Goal: Task Accomplishment & Management: Use online tool/utility

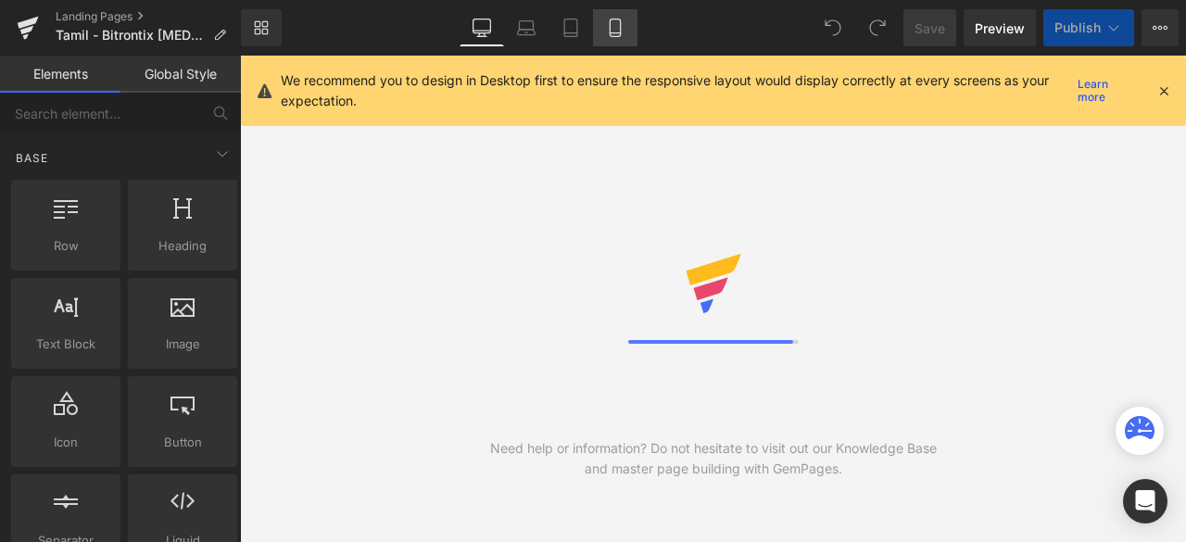
click at [609, 16] on link "Mobile" at bounding box center [615, 27] width 44 height 37
click at [616, 31] on icon at bounding box center [615, 28] width 19 height 19
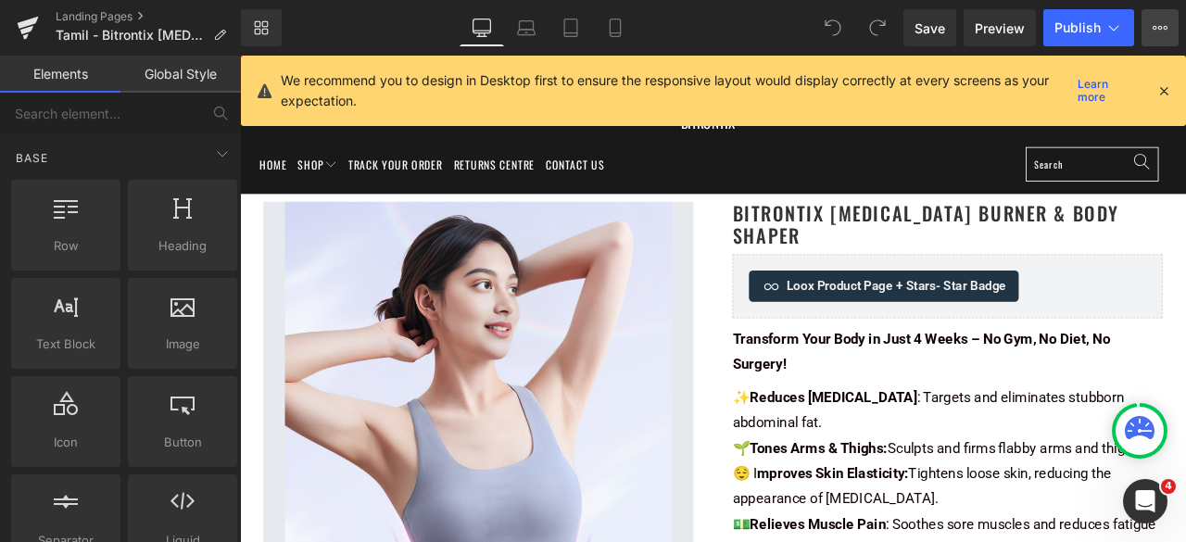
click at [1156, 25] on icon at bounding box center [1160, 27] width 15 height 15
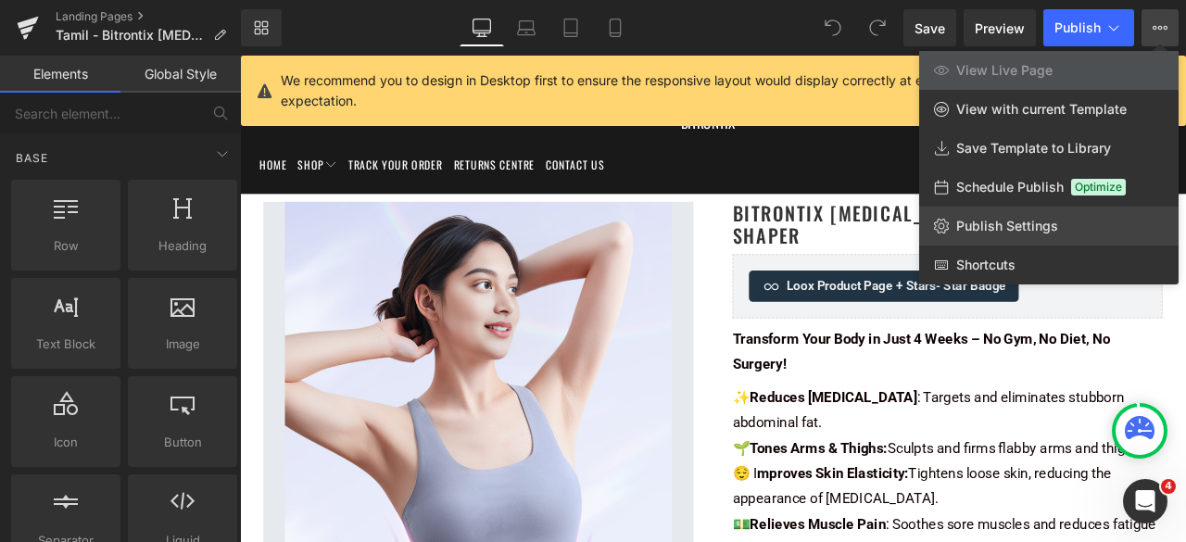
click at [998, 227] on span "Publish Settings" at bounding box center [1008, 226] width 102 height 17
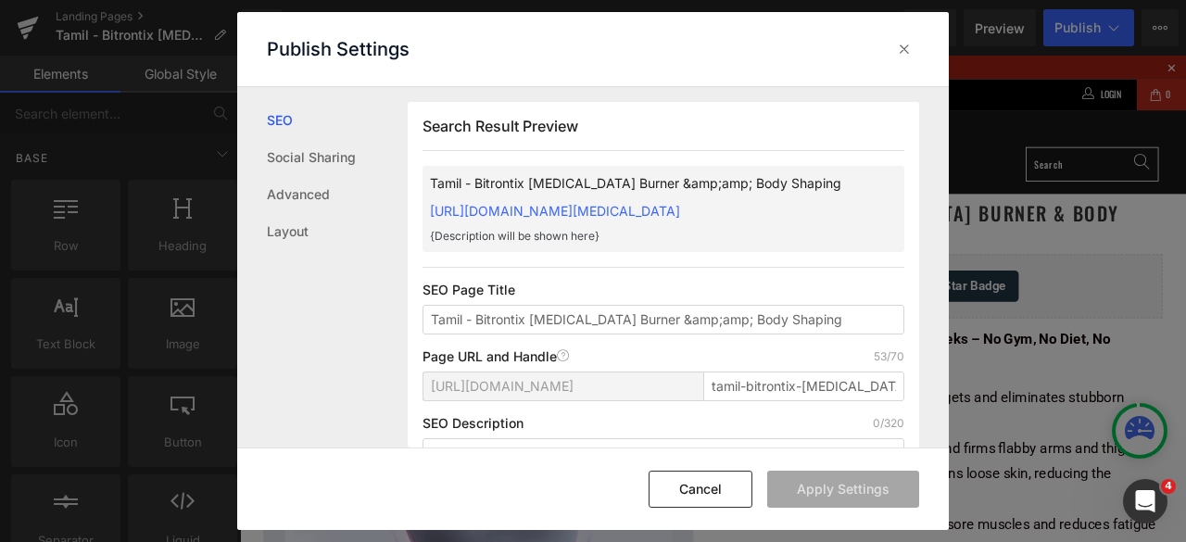
scroll to position [1, 0]
drag, startPoint x: 958, startPoint y: 403, endPoint x: 894, endPoint y: 409, distance: 64.2
click at [958, 403] on div "Publish Settings SEO Social Sharing Advanced Layout Search Result Preview Tamil…" at bounding box center [593, 271] width 1186 height 542
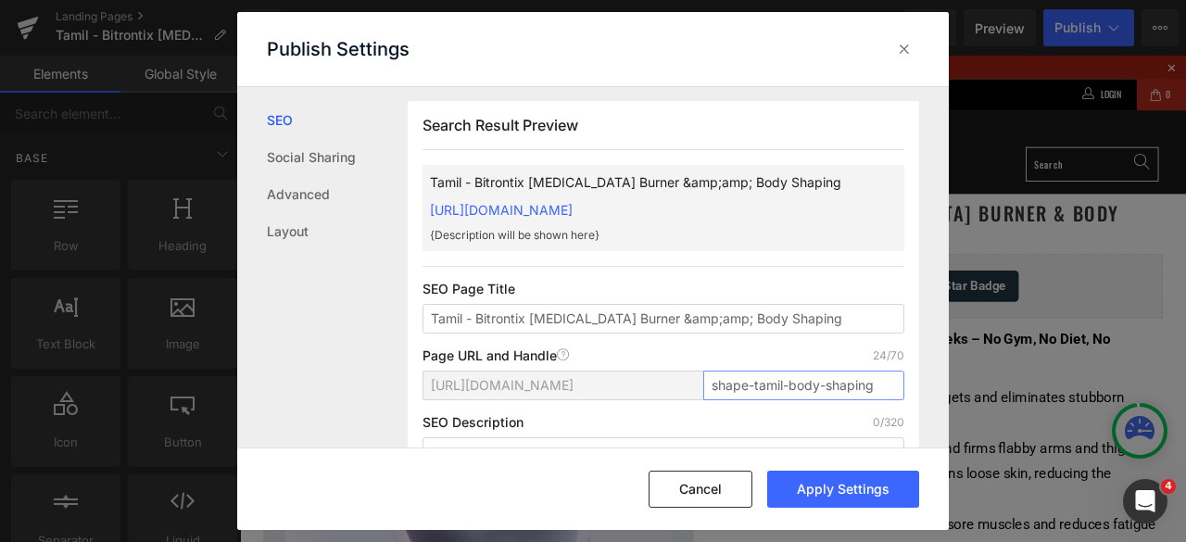
click at [920, 385] on div "Search Result Preview Tamil - Bitrontix Belly Fat Burner &amp;amp; Body Shaping…" at bounding box center [678, 268] width 541 height 362
click at [877, 389] on input "shape-tamil-body-shaping" at bounding box center [804, 386] width 201 height 30
click at [804, 387] on input "shape-tamil-body-shapin" at bounding box center [804, 386] width 201 height 30
click at [778, 340] on div "Search Result Preview Tamil - Bitrontix Belly Fat Burner &amp;amp; Body Shaping…" at bounding box center [664, 328] width 512 height 455
click at [783, 351] on div "Page URL and Handle Page URL Address 23/70" at bounding box center [664, 356] width 482 height 15
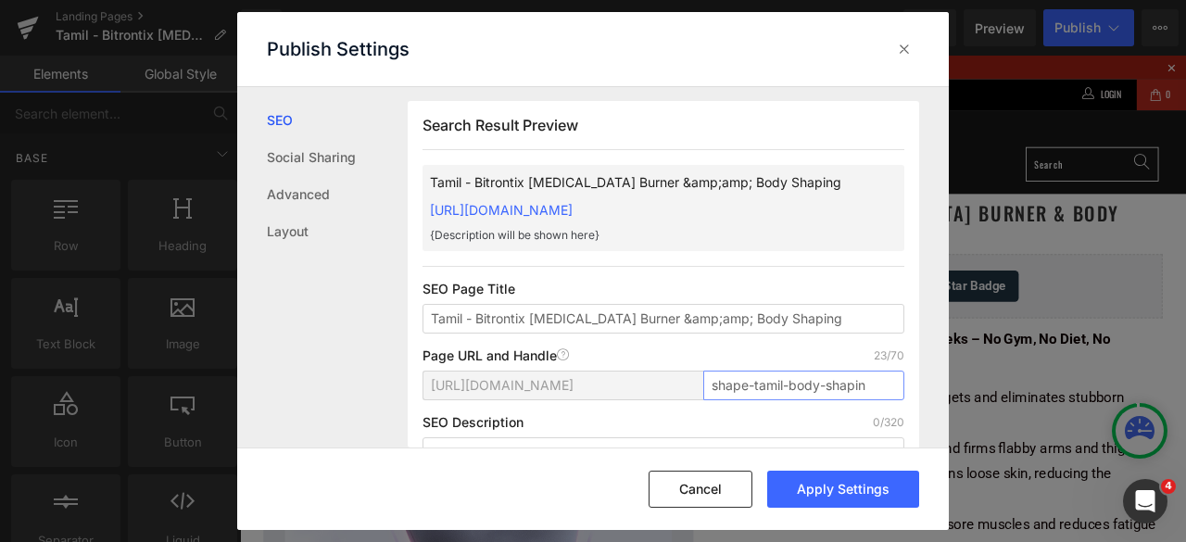
click at [816, 385] on input "shape-tamil-body-shapin" at bounding box center [804, 386] width 201 height 30
type input "b"
type input "shape-tamil"
click at [806, 405] on div "https://bitrontix.myshopify.com/pages/ shape-tamil" at bounding box center [664, 393] width 482 height 44
click at [842, 496] on button "Apply Settings" at bounding box center [843, 489] width 152 height 37
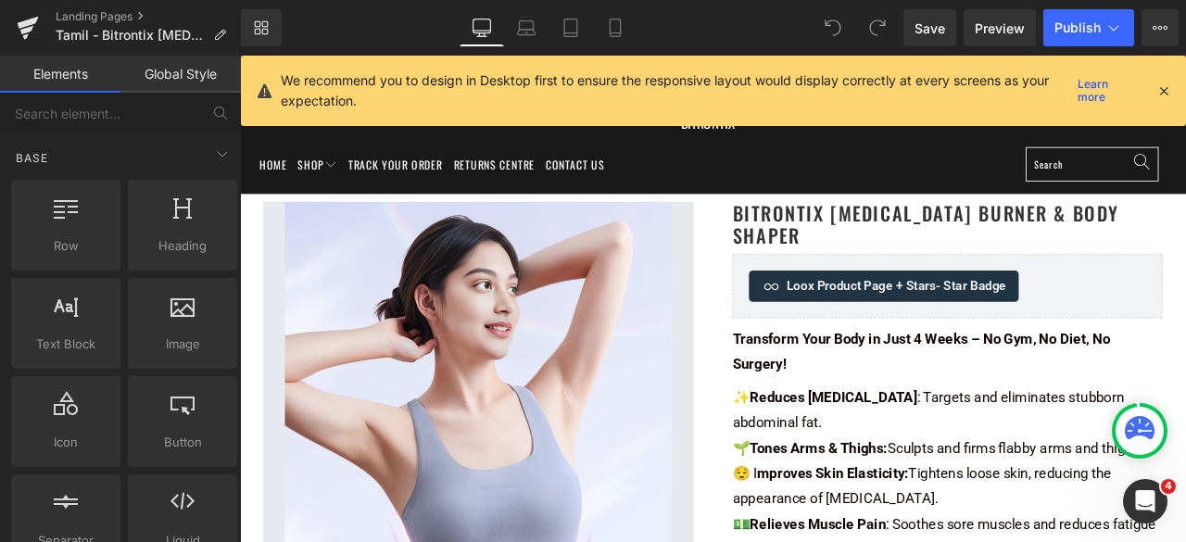
click at [1073, 32] on span "Publish" at bounding box center [1078, 27] width 46 height 15
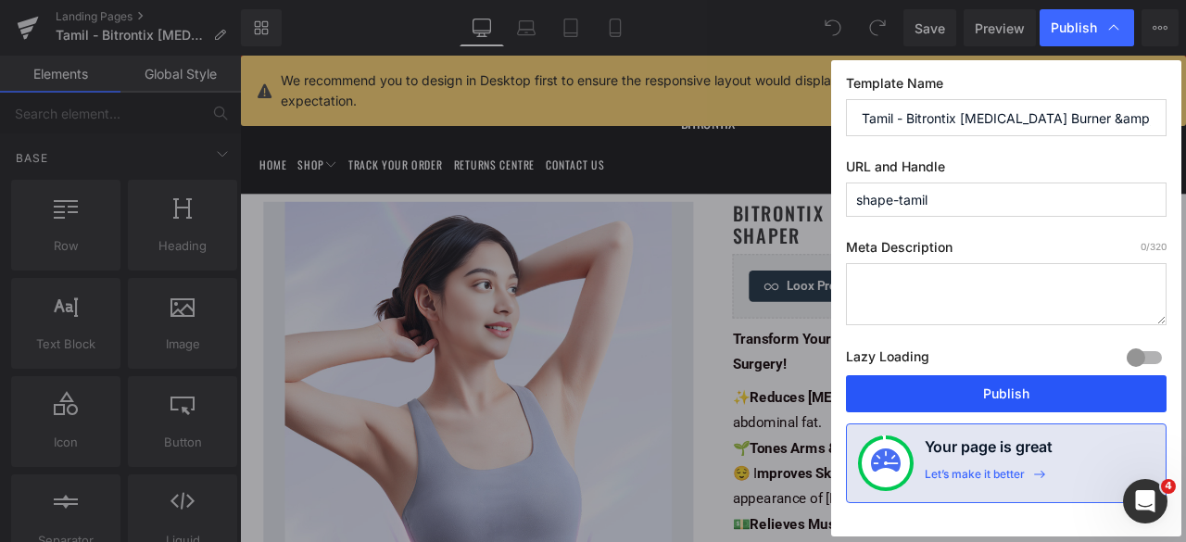
click at [1010, 384] on button "Publish" at bounding box center [1006, 393] width 321 height 37
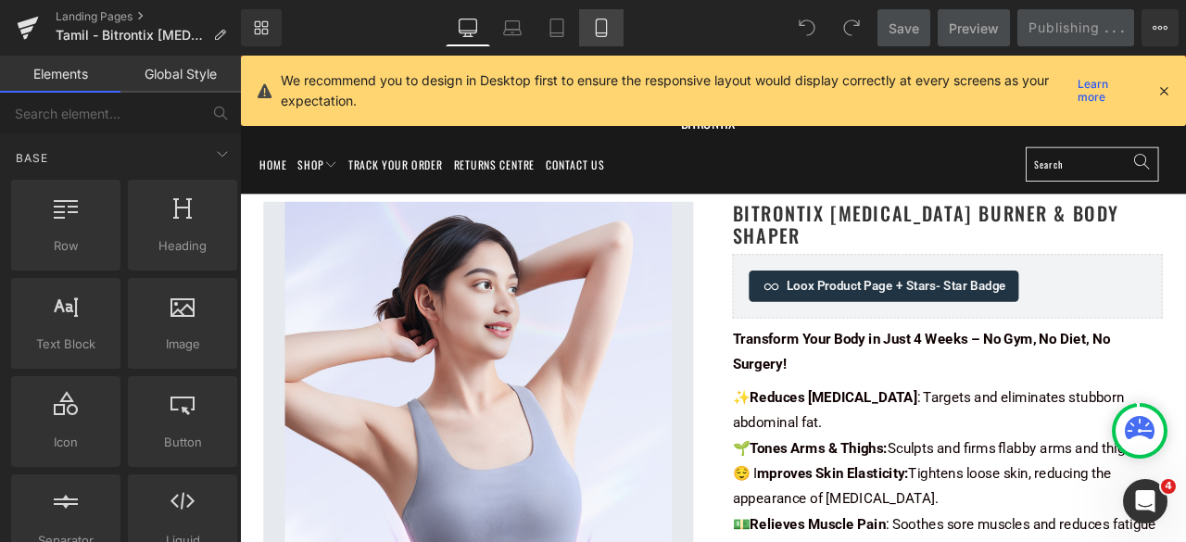
click at [603, 26] on icon at bounding box center [601, 28] width 19 height 19
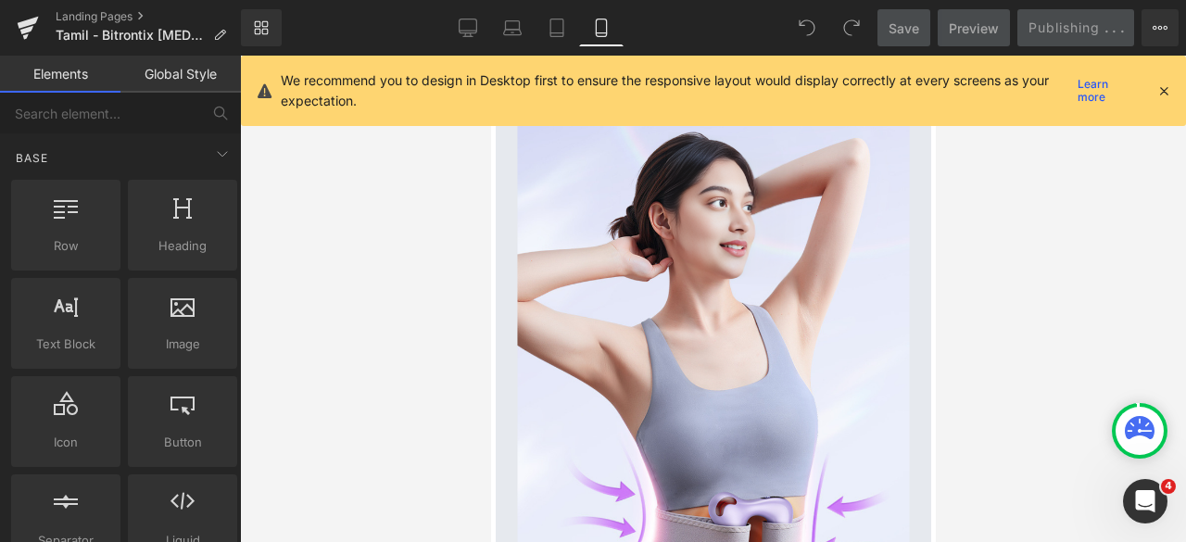
click at [603, 26] on icon at bounding box center [601, 28] width 19 height 19
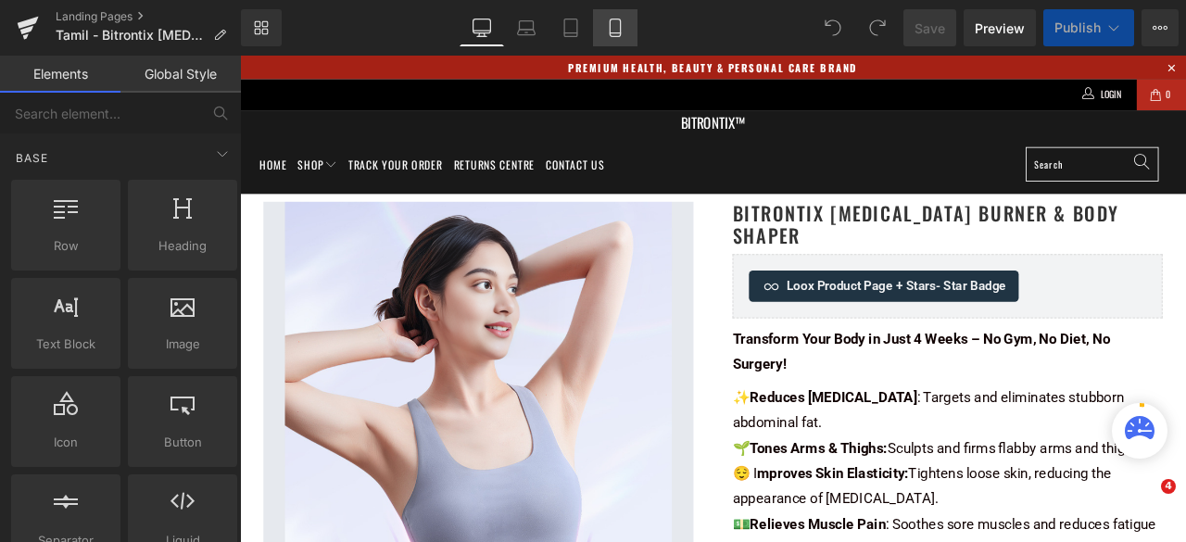
click at [618, 33] on icon at bounding box center [615, 33] width 10 height 0
click at [618, 31] on icon at bounding box center [615, 28] width 19 height 19
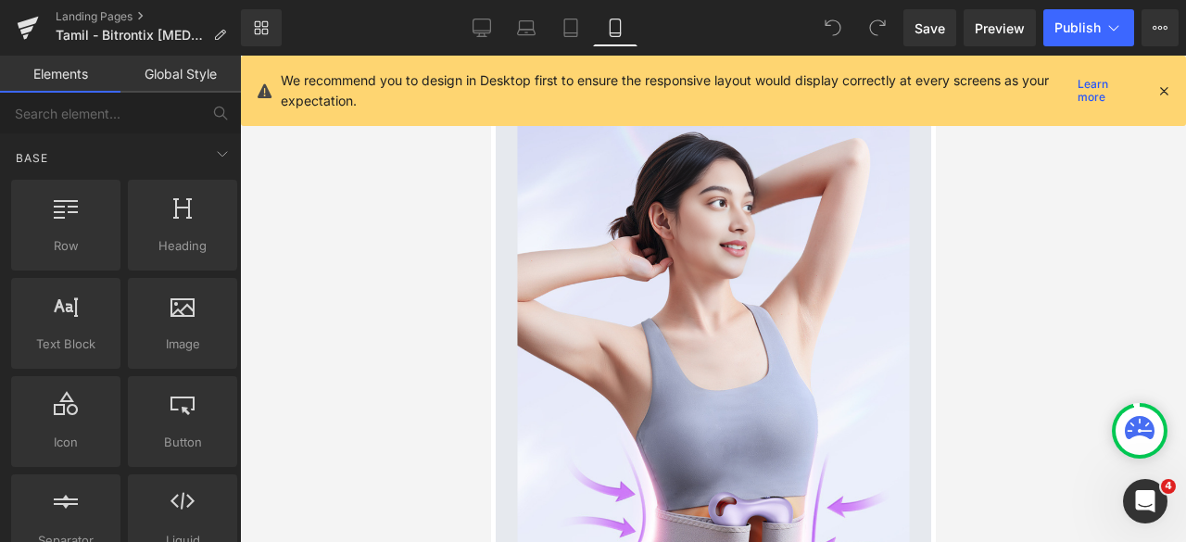
click at [1166, 88] on icon at bounding box center [1164, 90] width 17 height 17
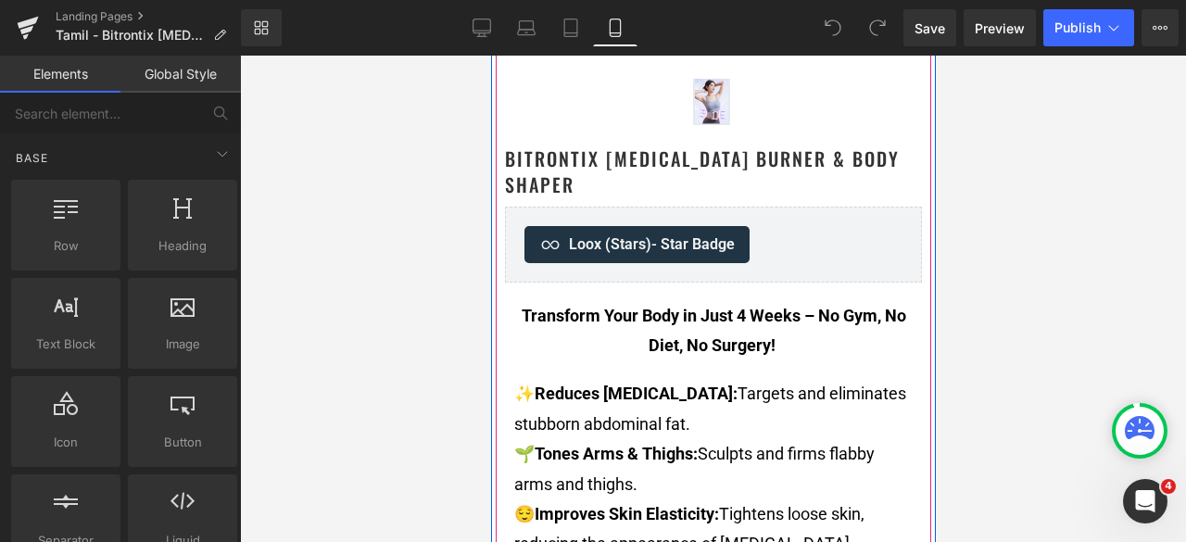
scroll to position [649, 0]
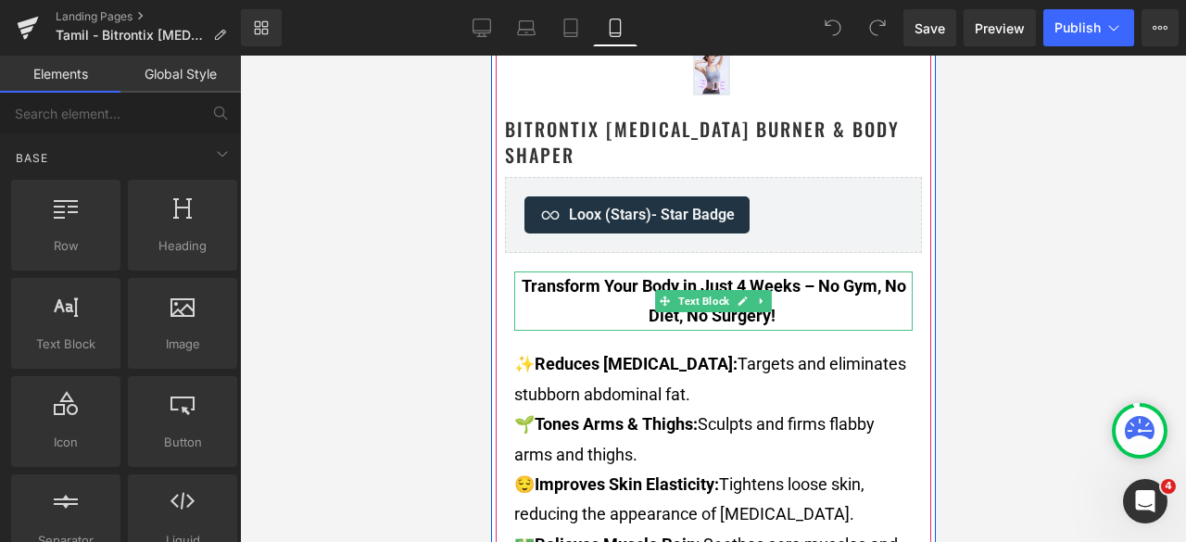
click at [799, 288] on p "Transform Your Body in Just 4 Weeks – No Gym, No Diet, No Surgery!" at bounding box center [713, 302] width 399 height 60
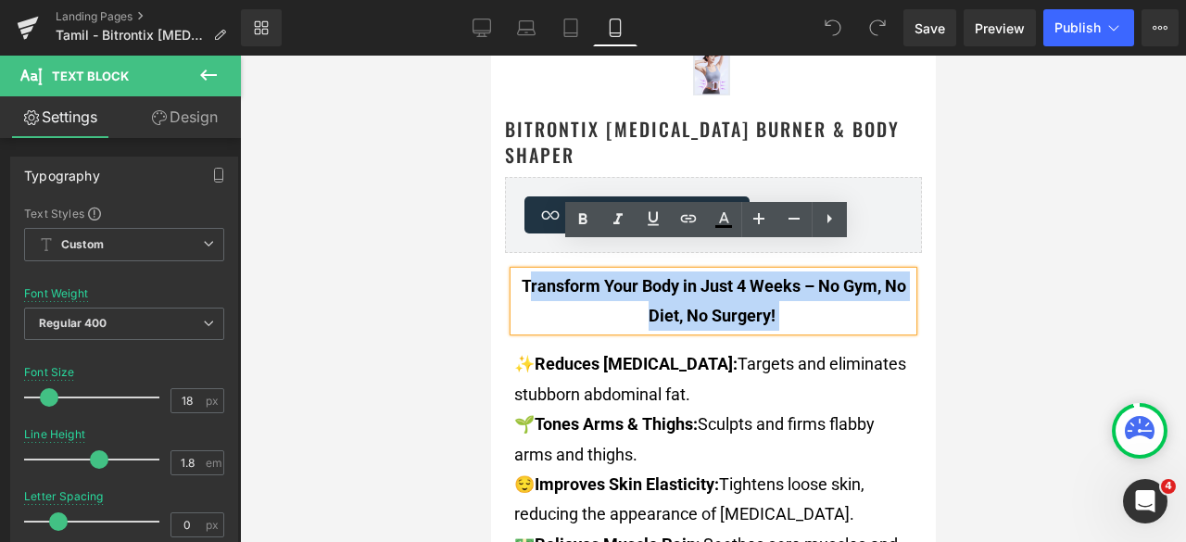
drag, startPoint x: 772, startPoint y: 296, endPoint x: 512, endPoint y: 262, distance: 262.6
click at [514, 272] on p "Transform Your Body in Just 4 Weeks – No Gym, No Diet, No Surgery!" at bounding box center [713, 302] width 399 height 60
copy font "Transform Your Body in Just 4 Weeks – No Gym, No Diet, No Surgery!"
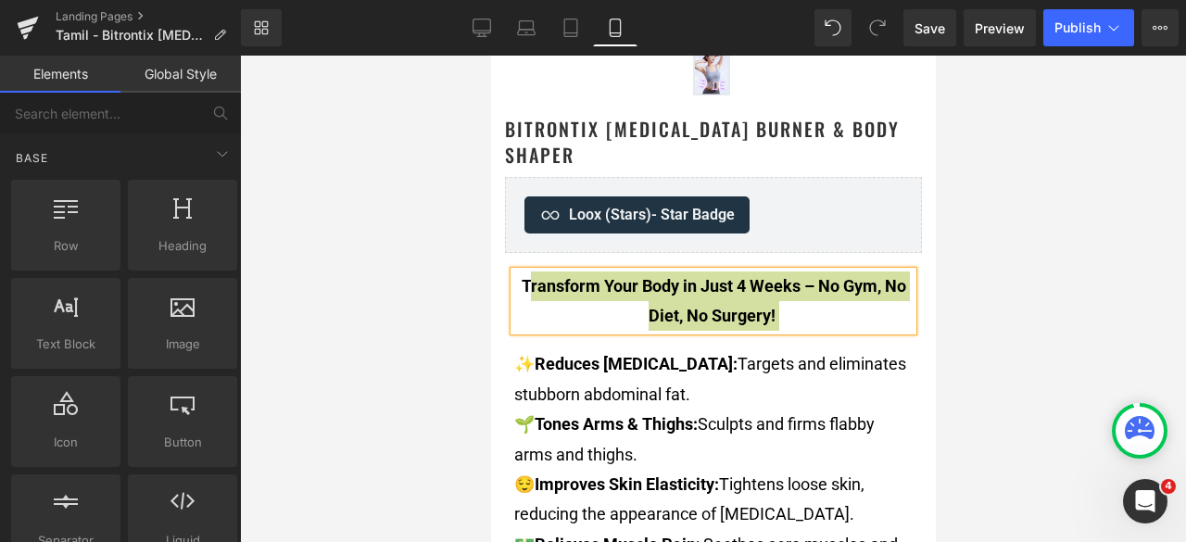
click at [1034, 226] on div at bounding box center [713, 299] width 946 height 487
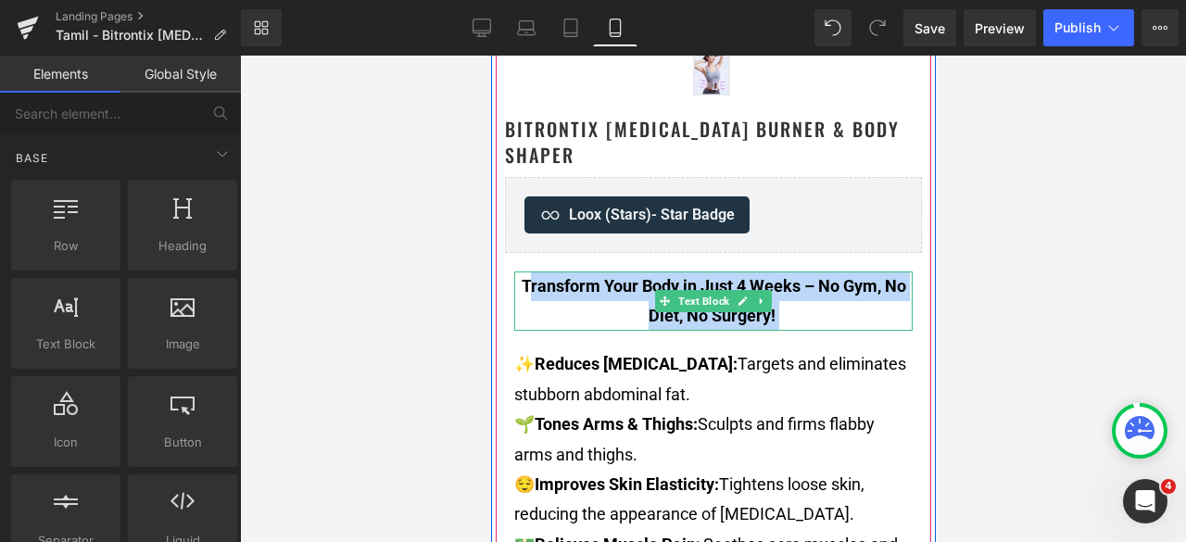
click at [806, 298] on p "Transform Your Body in Just 4 Weeks – No Gym, No Diet, No Surgery!" at bounding box center [713, 302] width 399 height 60
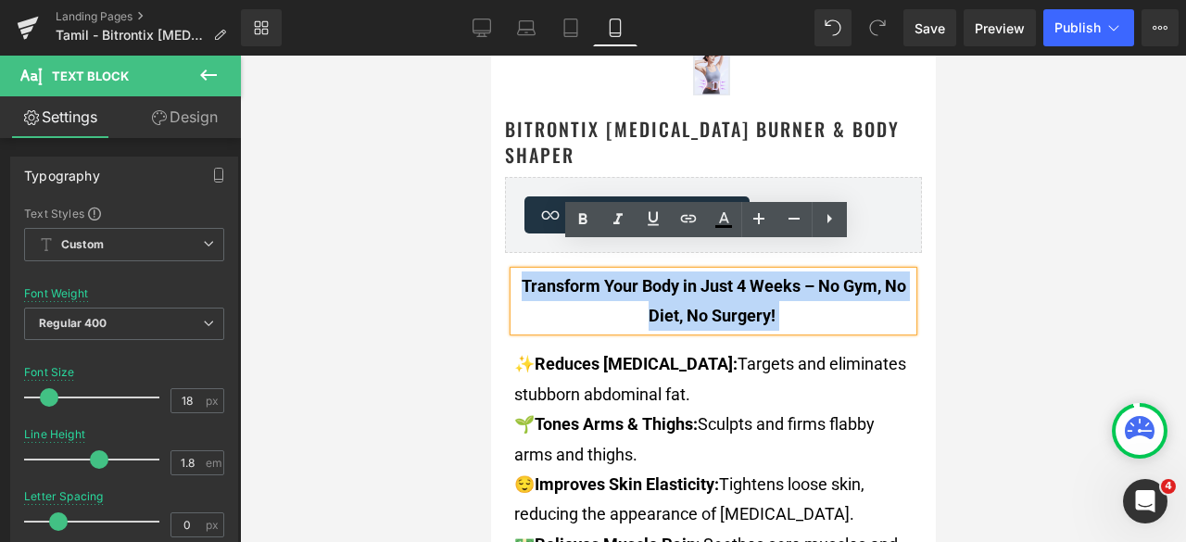
drag, startPoint x: 811, startPoint y: 296, endPoint x: 495, endPoint y: 255, distance: 318.7
copy font "Transform Your Body in Just 4 Weeks – No Gym, No Diet, No Surgery!"
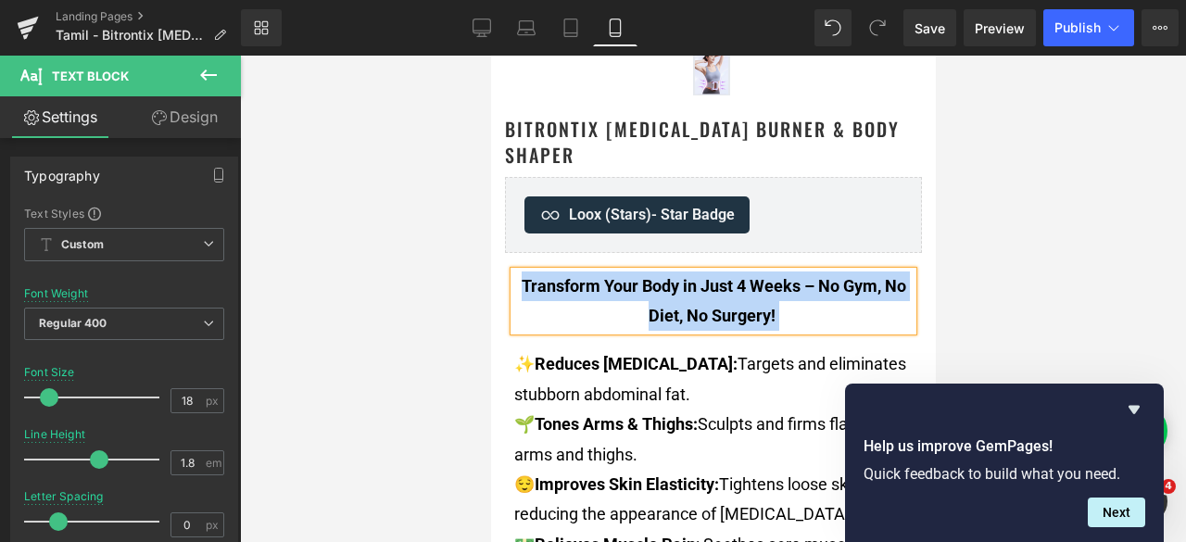
click at [780, 298] on p "Transform Your Body in Just 4 Weeks – No Gym, No Diet, No Surgery!" at bounding box center [713, 302] width 399 height 60
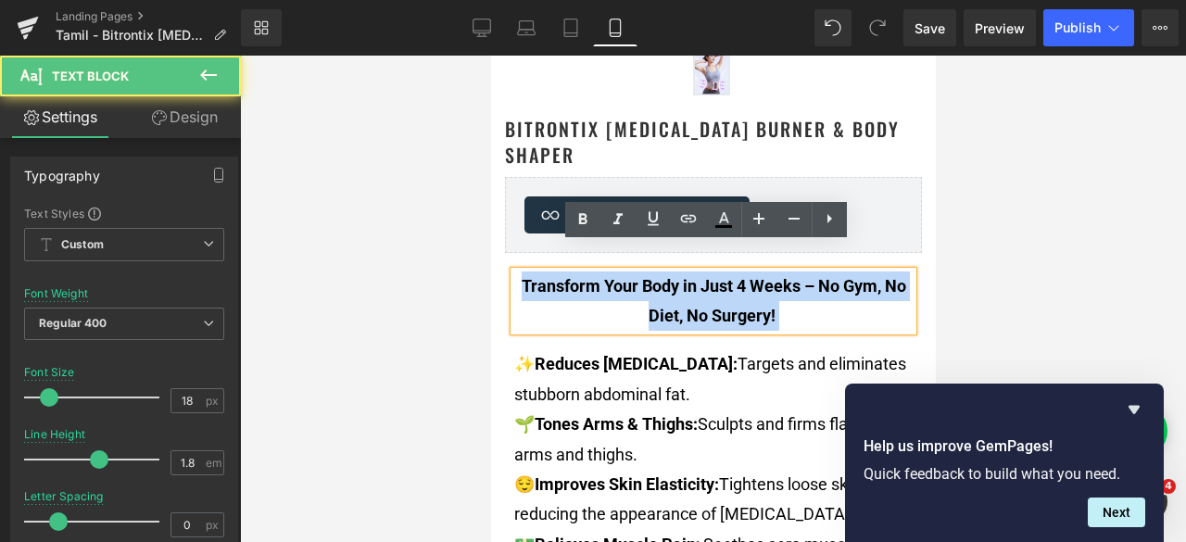
click at [792, 289] on p "Transform Your Body in Just 4 Weeks – No Gym, No Diet, No Surgery!" at bounding box center [713, 302] width 399 height 60
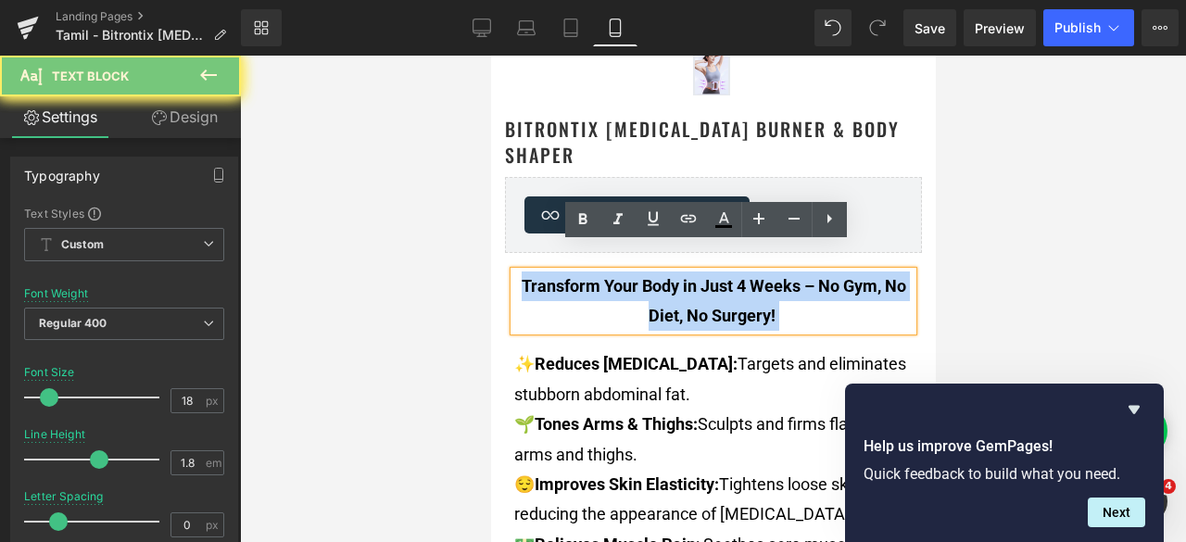
click at [806, 291] on p "Transform Your Body in Just 4 Weeks – No Gym, No Diet, No Surgery!" at bounding box center [713, 302] width 399 height 60
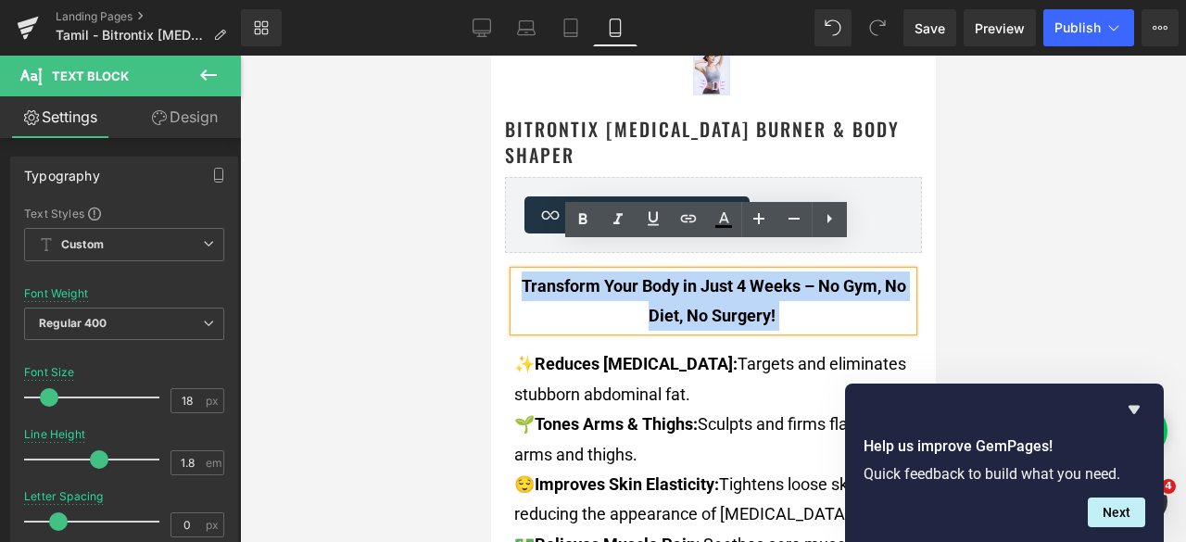
drag, startPoint x: 808, startPoint y: 280, endPoint x: 508, endPoint y: 259, distance: 301.1
click at [514, 272] on p "Transform Your Body in Just 4 Weeks – No Gym, No Diet, No Surgery!" at bounding box center [713, 302] width 399 height 60
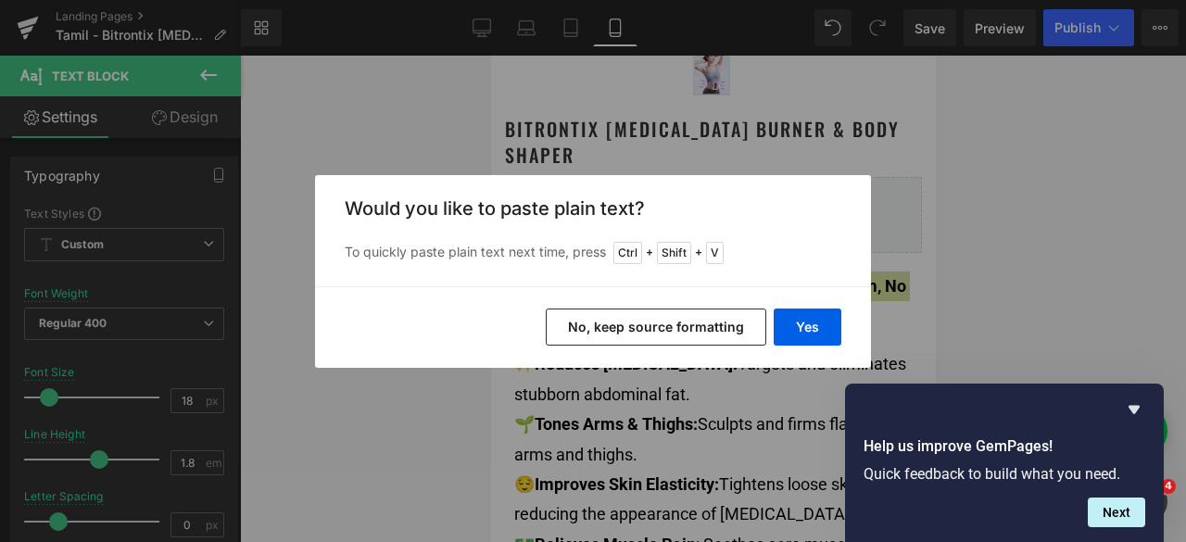
click at [710, 323] on button "No, keep source formatting" at bounding box center [656, 327] width 221 height 37
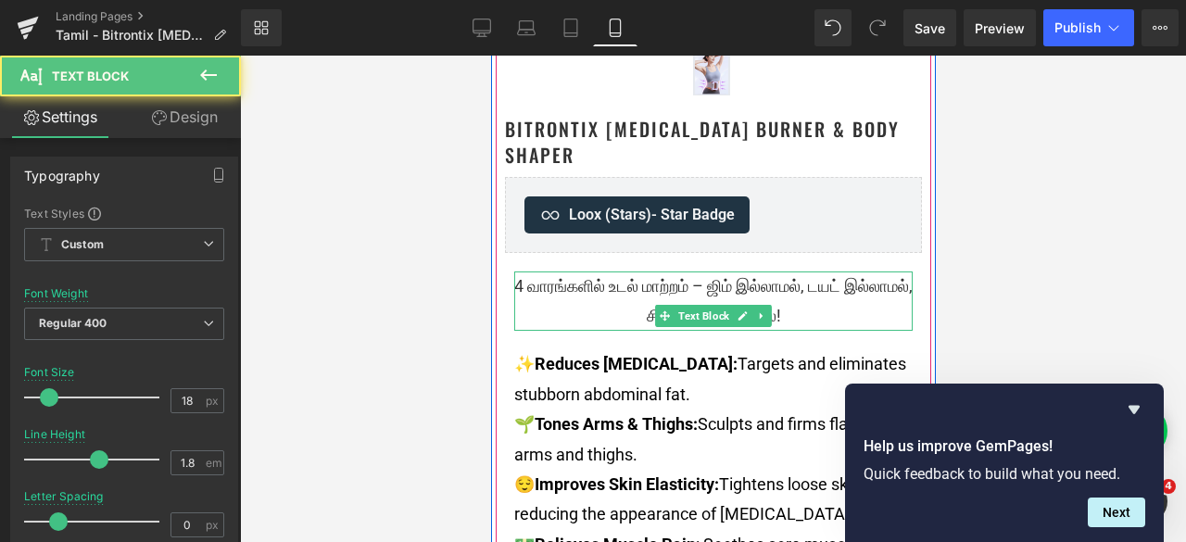
click at [785, 321] on p "4 வாரங்களில் உடல் மாற்றம் – ஜிம் இல்லாமல், டயட் இல்லாமல், சிகிச்சை இல்லாமல்!" at bounding box center [713, 302] width 399 height 60
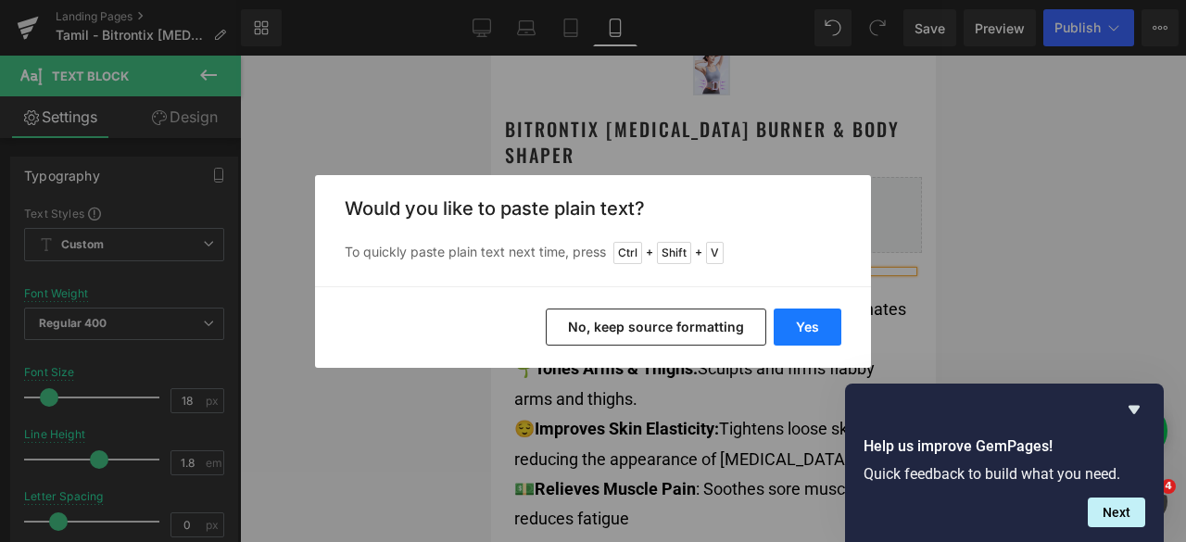
drag, startPoint x: 796, startPoint y: 320, endPoint x: 353, endPoint y: 233, distance: 451.6
click at [796, 320] on button "Yes" at bounding box center [808, 327] width 68 height 37
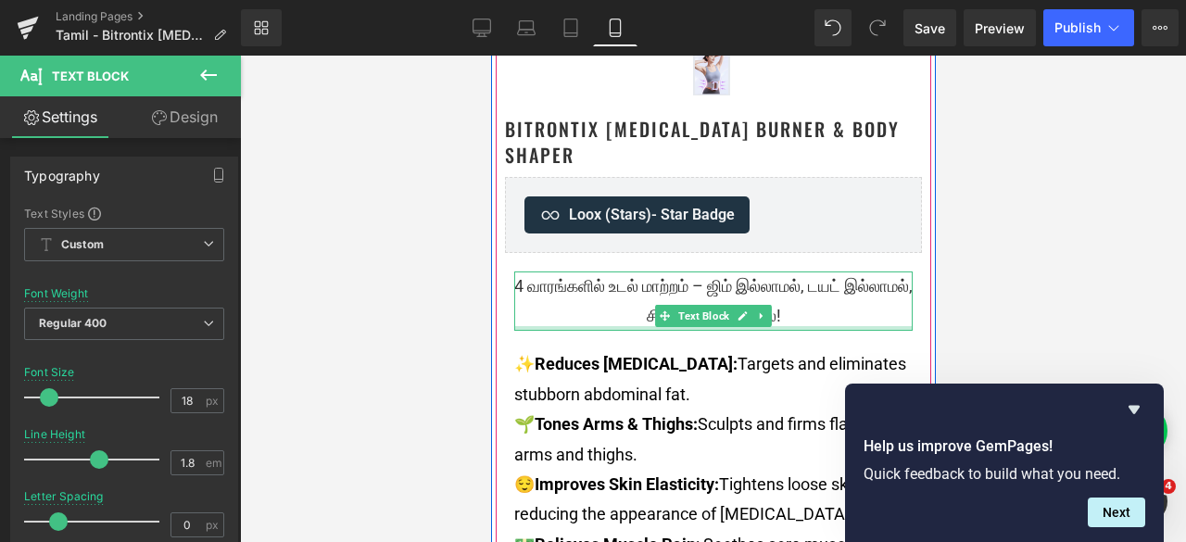
drag, startPoint x: 776, startPoint y: 329, endPoint x: 533, endPoint y: 264, distance: 251.4
click at [533, 272] on div "4 வாரங்களில் உடல் மாற்றம் – ஜிம் இல்லாமல், டயட் இல்லாமல், சிகிச்சை இல்லாமல்! Te…" at bounding box center [713, 302] width 399 height 60
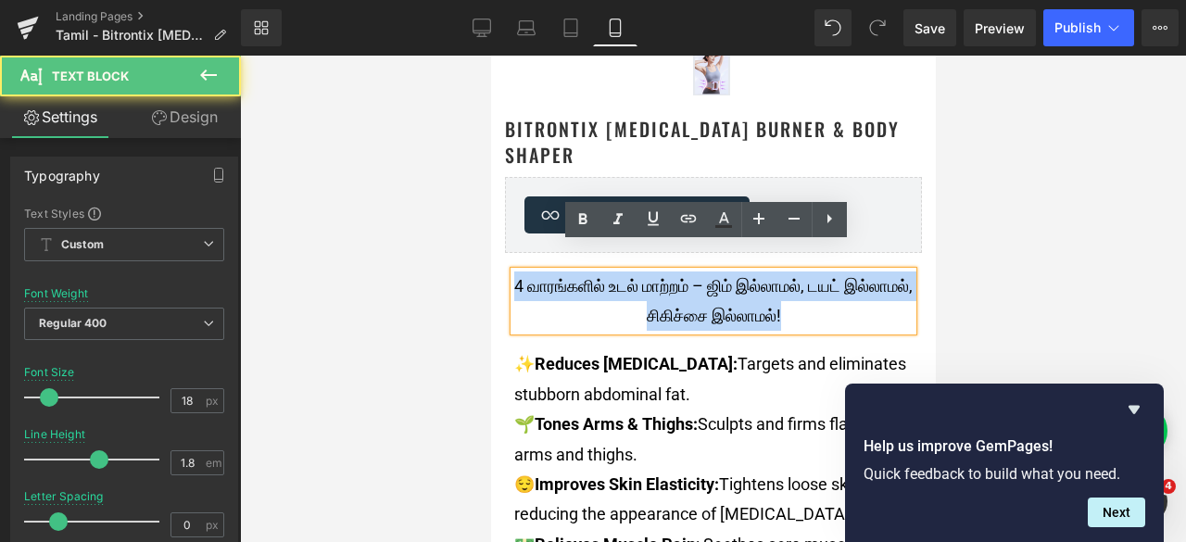
drag, startPoint x: 755, startPoint y: 315, endPoint x: 545, endPoint y: 260, distance: 217.4
click at [545, 272] on div "4 வாரங்களில் உடல் மாற்றம் – ஜிம் இல்லாமல், டயட் இல்லாமல், சிகிச்சை இல்லாமல்!" at bounding box center [713, 302] width 399 height 60
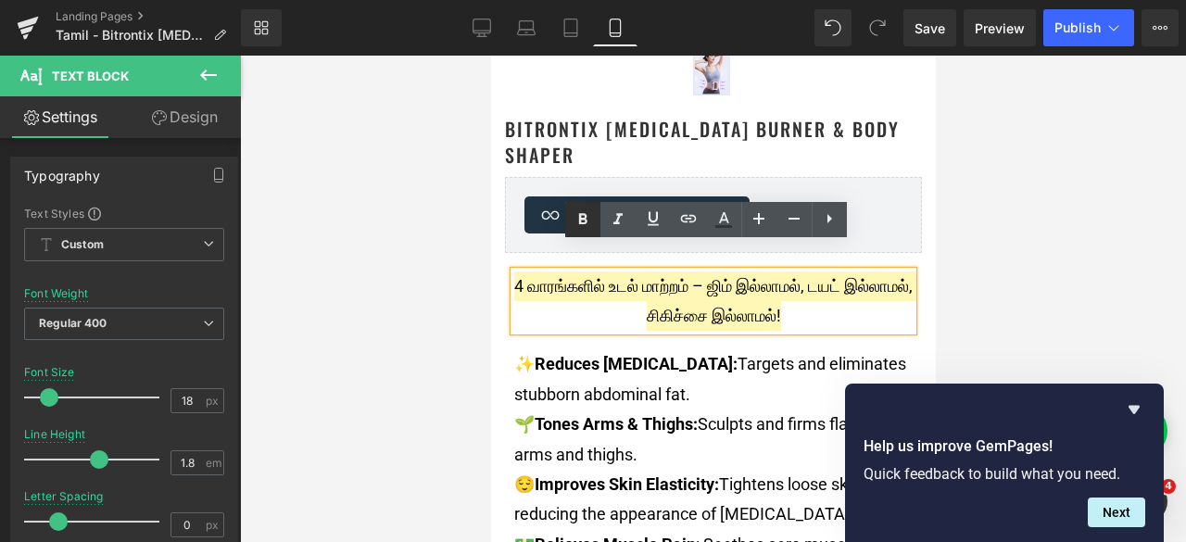
click at [583, 214] on icon at bounding box center [583, 218] width 8 height 11
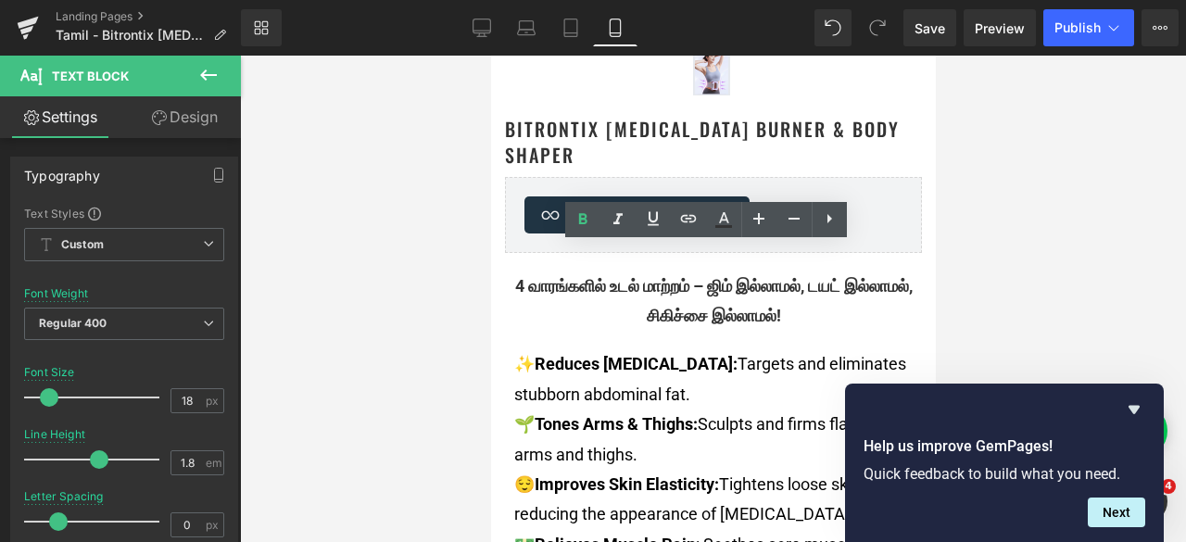
click at [1027, 192] on div at bounding box center [713, 299] width 946 height 487
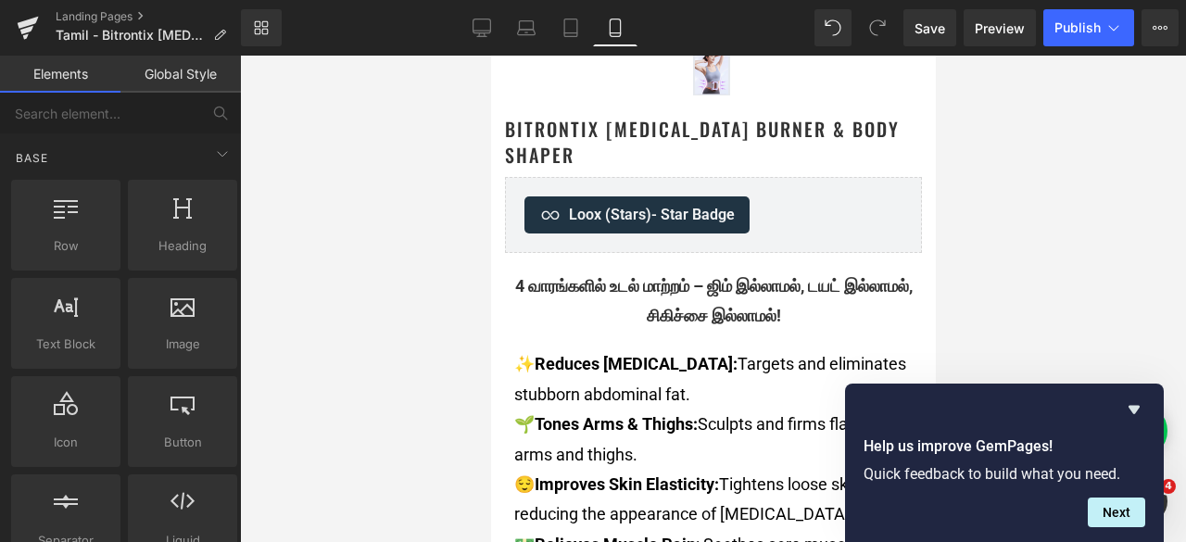
click at [1052, 159] on div at bounding box center [713, 299] width 946 height 487
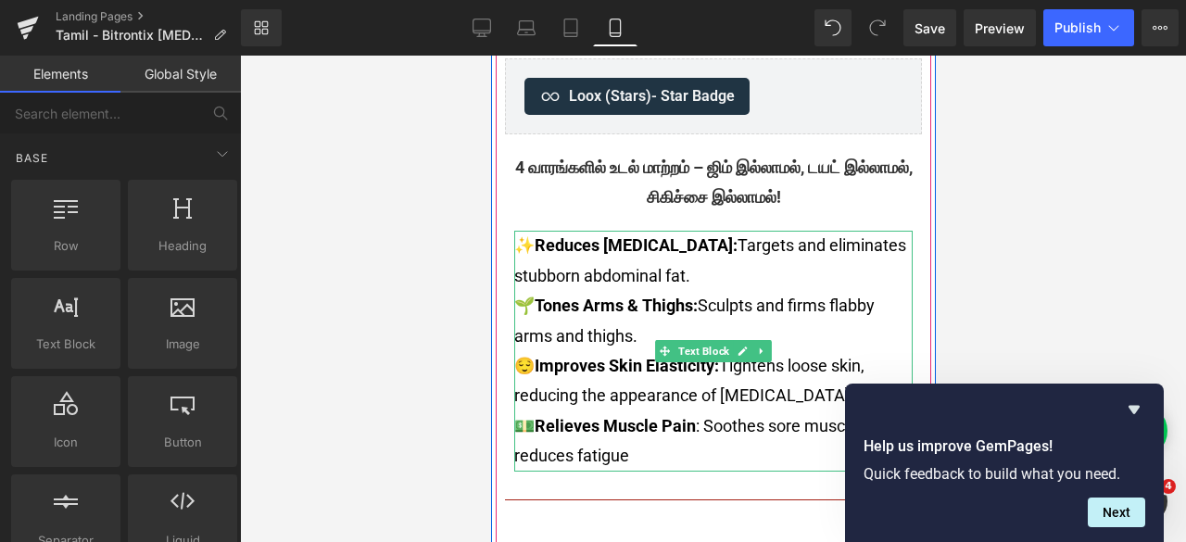
scroll to position [742, 0]
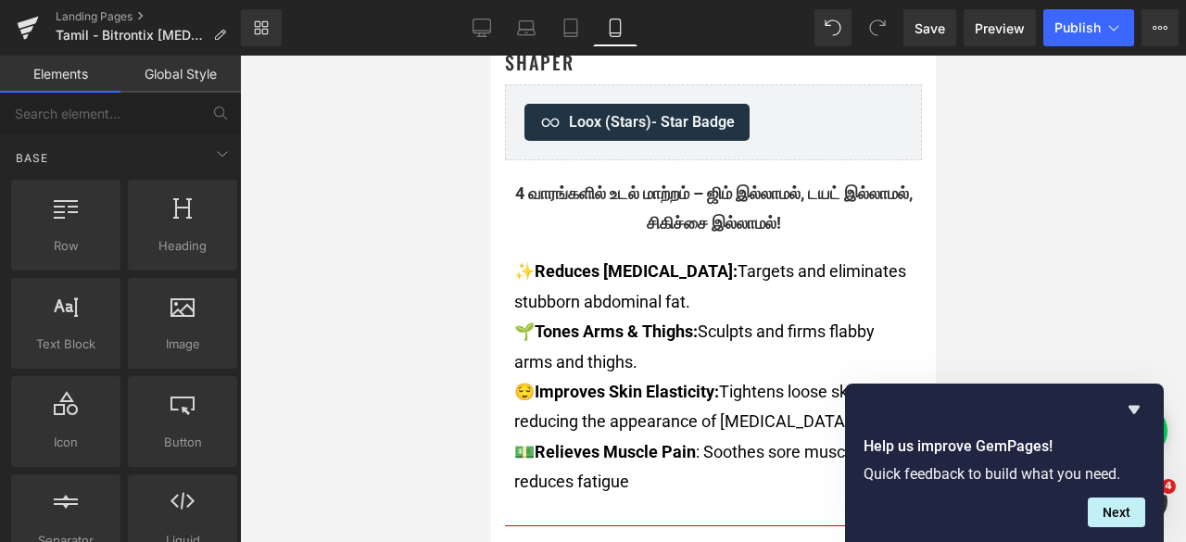
click at [1072, 326] on div at bounding box center [713, 299] width 946 height 487
click at [1133, 411] on icon "Hide survey" at bounding box center [1134, 410] width 11 height 8
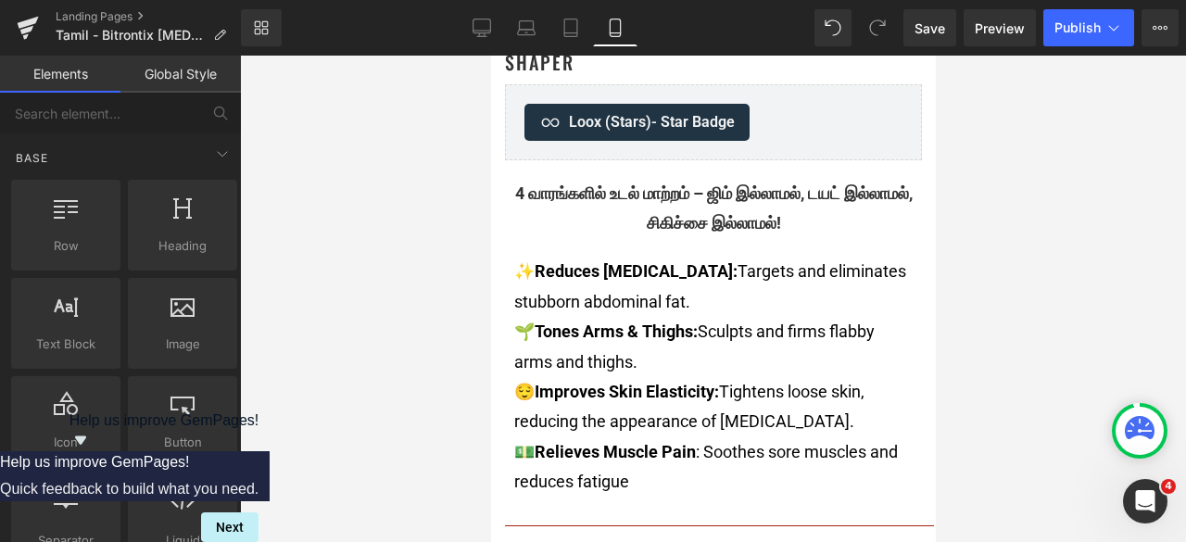
click at [1042, 336] on div at bounding box center [713, 299] width 946 height 487
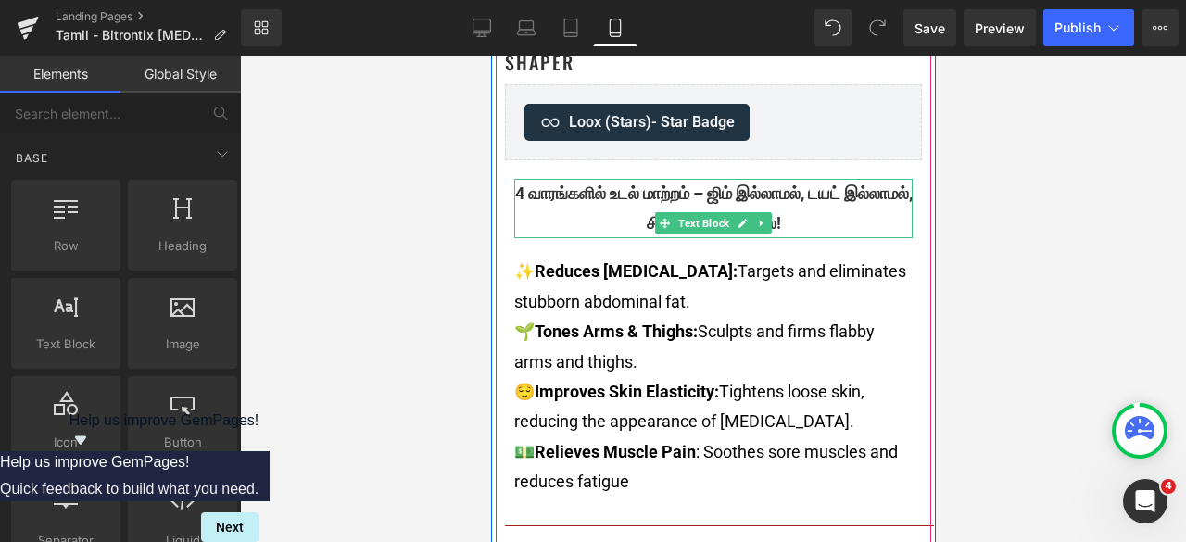
click at [779, 222] on div "4 வாரங்களில் உடல் மாற்றம் – ஜிம் இல்லாமல், டயட் இல்லாமல், சிகிச்சை இல்லாமல்!" at bounding box center [713, 209] width 399 height 60
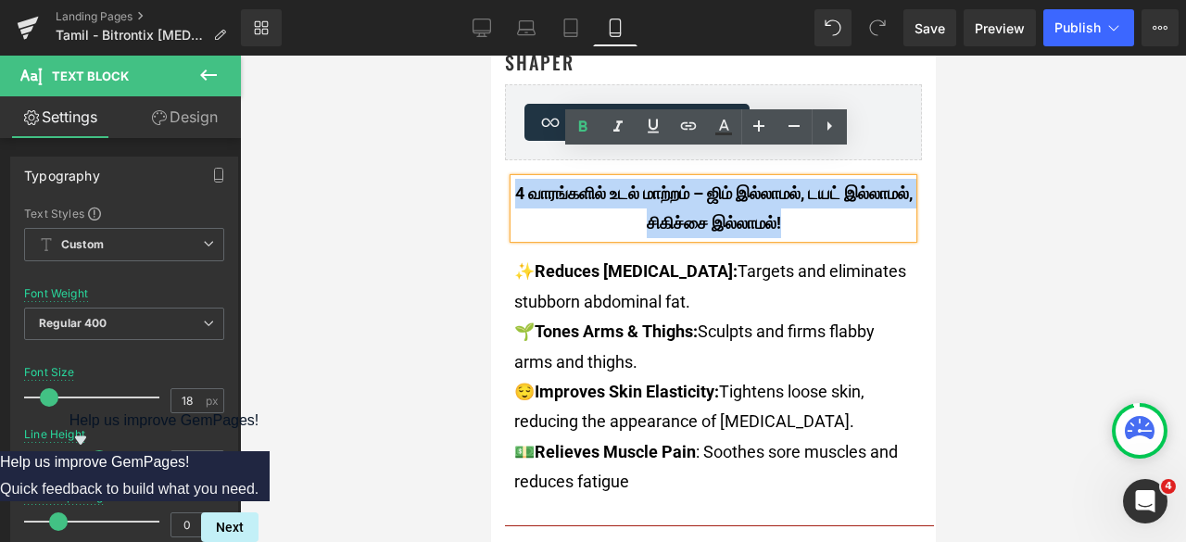
drag, startPoint x: 728, startPoint y: 223, endPoint x: 528, endPoint y: 171, distance: 205.9
click at [528, 179] on div "4 வாரங்களில் உடல் மாற்றம் – ஜிம் இல்லாமல், டயட் இல்லாமல், சிகிச்சை இல்லாமல்!" at bounding box center [713, 209] width 399 height 60
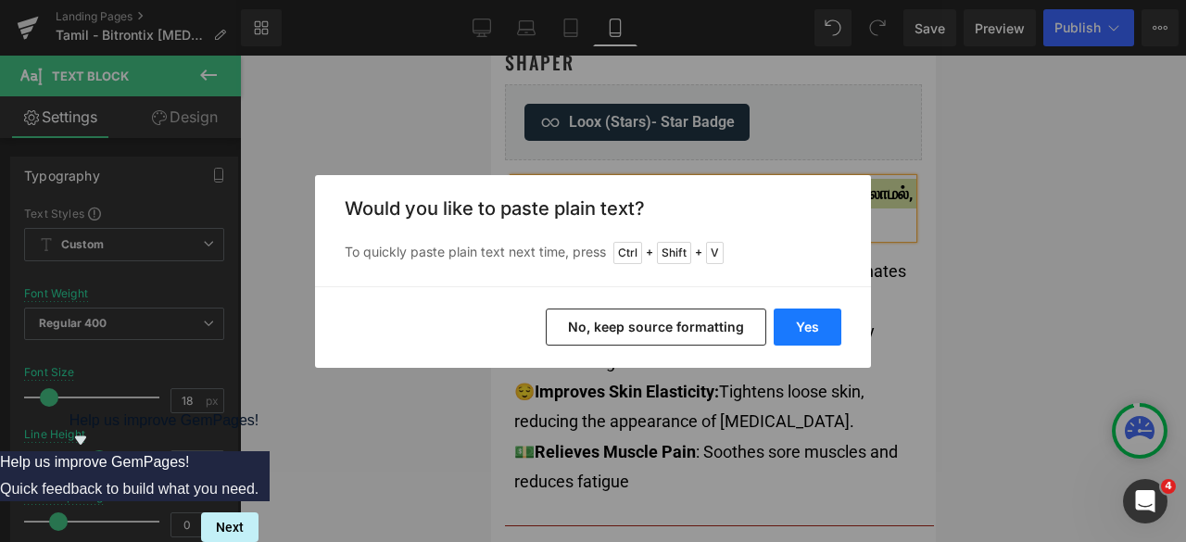
click at [798, 330] on button "Yes" at bounding box center [808, 327] width 68 height 37
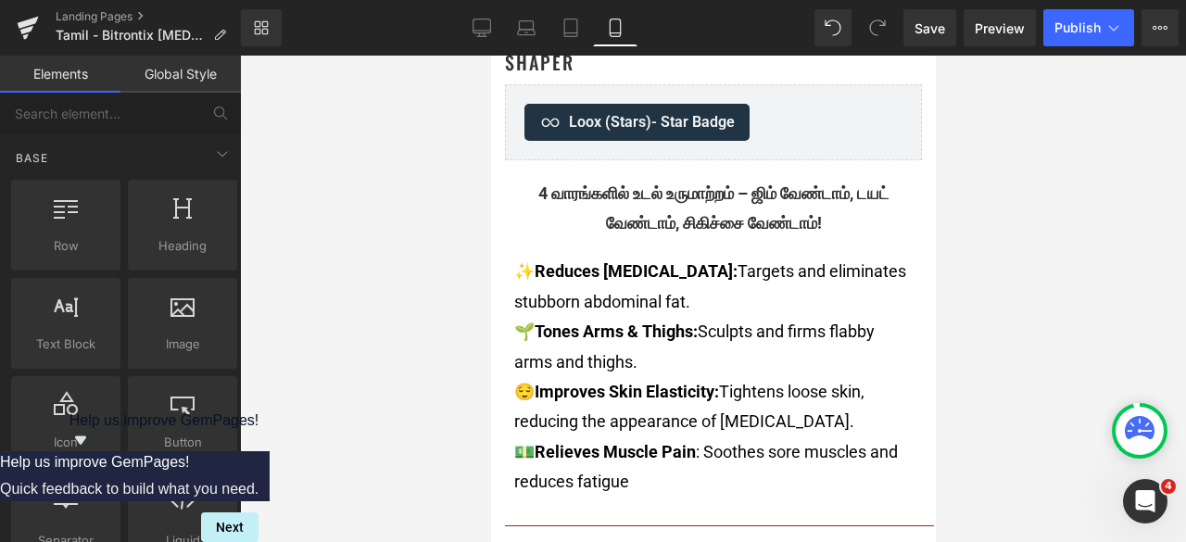
click at [1011, 175] on div at bounding box center [713, 299] width 946 height 487
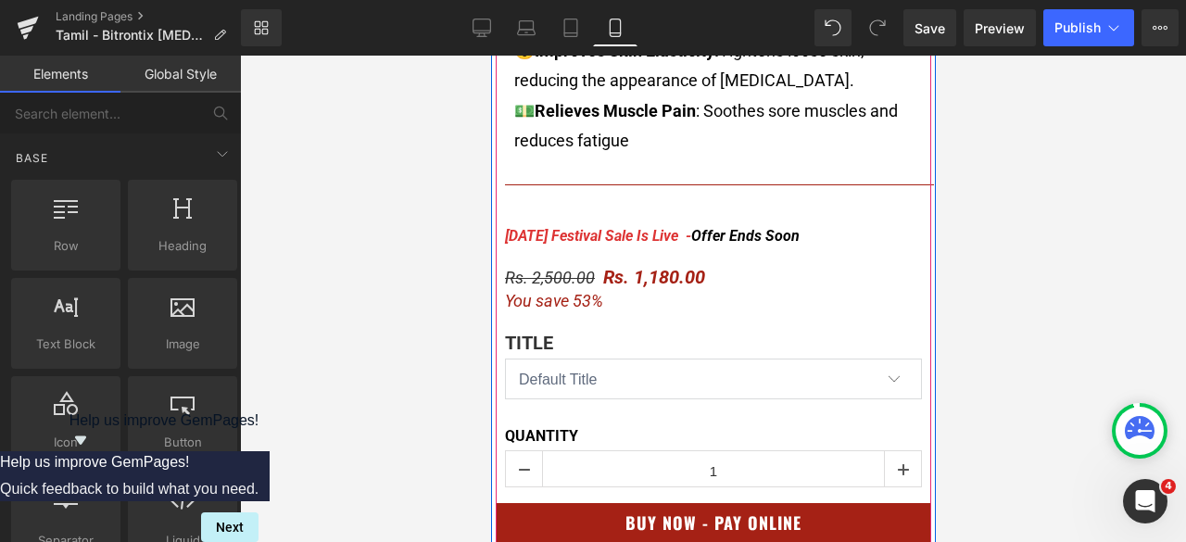
scroll to position [1112, 0]
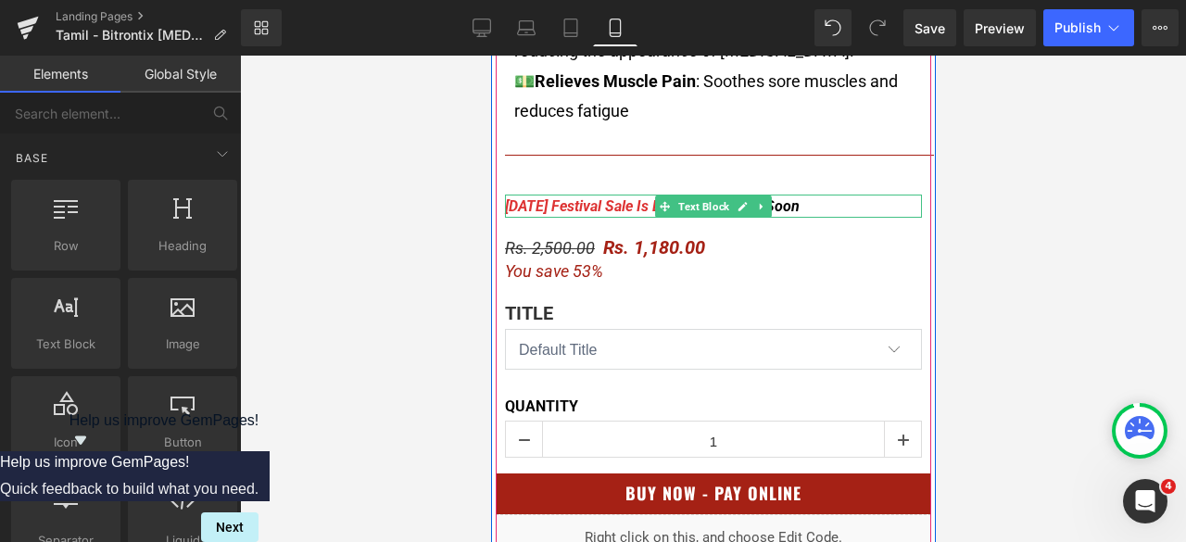
click at [793, 203] on span "Offer Ends Soon" at bounding box center [745, 206] width 108 height 18
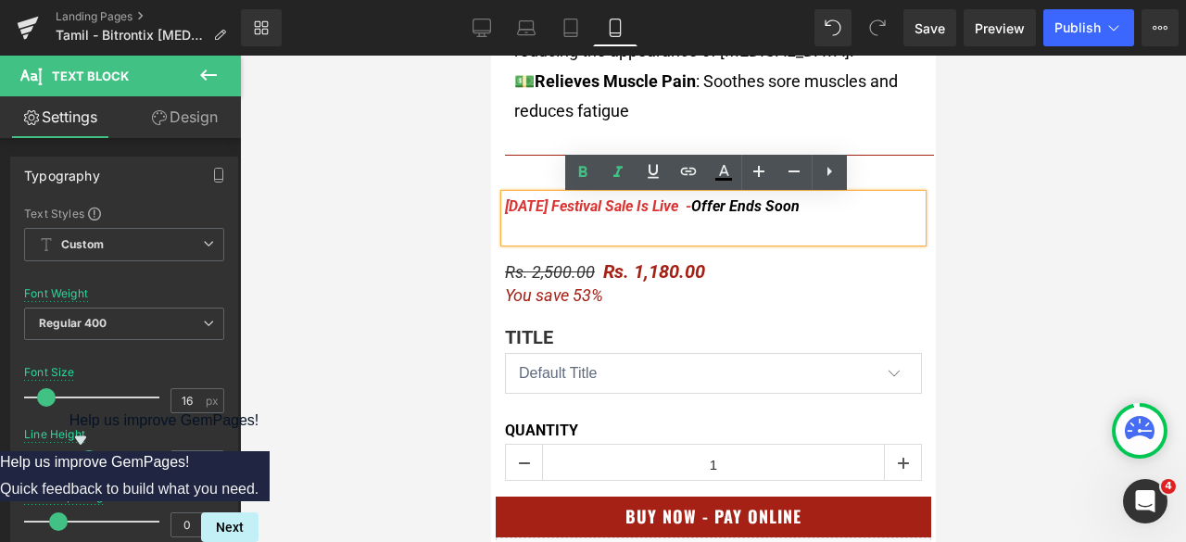
drag, startPoint x: 823, startPoint y: 214, endPoint x: 500, endPoint y: 213, distance: 323.5
click at [504, 213] on div "[DATE] Festival Sale Is Live - Offer Ends Soon" at bounding box center [712, 218] width 417 height 47
copy icon "[DATE] Festival Sale Is Live - Offer Ends Soon"
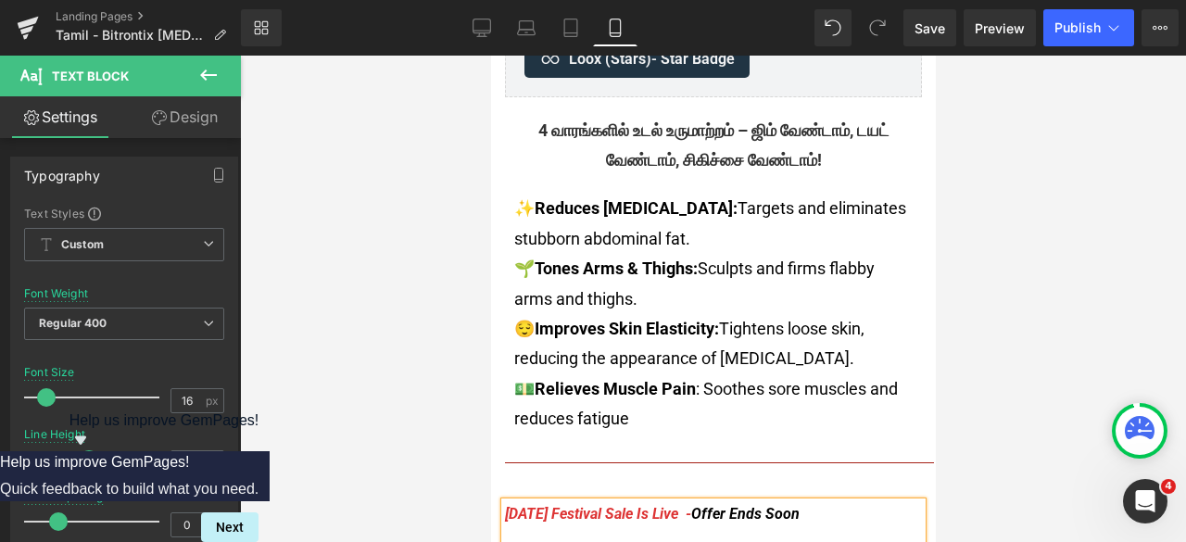
scroll to position [834, 0]
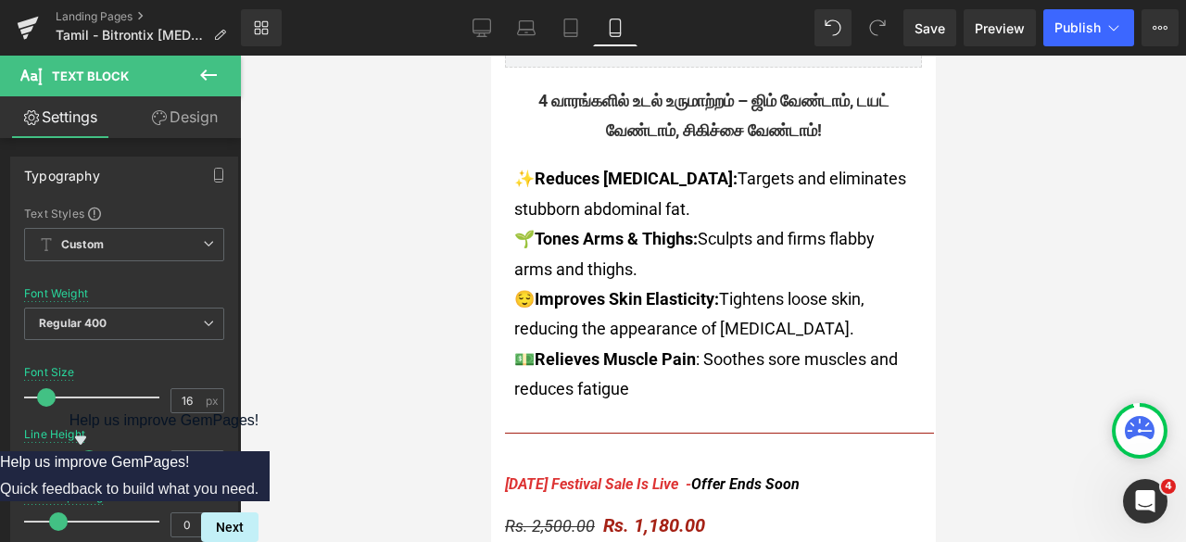
click at [997, 208] on div at bounding box center [713, 299] width 946 height 487
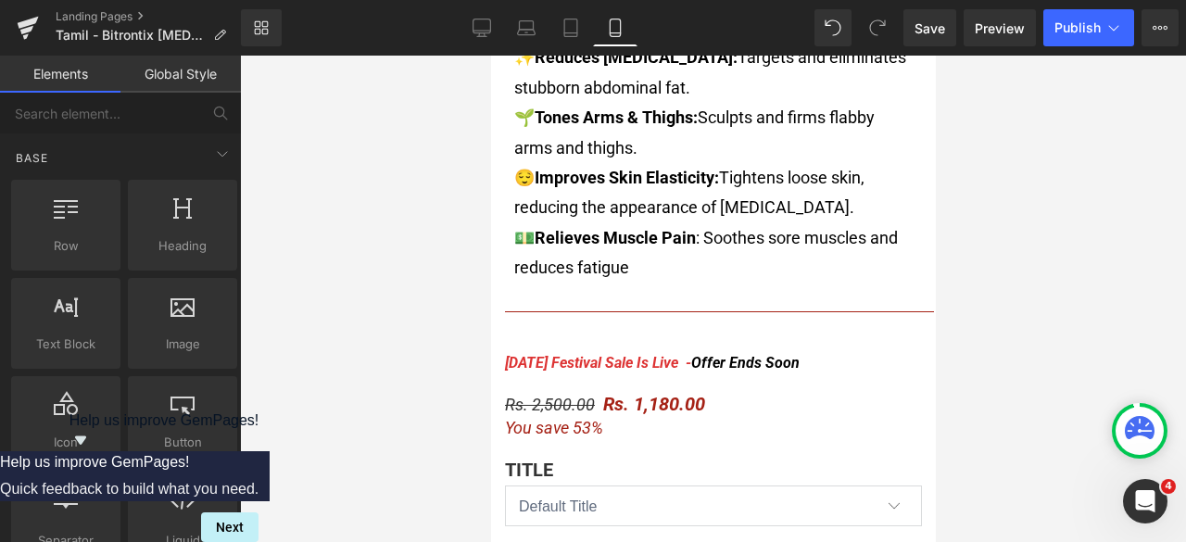
scroll to position [1020, 0]
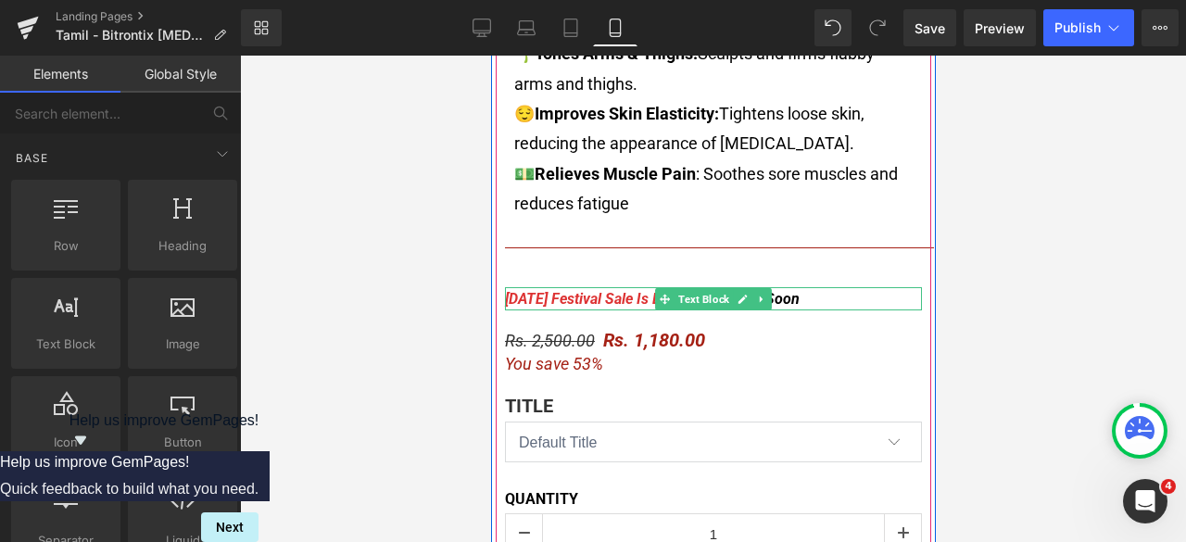
click at [808, 298] on div "[DATE] Festival Sale Is Live - Offer Ends Soon" at bounding box center [712, 299] width 417 height 24
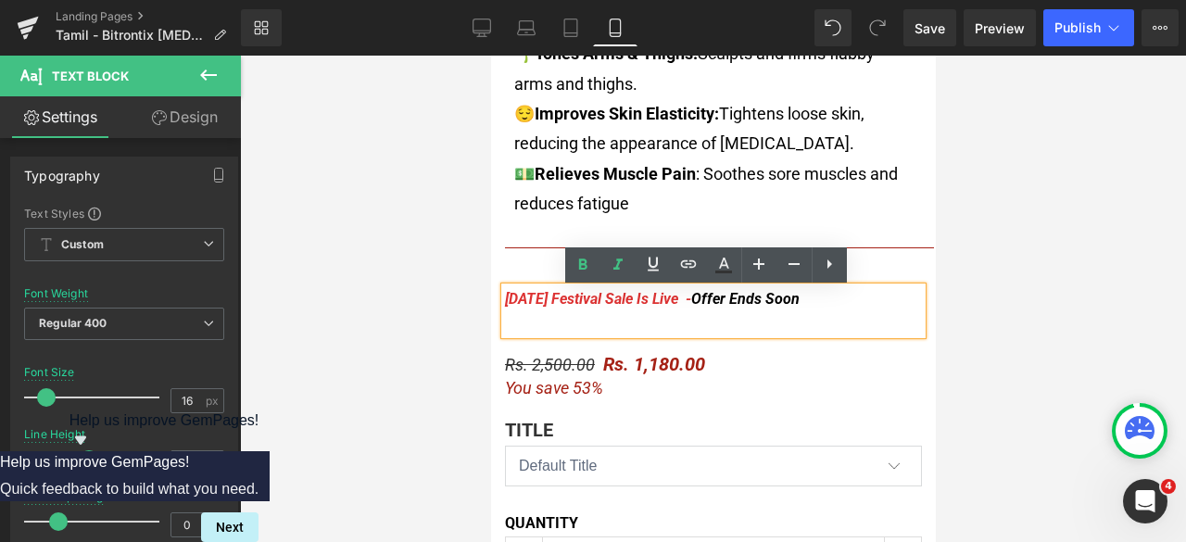
drag, startPoint x: 747, startPoint y: 305, endPoint x: 492, endPoint y: 303, distance: 254.9
click at [504, 303] on div "[DATE] Festival Sale Is Live - Offer Ends Soon" at bounding box center [712, 310] width 417 height 47
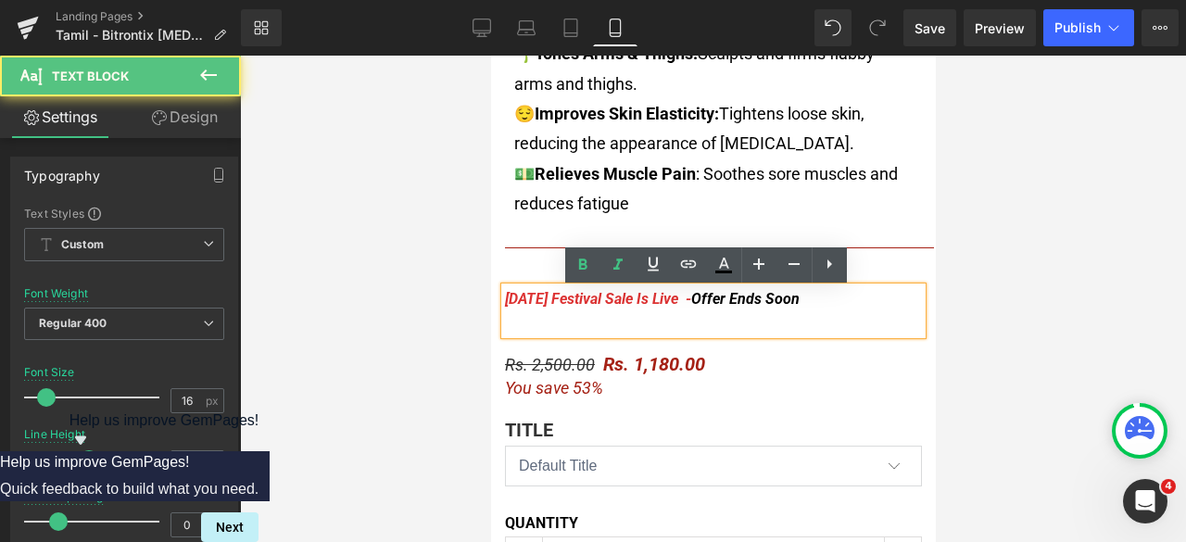
drag, startPoint x: 815, startPoint y: 306, endPoint x: 506, endPoint y: 307, distance: 308.7
click at [504, 303] on div "[DATE] Festival Sale Is Live - Offer Ends Soon" at bounding box center [712, 310] width 417 height 47
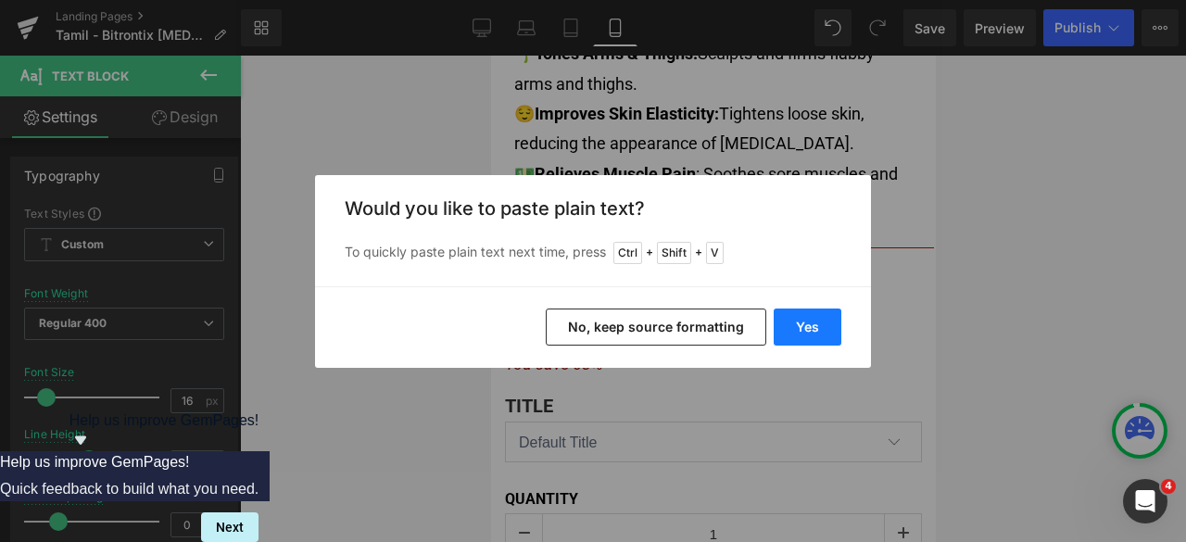
click at [824, 323] on button "Yes" at bounding box center [808, 327] width 68 height 37
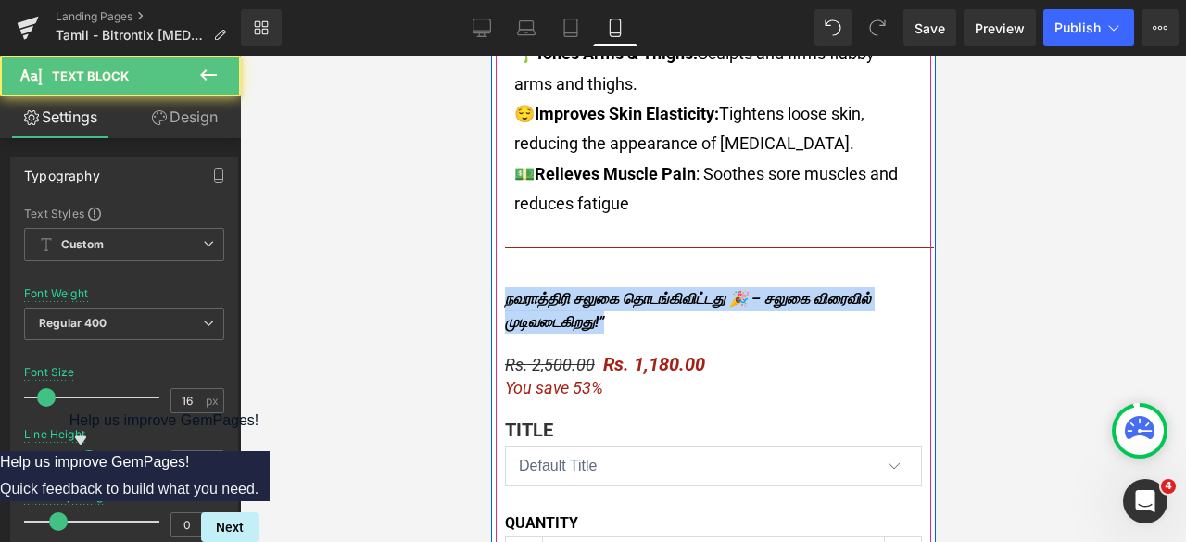
drag, startPoint x: 831, startPoint y: 325, endPoint x: 495, endPoint y: 307, distance: 336.1
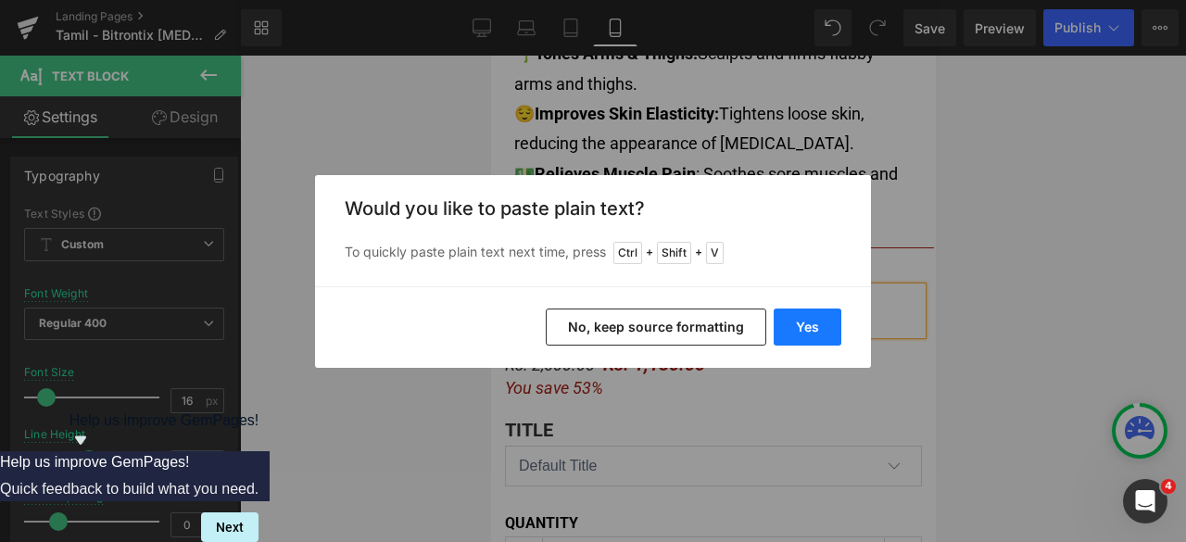
drag, startPoint x: 805, startPoint y: 324, endPoint x: 317, endPoint y: 267, distance: 490.9
click at [805, 324] on button "Yes" at bounding box center [808, 327] width 68 height 37
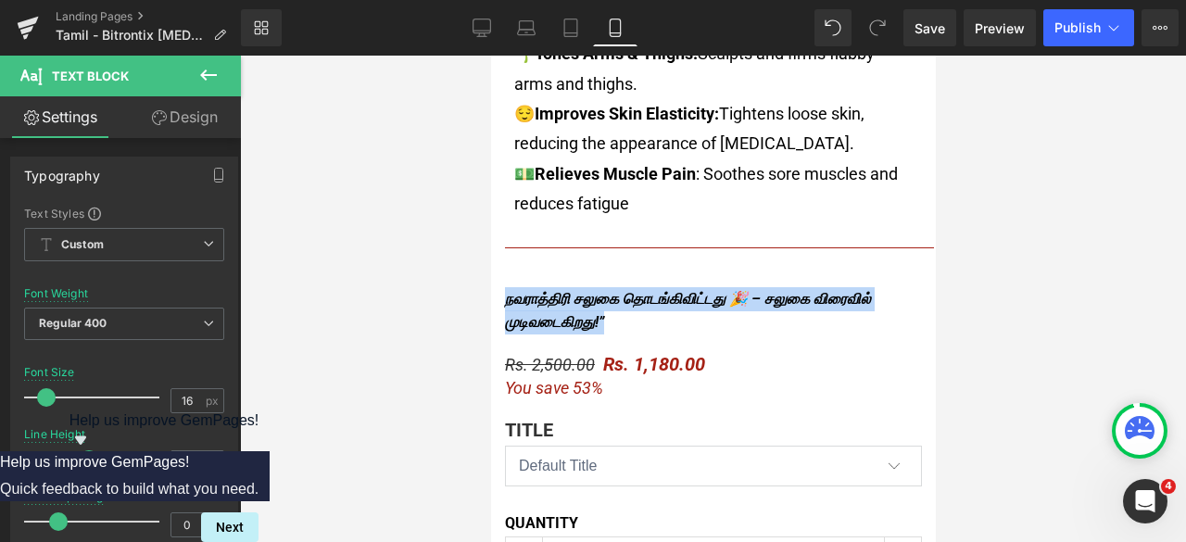
drag, startPoint x: 833, startPoint y: 325, endPoint x: 488, endPoint y: 305, distance: 346.3
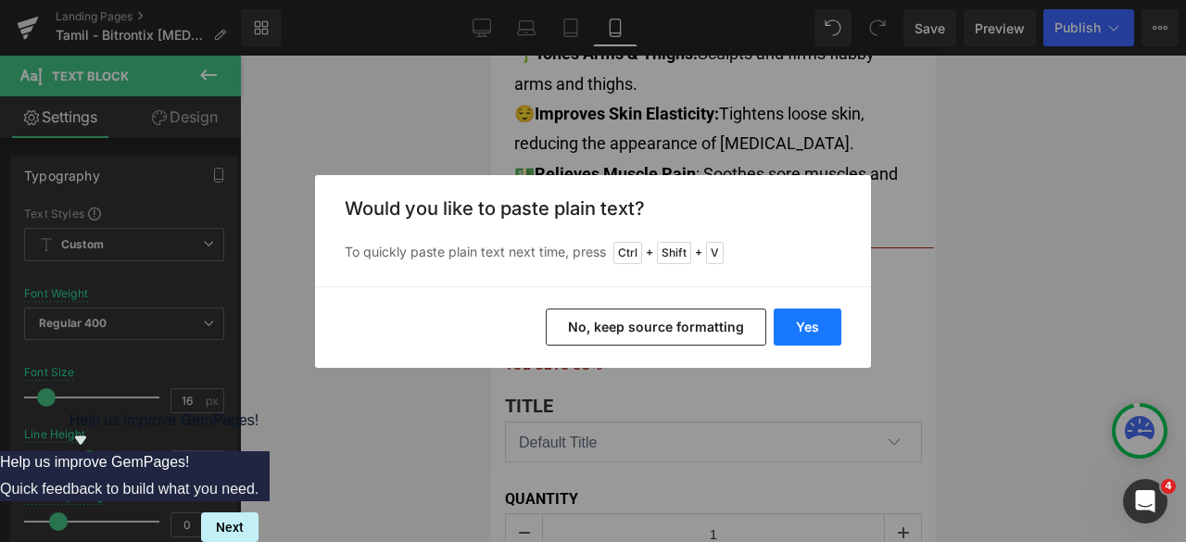
click at [816, 329] on button "Yes" at bounding box center [808, 327] width 68 height 37
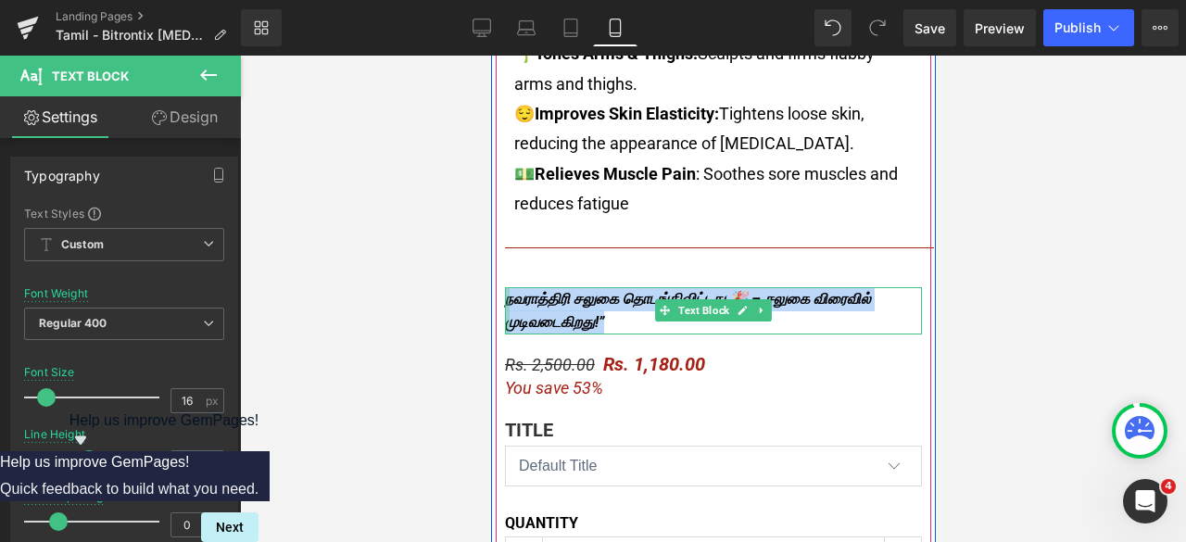
drag, startPoint x: 818, startPoint y: 327, endPoint x: 500, endPoint y: 308, distance: 318.5
click at [504, 308] on div "நவராத்திரி சலுகை தொடங்கிவிட்டது 🎉 – சலுகை விரைவில் முடிவடைகிறது!” Text Block" at bounding box center [712, 310] width 417 height 47
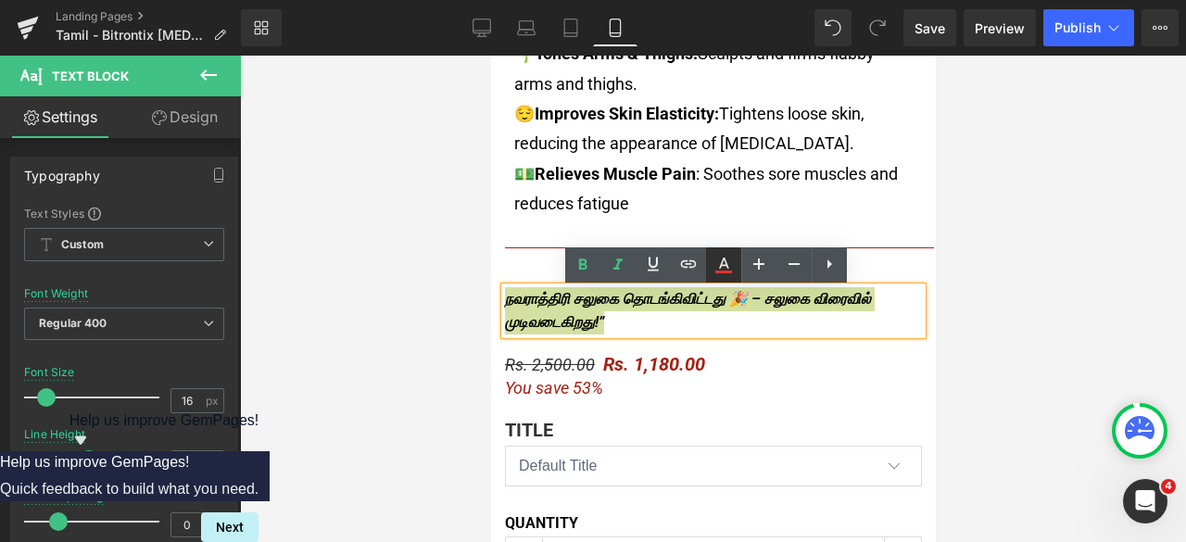
click at [723, 271] on icon at bounding box center [724, 272] width 17 height 3
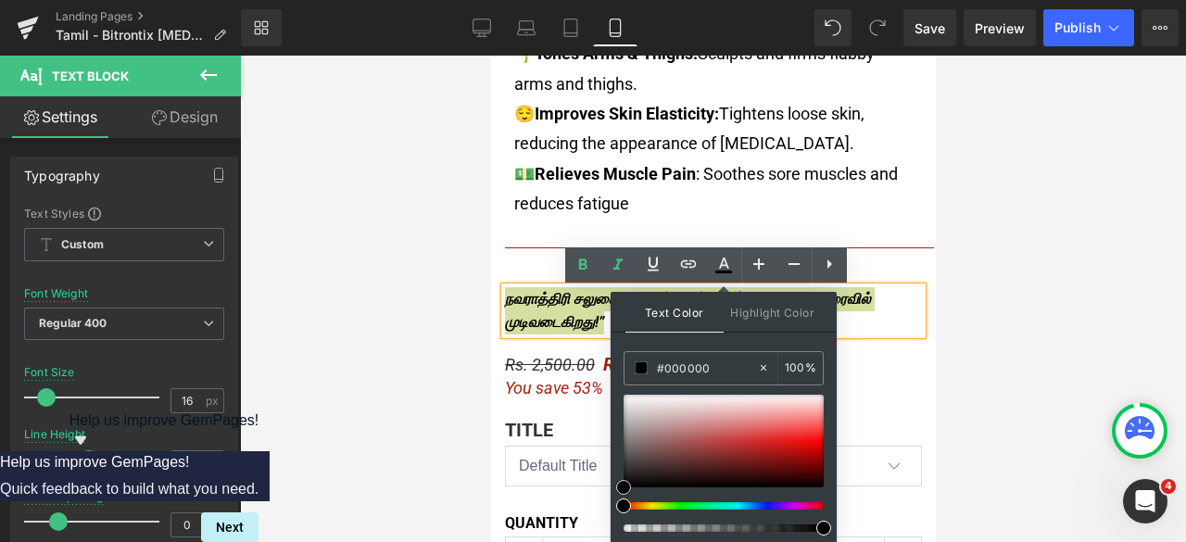
drag, startPoint x: 766, startPoint y: 433, endPoint x: 614, endPoint y: 484, distance: 160.3
click at [614, 484] on div "Text Color Highlight Color #333333 #dd3333 100 % transparent 0 %" at bounding box center [724, 418] width 226 height 252
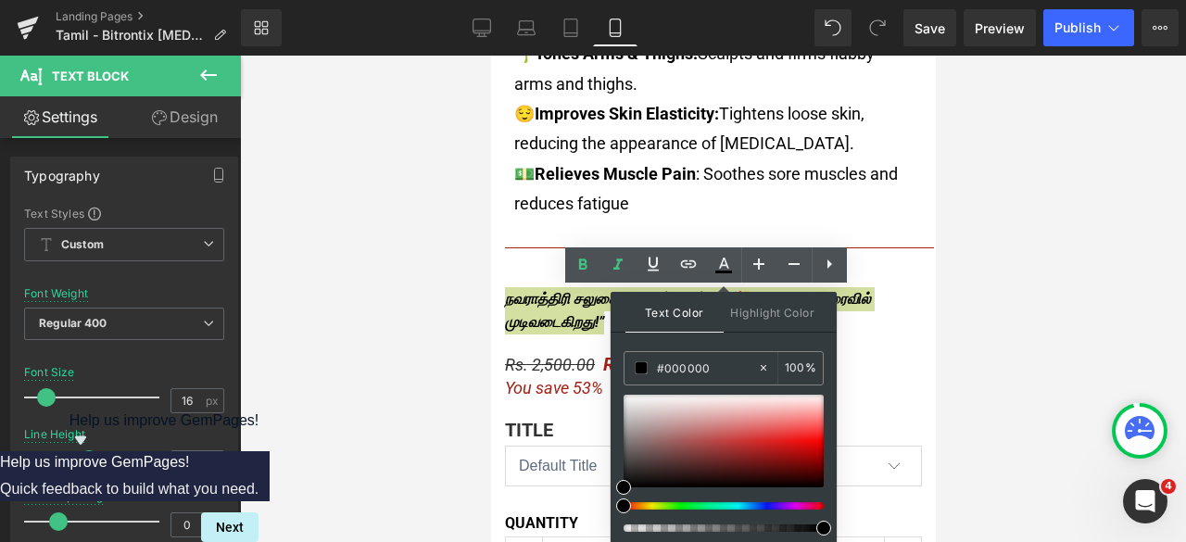
click at [993, 276] on div at bounding box center [713, 299] width 946 height 487
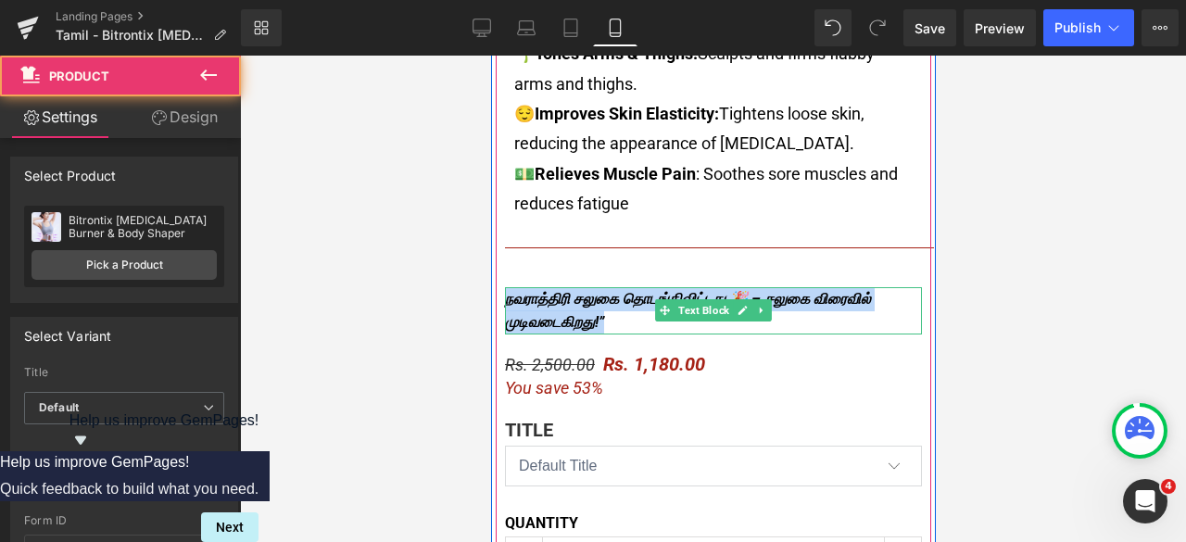
click at [834, 322] on div "நவராத்திரி சலுகை தொடங்கிவிட்டது 🎉 – சலுகை விரைவில் முடிவடைகிறது!”" at bounding box center [712, 310] width 417 height 47
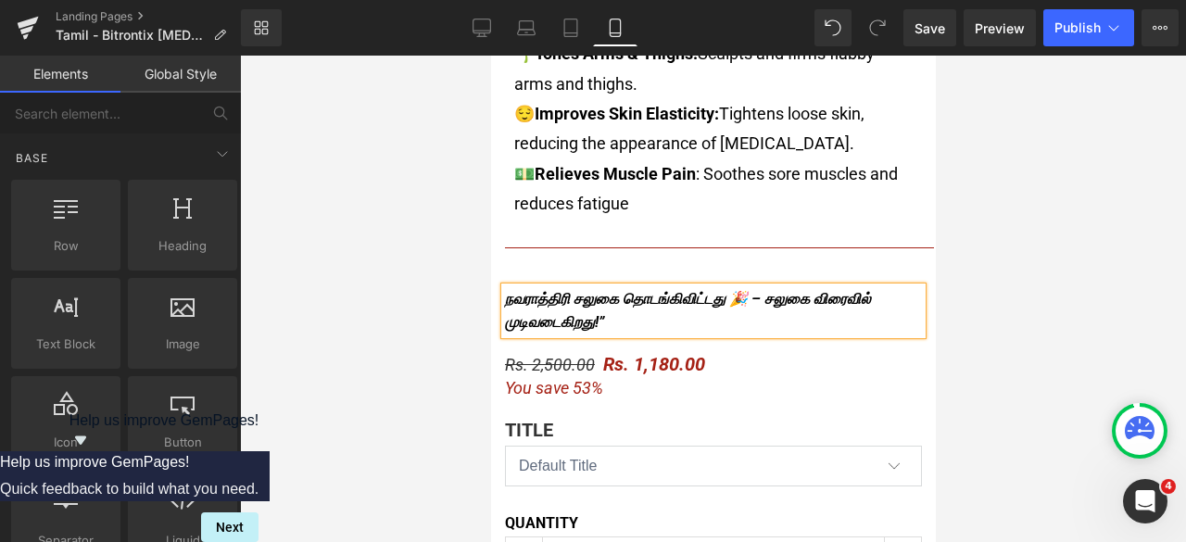
click at [1064, 222] on div at bounding box center [713, 299] width 946 height 487
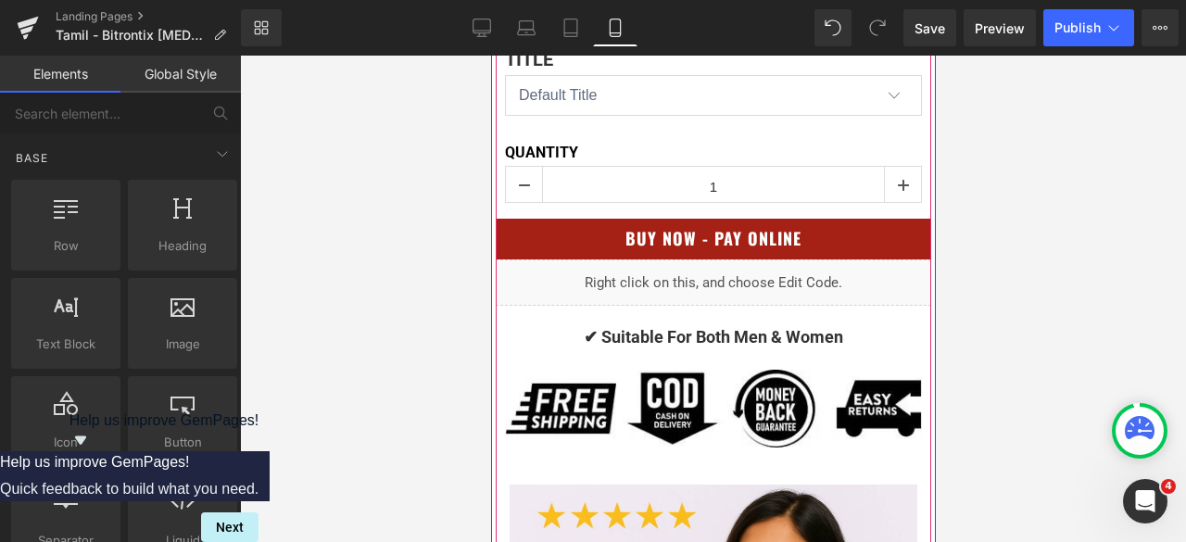
scroll to position [1483, 0]
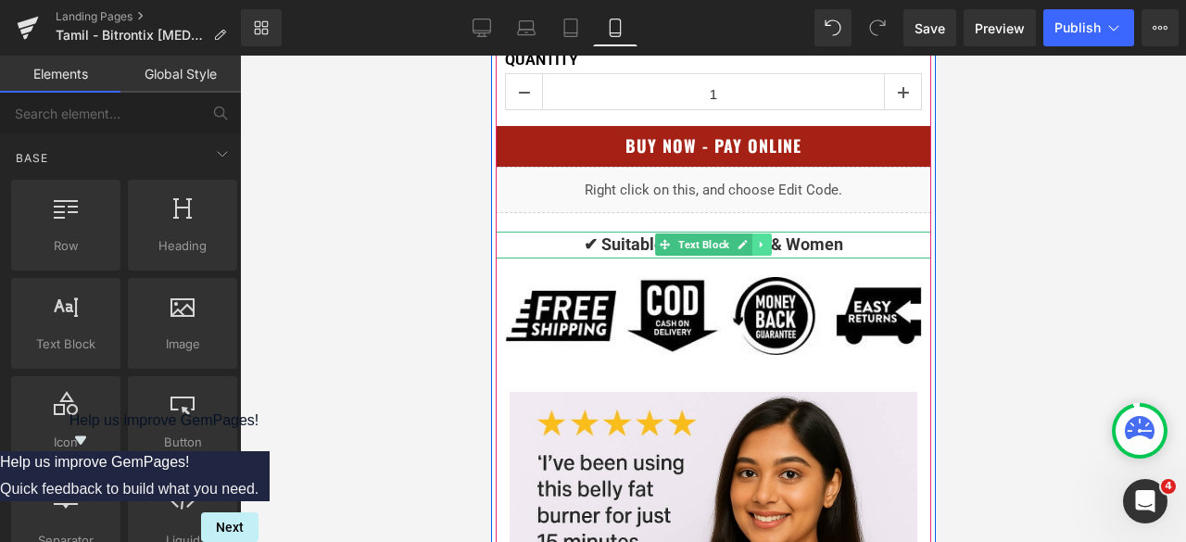
click at [759, 248] on icon at bounding box center [760, 245] width 3 height 6
click at [746, 250] on icon at bounding box center [751, 244] width 10 height 11
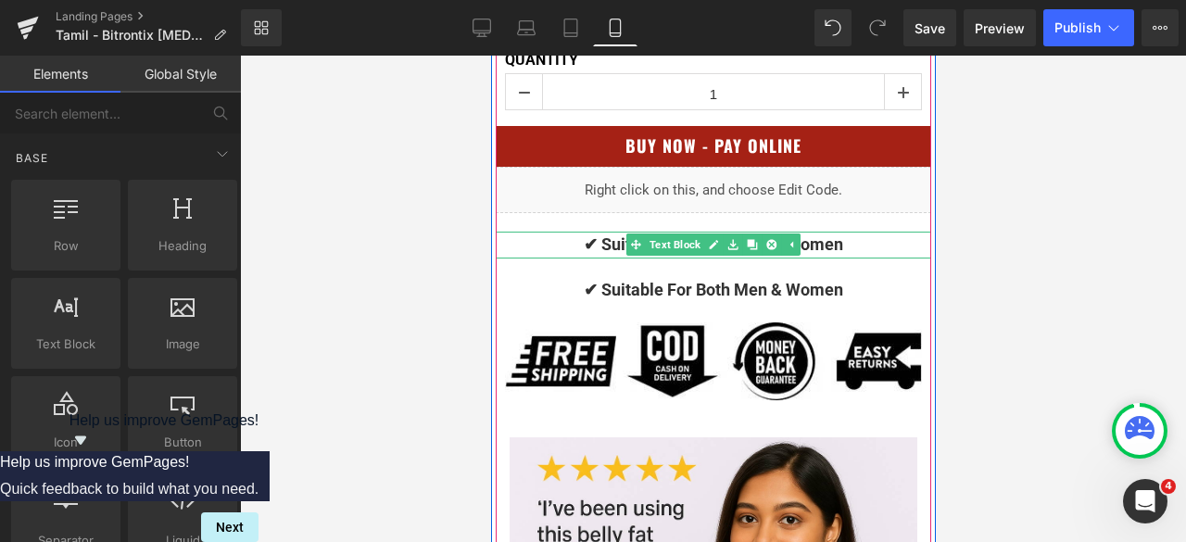
click at [845, 244] on p "✔ Suitable For Both Men & Women" at bounding box center [713, 245] width 436 height 27
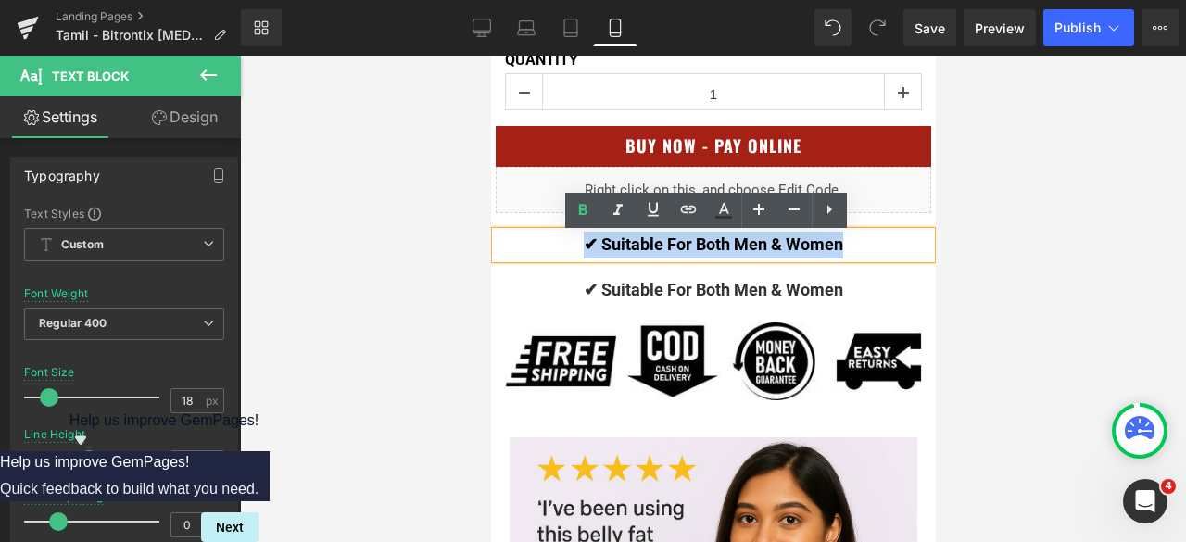
drag, startPoint x: 853, startPoint y: 247, endPoint x: 559, endPoint y: 258, distance: 294.0
click at [559, 258] on p "✔ Suitable For Both Men & Women" at bounding box center [713, 245] width 436 height 27
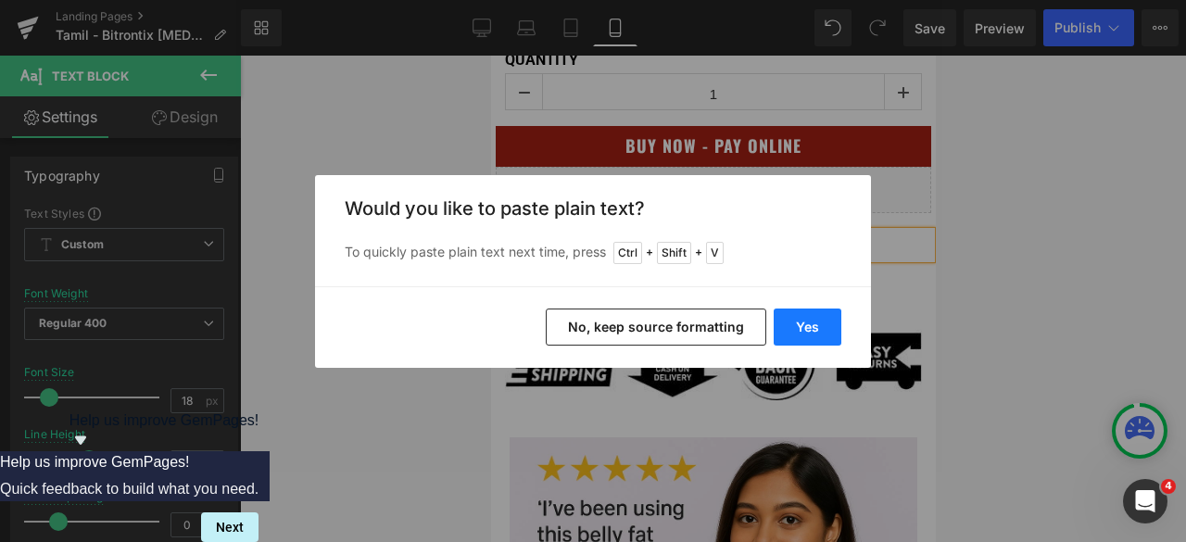
click at [819, 322] on button "Yes" at bounding box center [808, 327] width 68 height 37
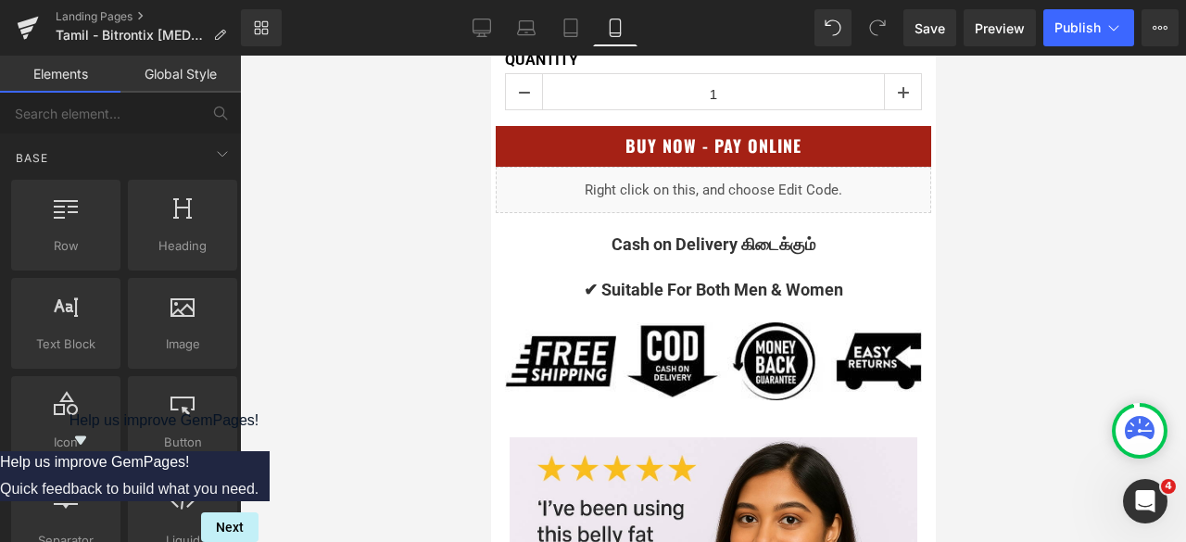
click at [1059, 196] on div at bounding box center [713, 299] width 946 height 487
click at [1062, 164] on div at bounding box center [713, 299] width 946 height 487
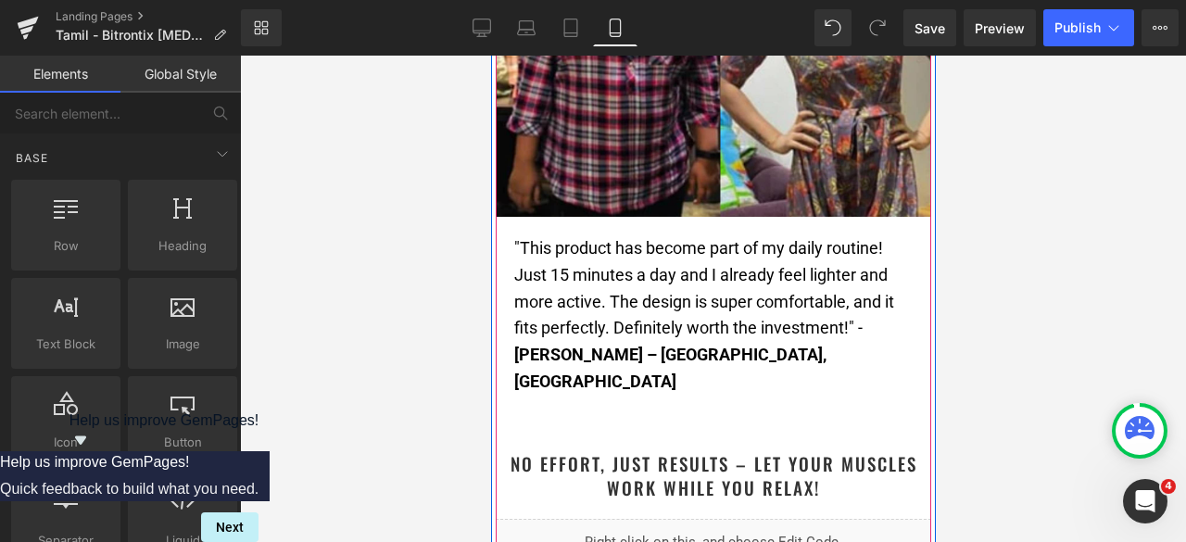
scroll to position [2873, 0]
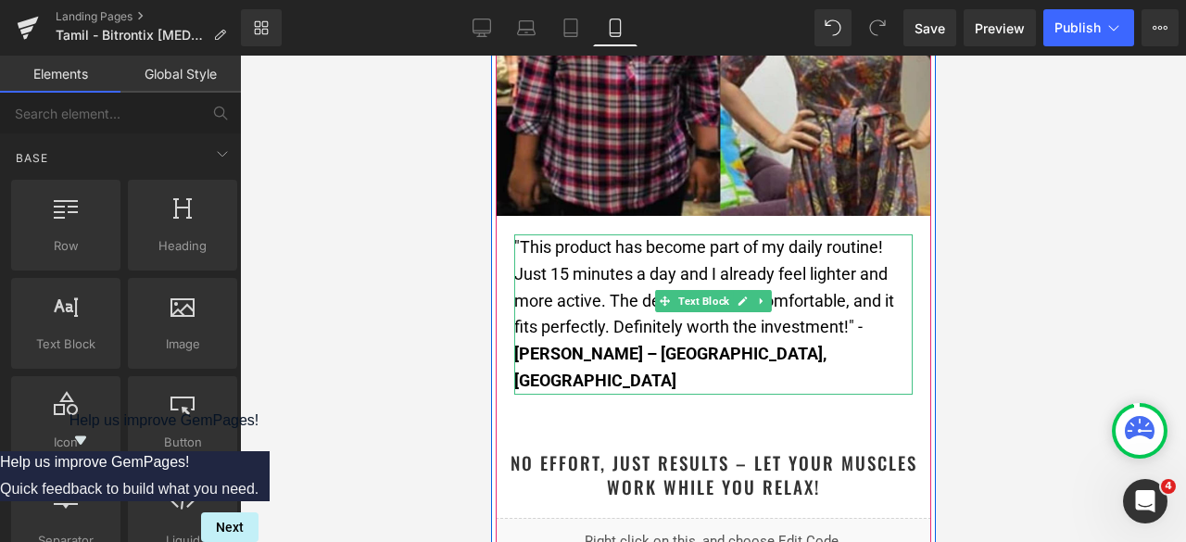
click at [784, 341] on p ""This product has become part of my daily routine! Just 15 minutes a day and I …" at bounding box center [713, 288] width 399 height 107
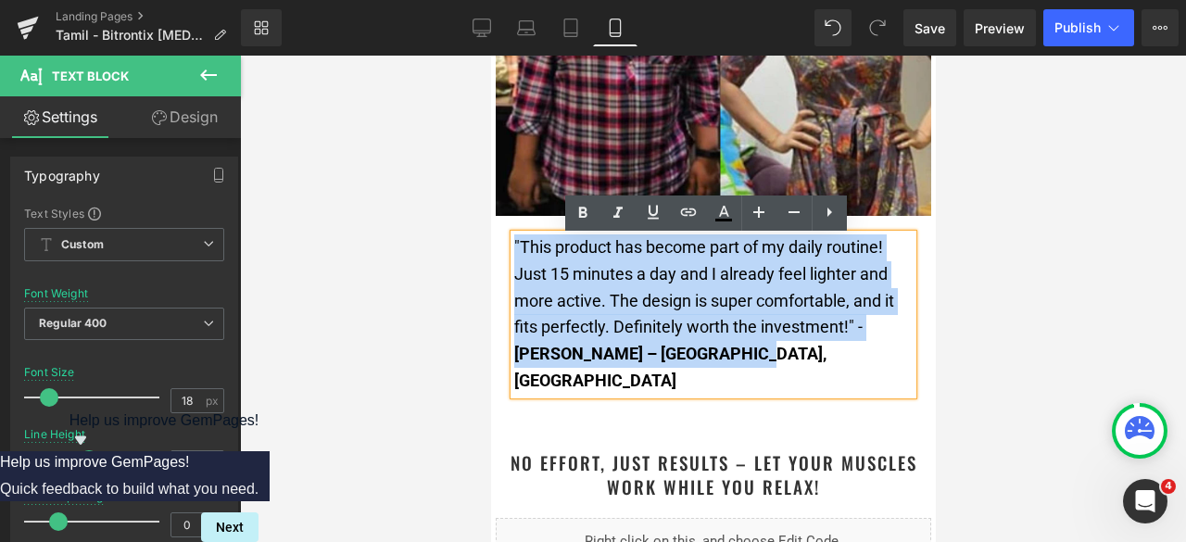
drag, startPoint x: 754, startPoint y: 362, endPoint x: 506, endPoint y: 240, distance: 276.1
click at [514, 240] on div ""This product has become part of my daily routine! Just 15 minutes a day and I …" at bounding box center [713, 315] width 399 height 160
copy div ""This product has become part of my daily routine! Just 15 minutes a day and I …"
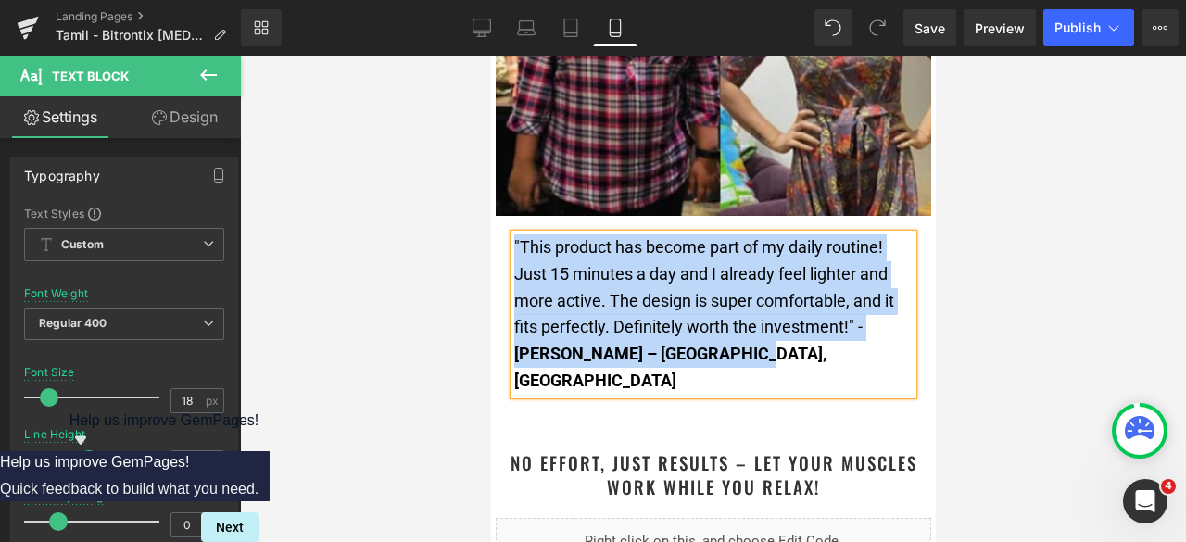
click at [743, 369] on p "[PERSON_NAME] – [GEOGRAPHIC_DATA], [GEOGRAPHIC_DATA]" at bounding box center [713, 368] width 399 height 54
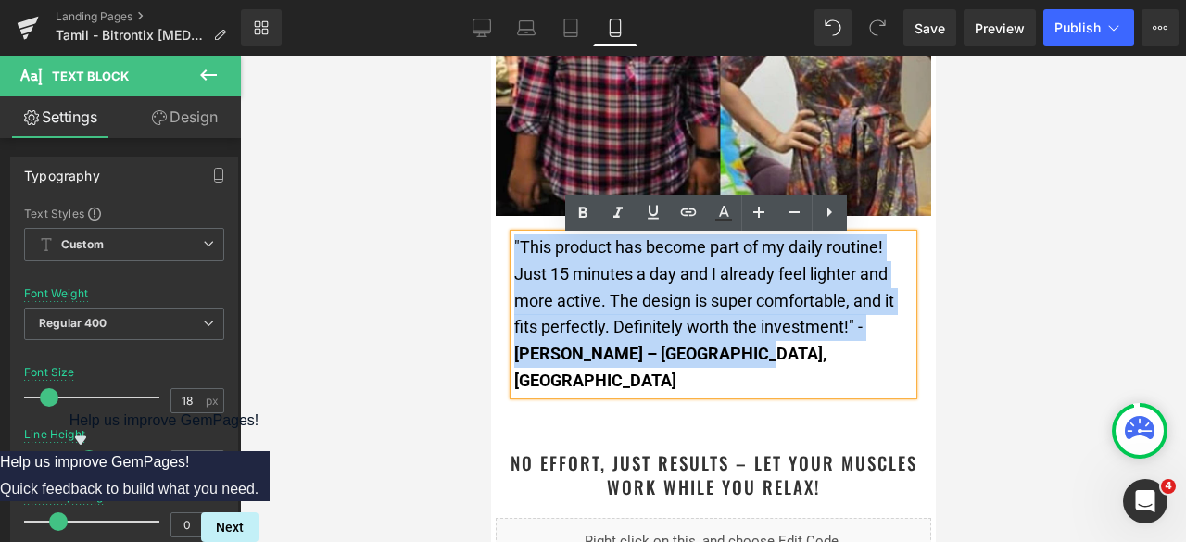
drag, startPoint x: 755, startPoint y: 361, endPoint x: 506, endPoint y: 250, distance: 271.8
click at [514, 250] on div ""This product has become part of my daily routine! Just 15 minutes a day and I …" at bounding box center [713, 315] width 399 height 160
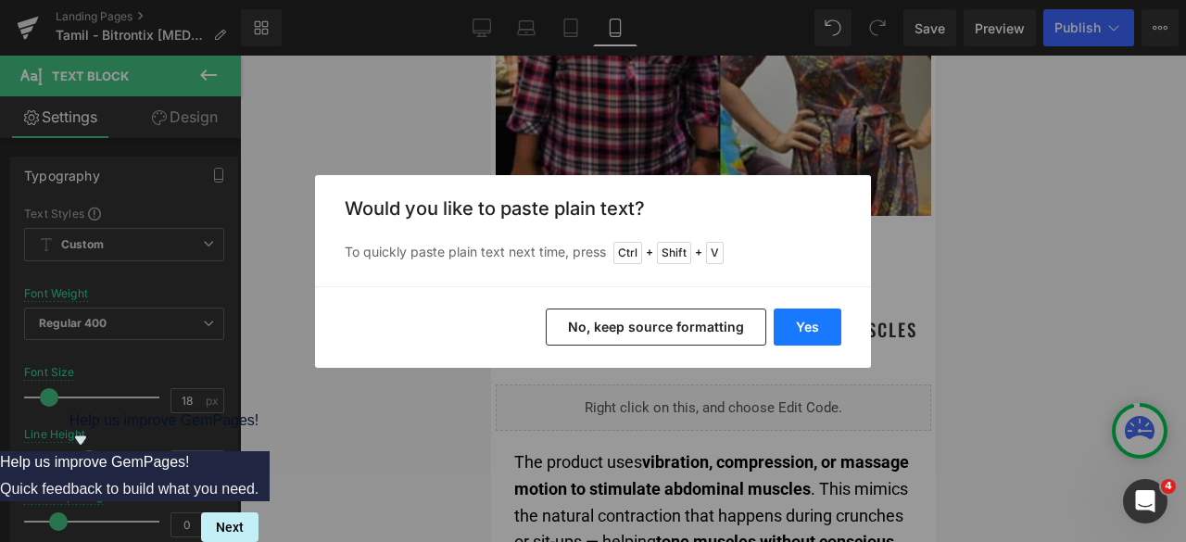
click at [825, 327] on button "Yes" at bounding box center [808, 327] width 68 height 37
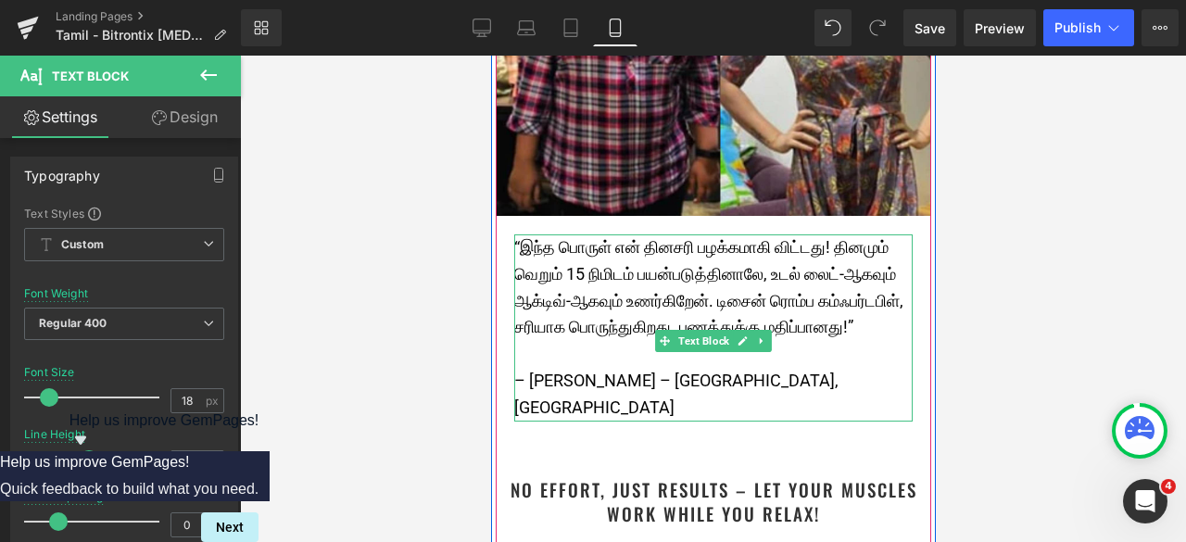
click at [894, 341] on p "“இந்த பொருள் என் தினசரி பழக்கமாகி விட்டது! தினமும் வெறும் 15 நிமிடம் பயன்படுத்த…" at bounding box center [713, 288] width 399 height 107
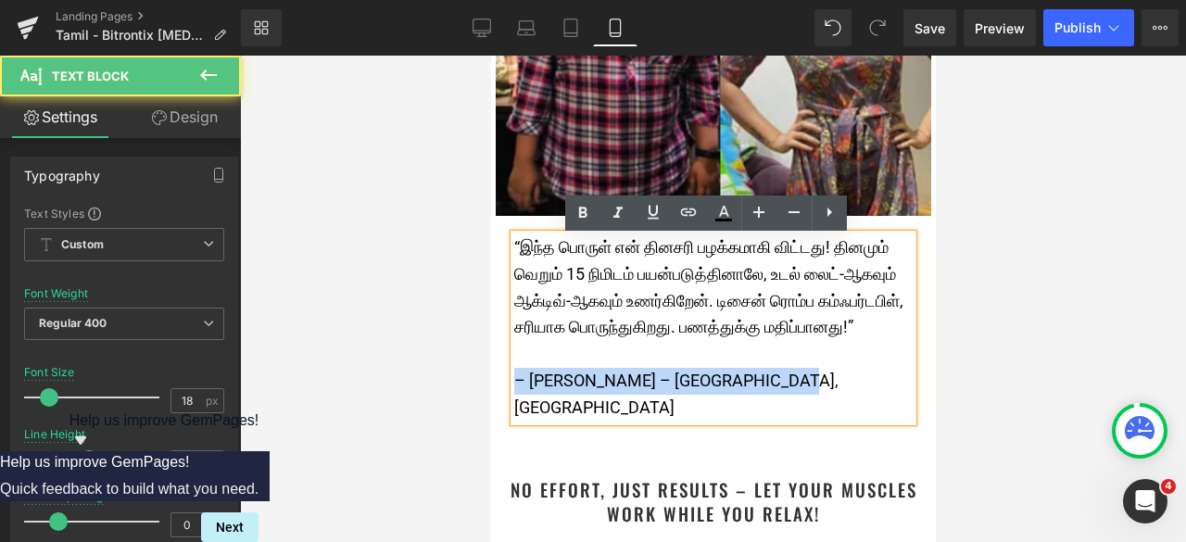
drag, startPoint x: 848, startPoint y: 439, endPoint x: 508, endPoint y: 439, distance: 340.2
click at [514, 422] on p "– [PERSON_NAME] – [GEOGRAPHIC_DATA], [GEOGRAPHIC_DATA]" at bounding box center [713, 395] width 399 height 54
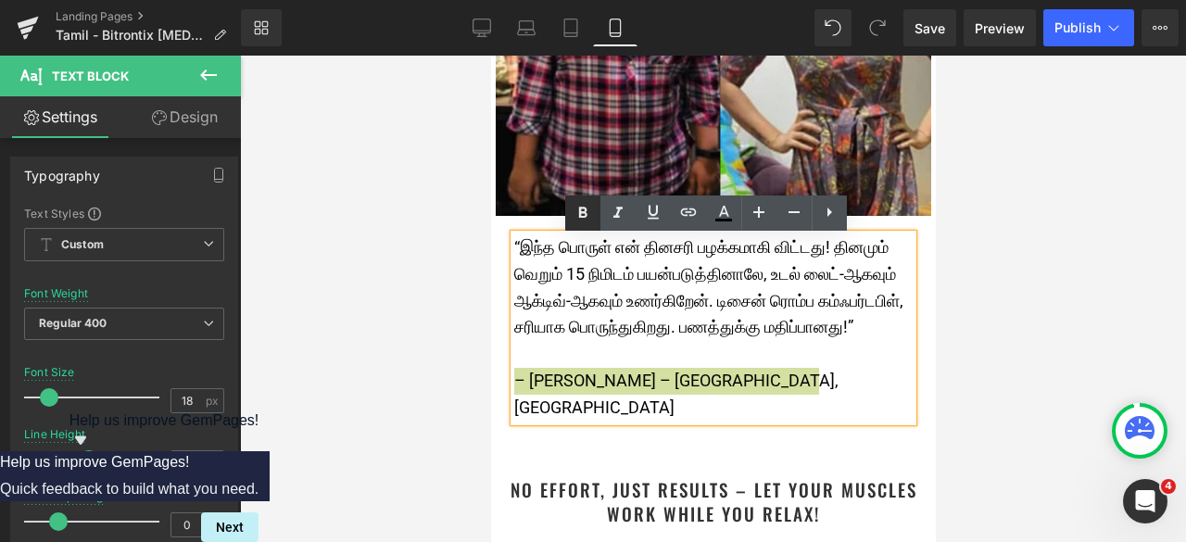
click at [572, 218] on icon at bounding box center [583, 213] width 22 height 22
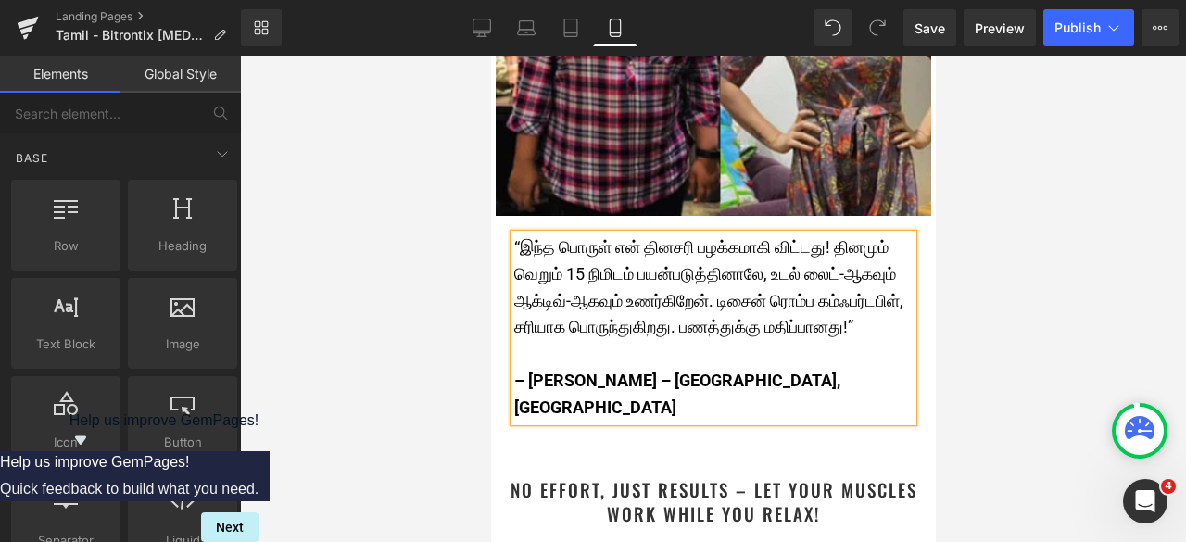
click at [1028, 286] on div at bounding box center [713, 299] width 946 height 487
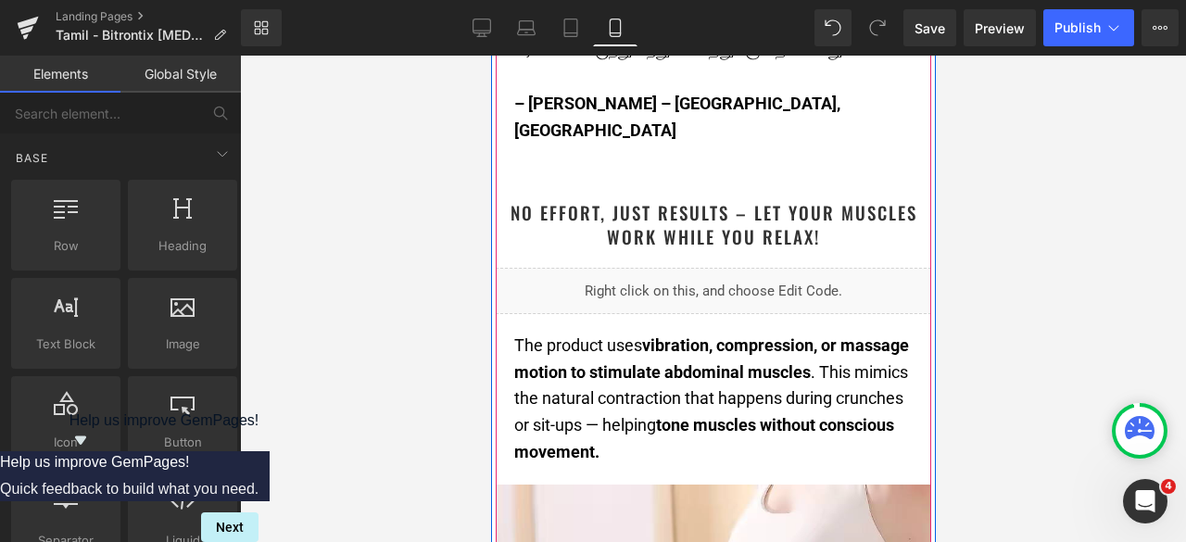
scroll to position [3152, 0]
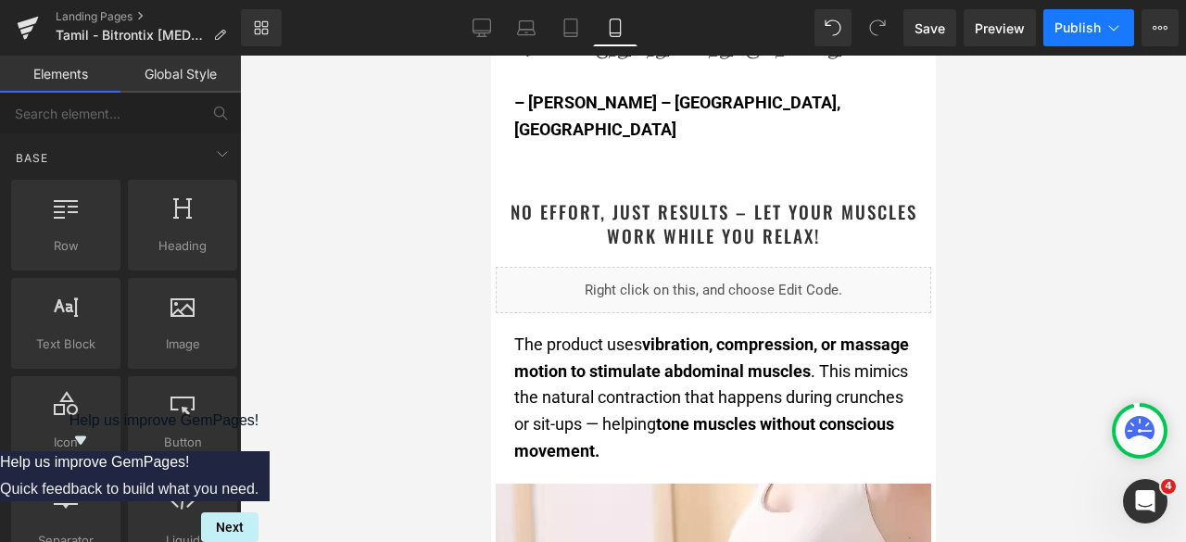
click at [1088, 24] on span "Publish" at bounding box center [1078, 27] width 46 height 15
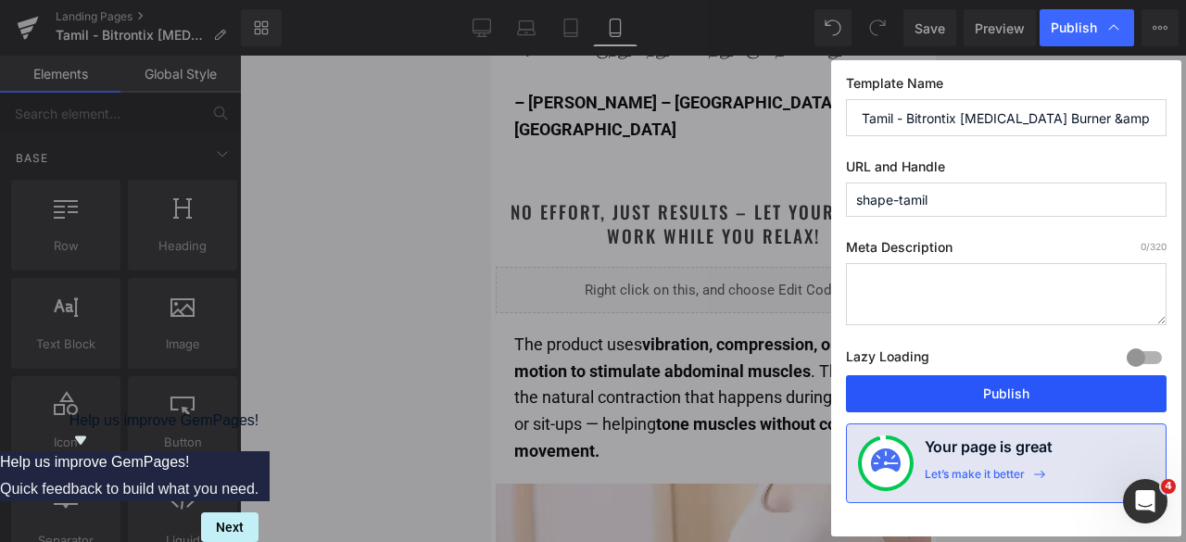
click at [1025, 388] on button "Publish" at bounding box center [1006, 393] width 321 height 37
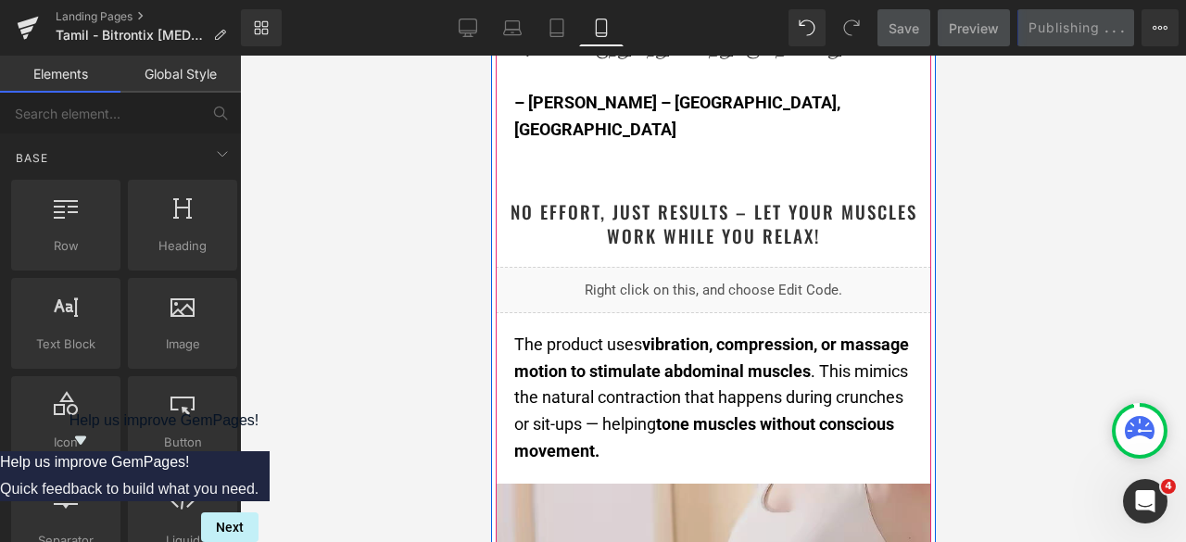
scroll to position [3826, 0]
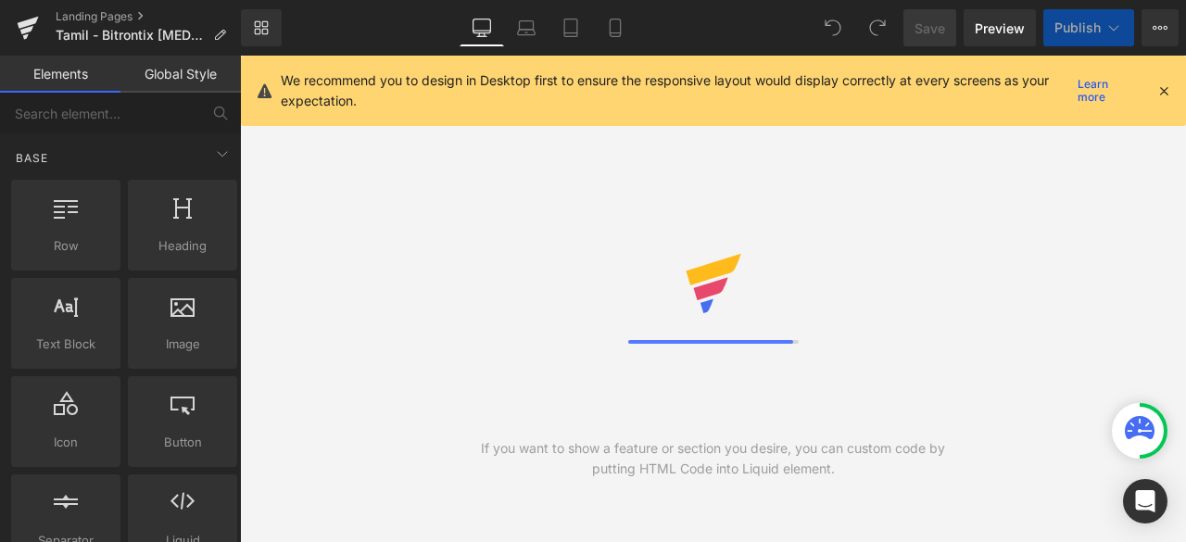
drag, startPoint x: 0, startPoint y: 0, endPoint x: 615, endPoint y: 37, distance: 615.7
click at [615, 37] on link "Mobile" at bounding box center [615, 27] width 44 height 37
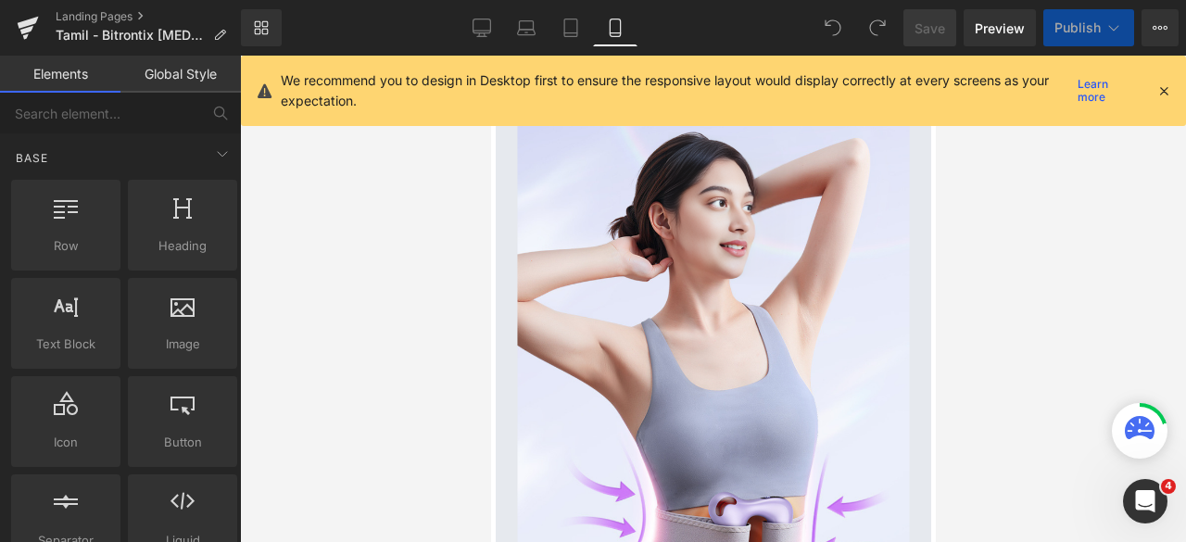
click at [1167, 85] on icon at bounding box center [1164, 90] width 17 height 17
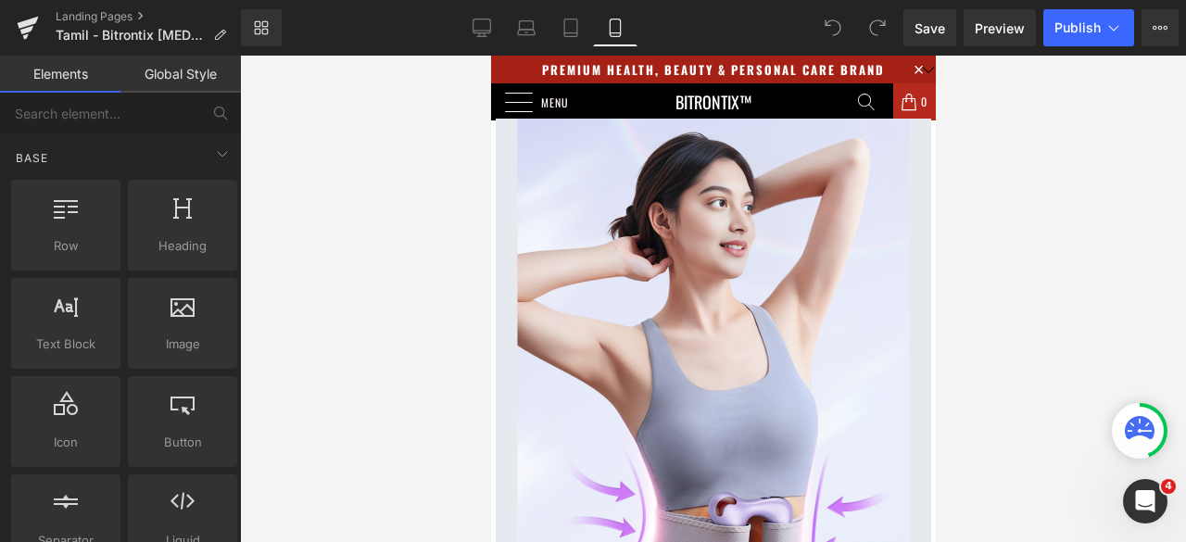
click at [1162, 90] on div at bounding box center [713, 299] width 946 height 487
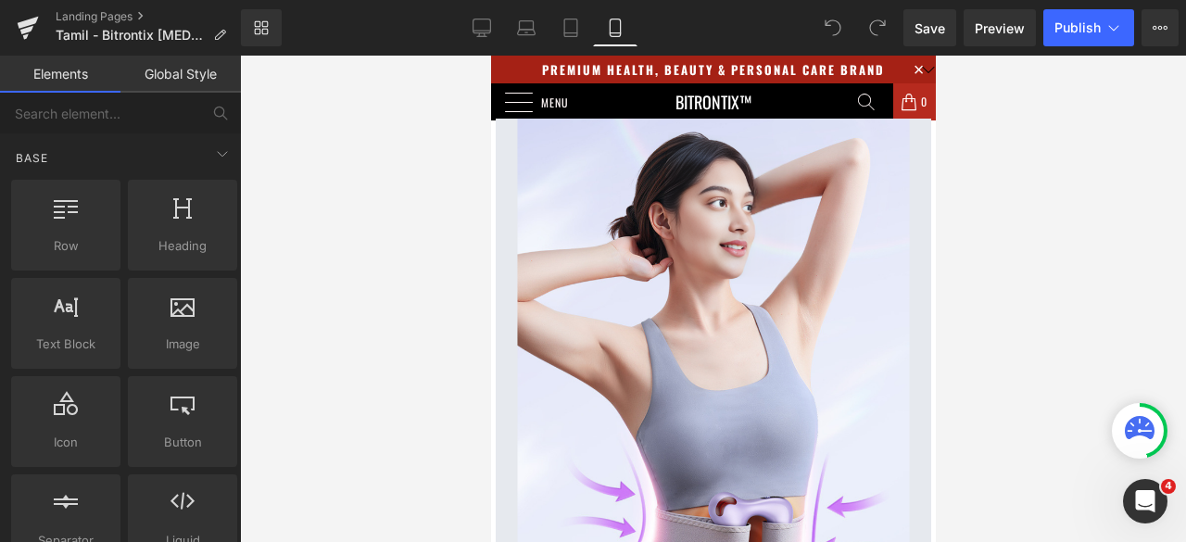
click at [1162, 90] on div at bounding box center [713, 299] width 946 height 487
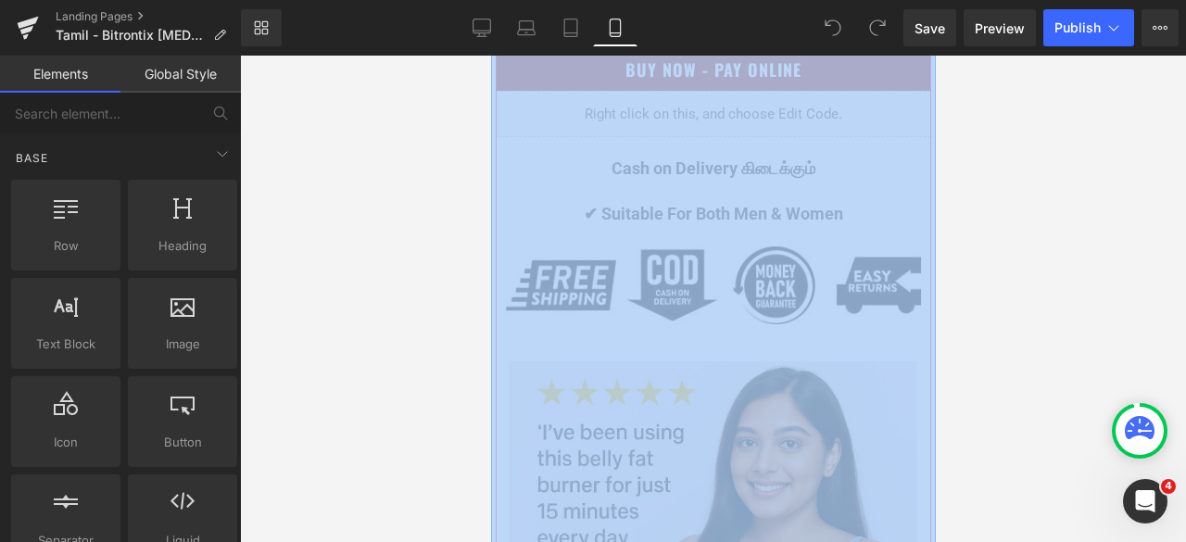
scroll to position [1576, 0]
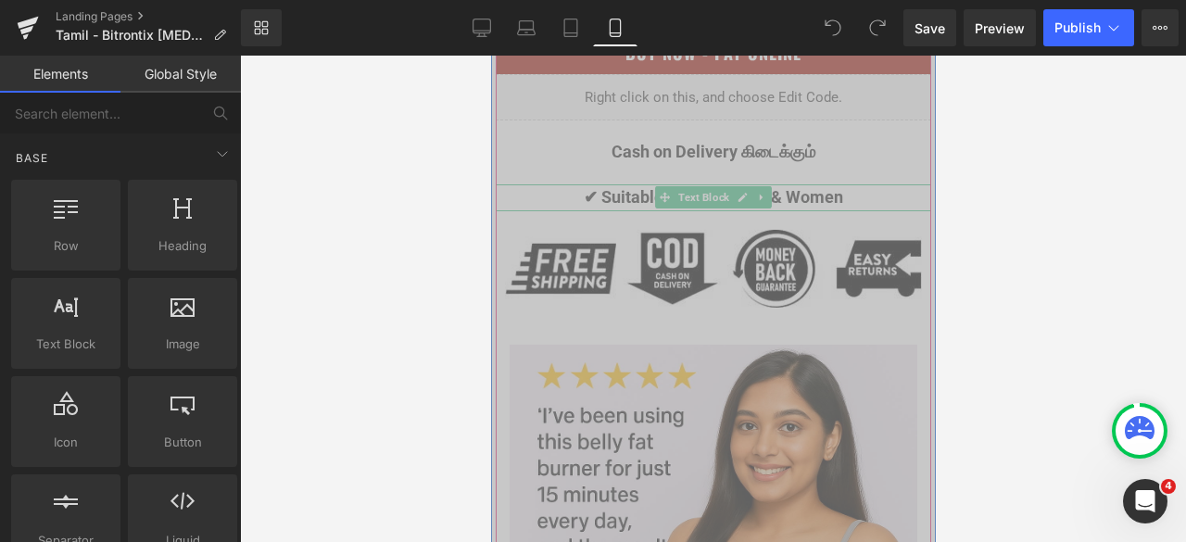
click at [847, 199] on p "✔ Suitable For Both Men & Women" at bounding box center [713, 197] width 436 height 27
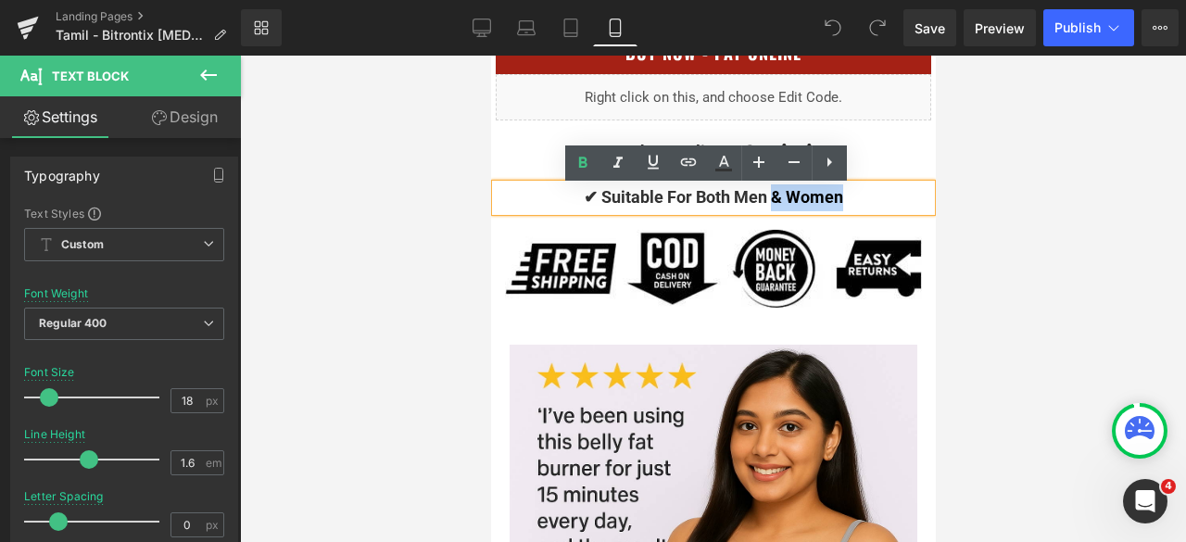
drag, startPoint x: 855, startPoint y: 201, endPoint x: 767, endPoint y: 205, distance: 87.2
click at [767, 205] on p "✔ Suitable For Both Men & Women" at bounding box center [713, 197] width 436 height 27
click at [961, 205] on div at bounding box center [713, 299] width 946 height 487
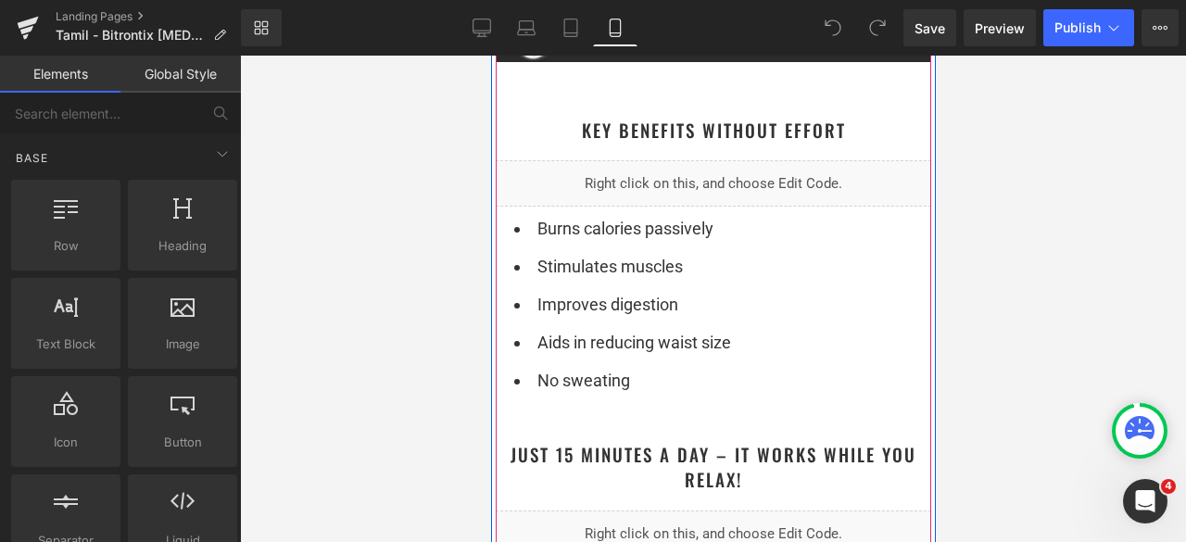
scroll to position [4727, 0]
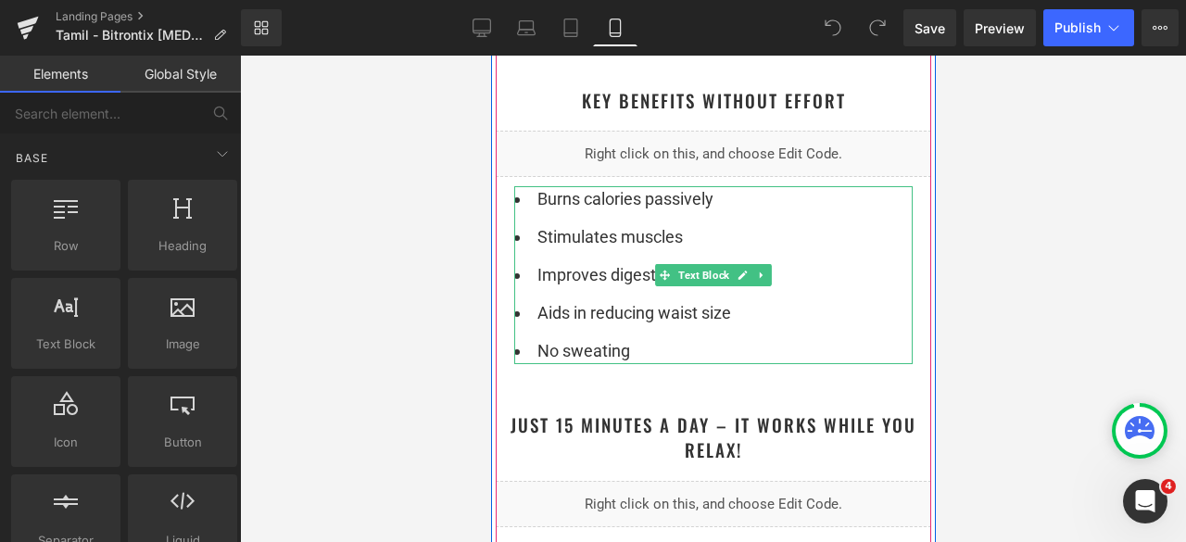
click at [675, 365] on li "No sweating" at bounding box center [713, 351] width 399 height 27
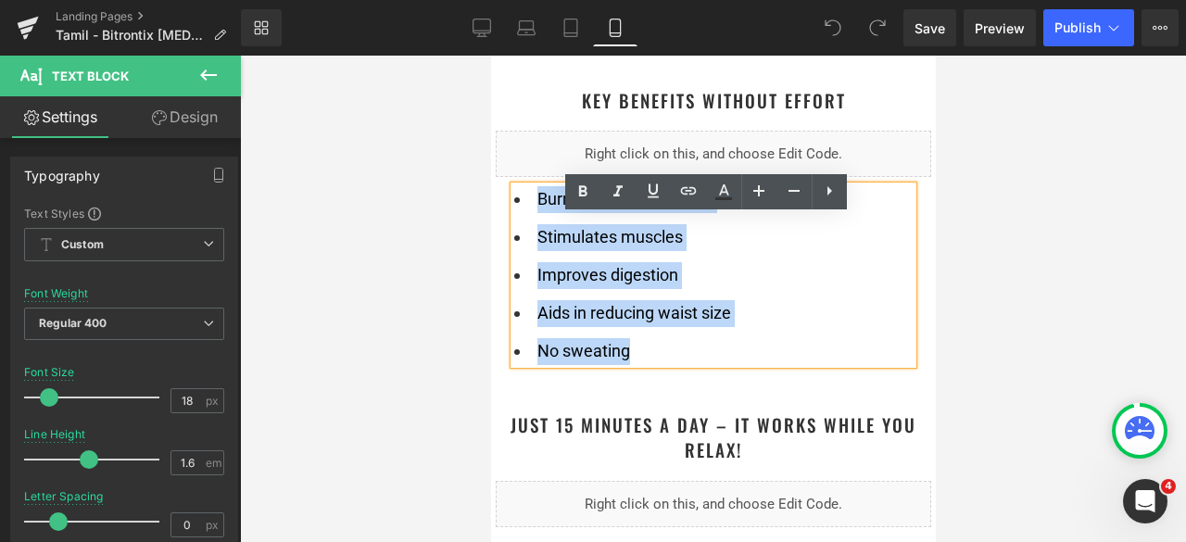
drag, startPoint x: 654, startPoint y: 380, endPoint x: 521, endPoint y: 235, distance: 197.5
click at [521, 235] on ul "Burns calories passively Stimulates muscles Improves digestion Aids in reducing…" at bounding box center [713, 275] width 399 height 178
copy ul "Burns calories passively Stimulates muscles Improves digestion Aids in reducing…"
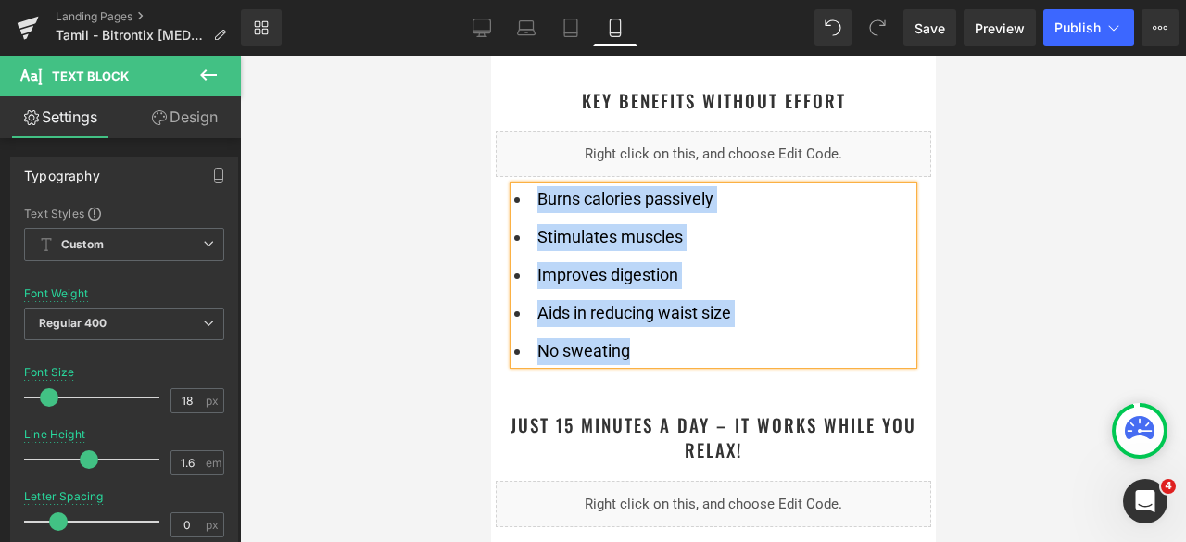
click at [705, 289] on li "Improves digestion" at bounding box center [713, 275] width 399 height 27
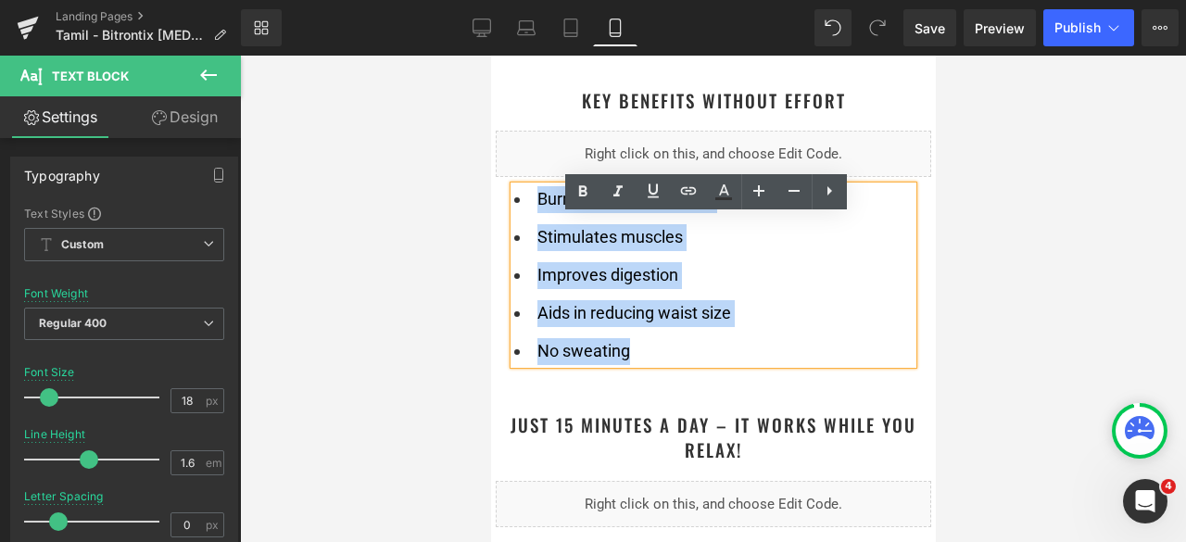
drag, startPoint x: 630, startPoint y: 385, endPoint x: 512, endPoint y: 229, distance: 195.8
click at [514, 229] on ul "Burns calories passively Stimulates muscles Improves digestion Aids in reducing…" at bounding box center [713, 275] width 399 height 178
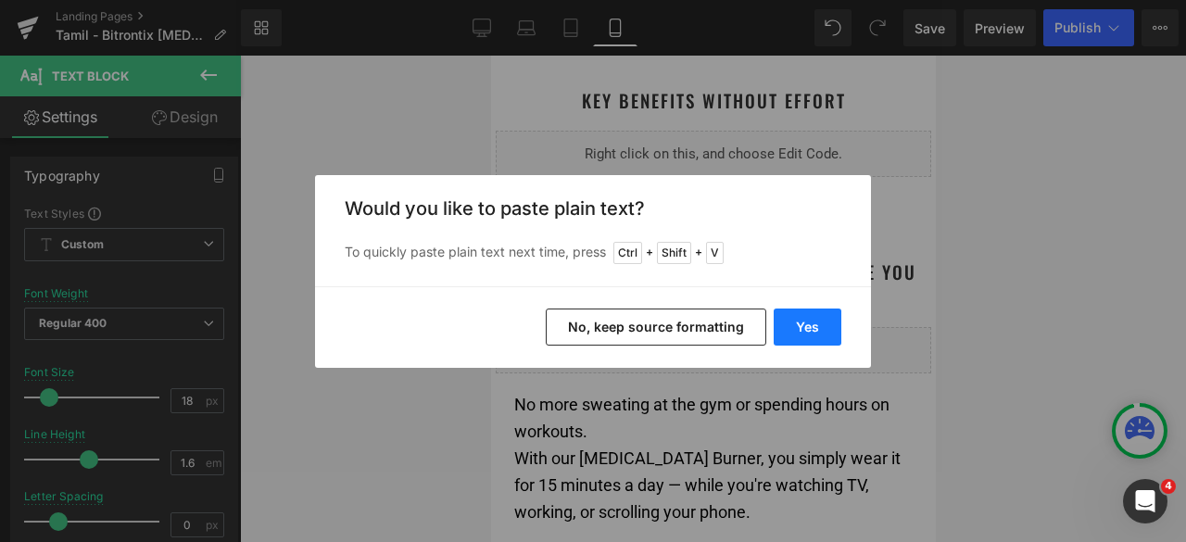
click at [791, 329] on button "Yes" at bounding box center [808, 327] width 68 height 37
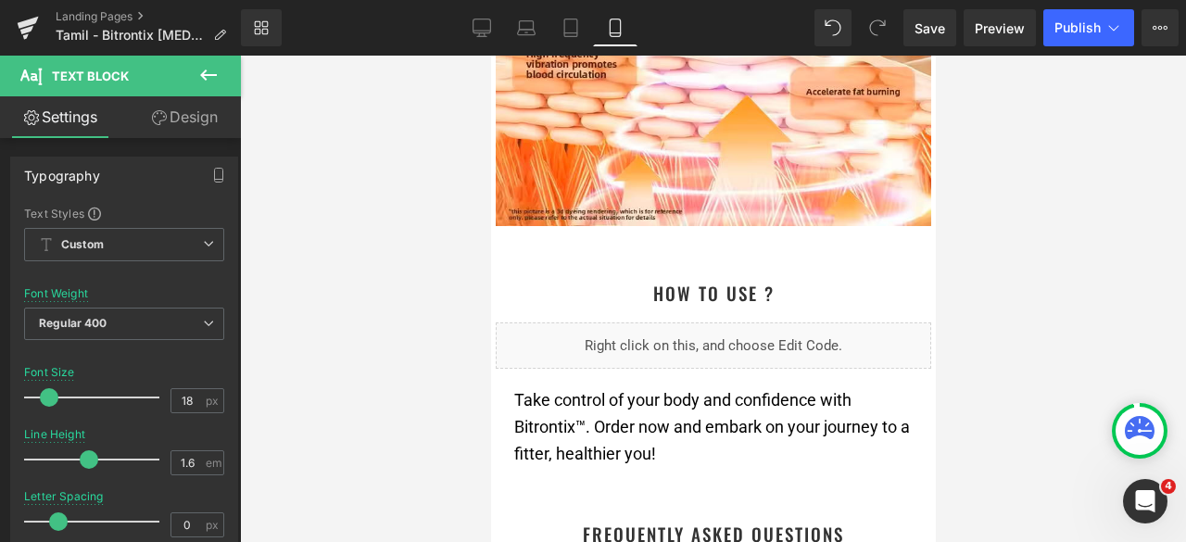
scroll to position [5932, 0]
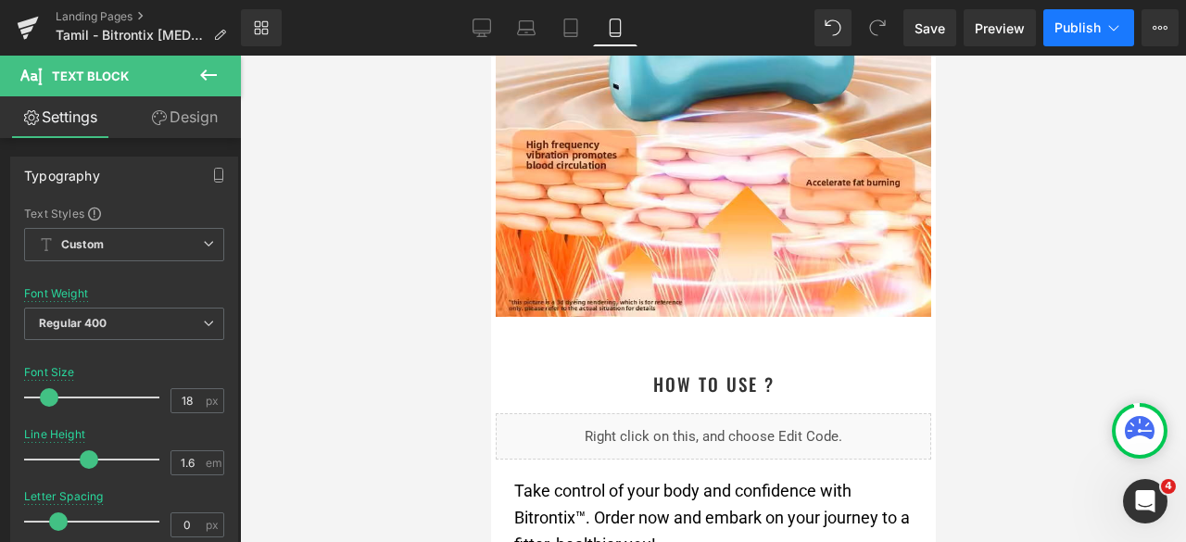
click at [1063, 32] on span "Publish" at bounding box center [1078, 27] width 46 height 15
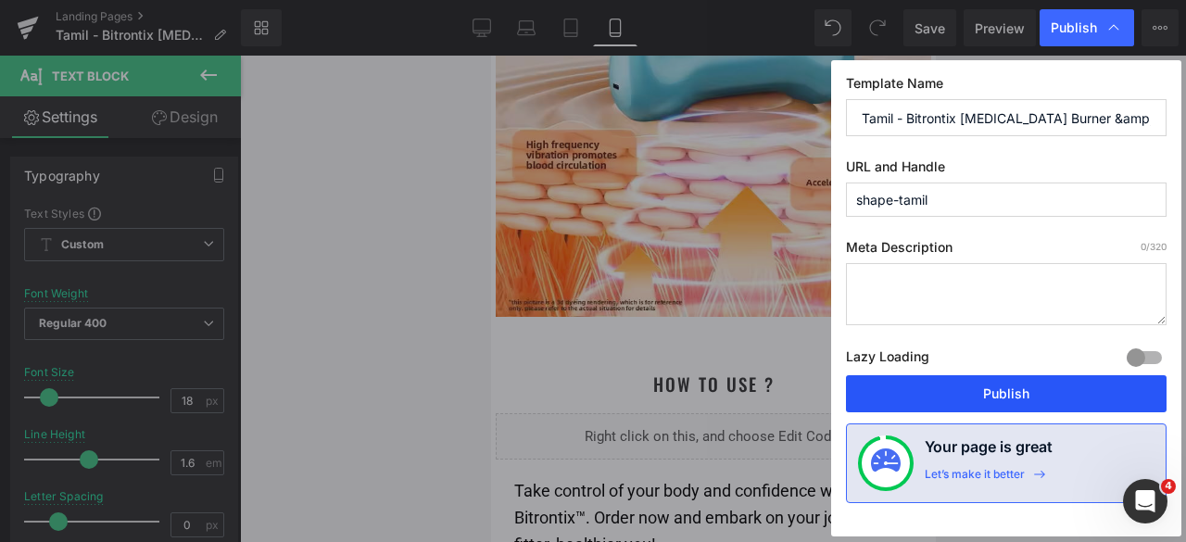
click at [1018, 387] on button "Publish" at bounding box center [1006, 393] width 321 height 37
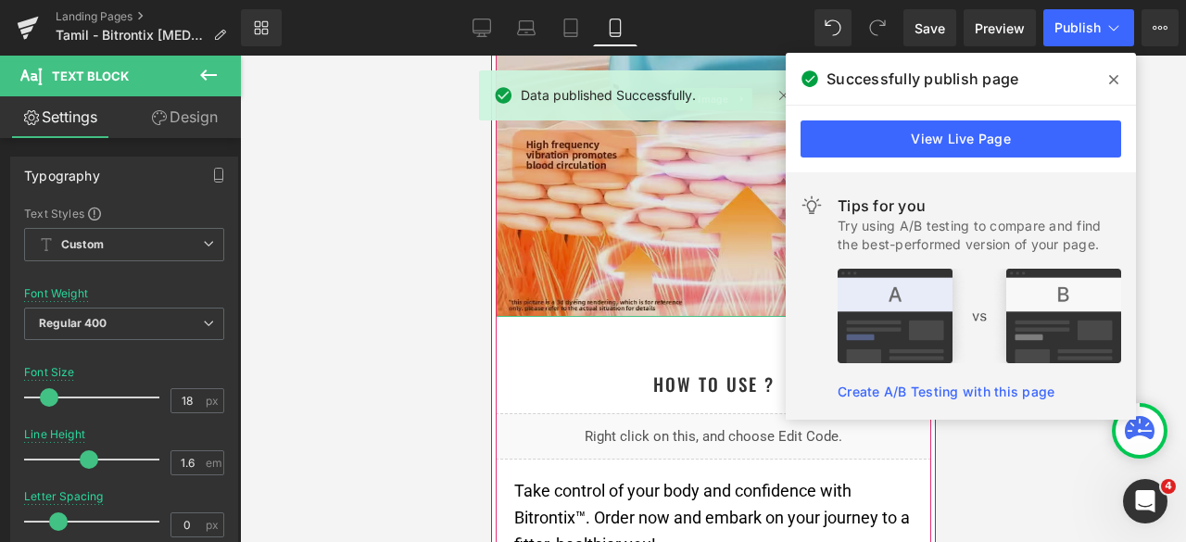
scroll to position [5469, 0]
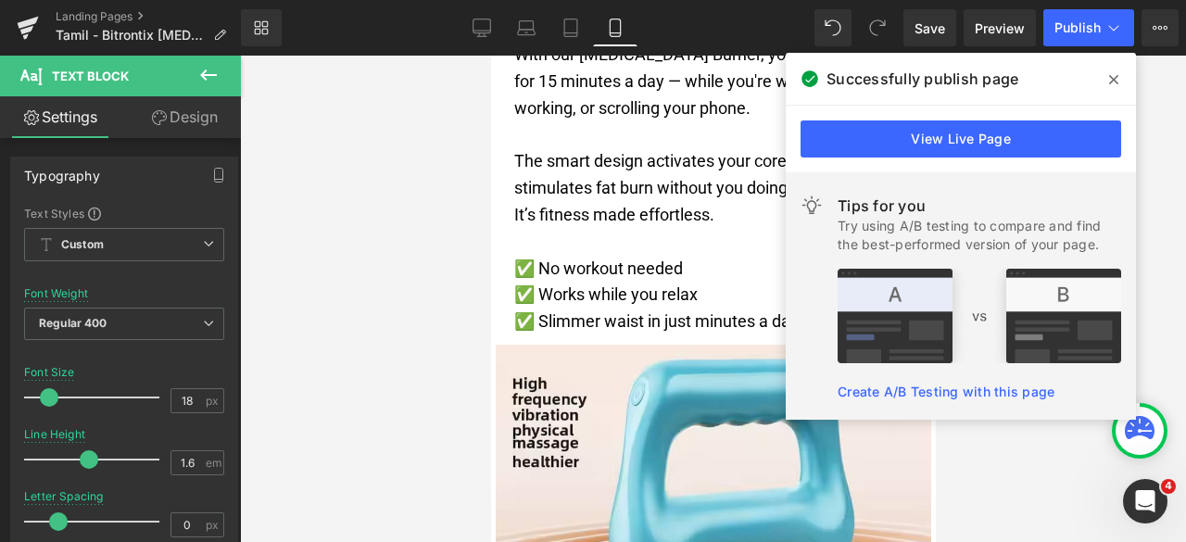
click at [1114, 77] on icon at bounding box center [1114, 79] width 9 height 15
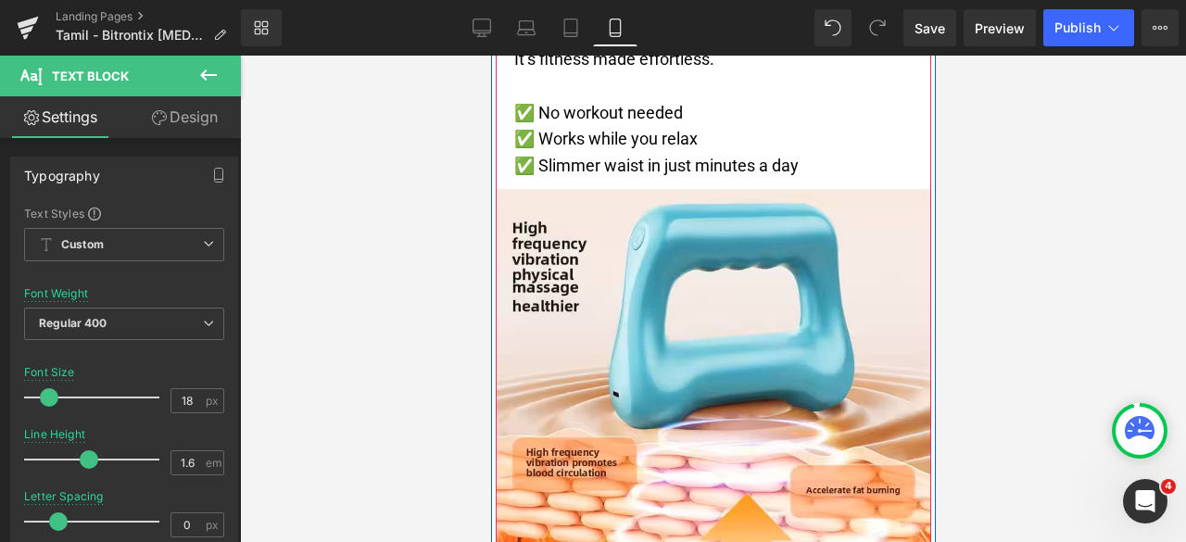
scroll to position [5654, 0]
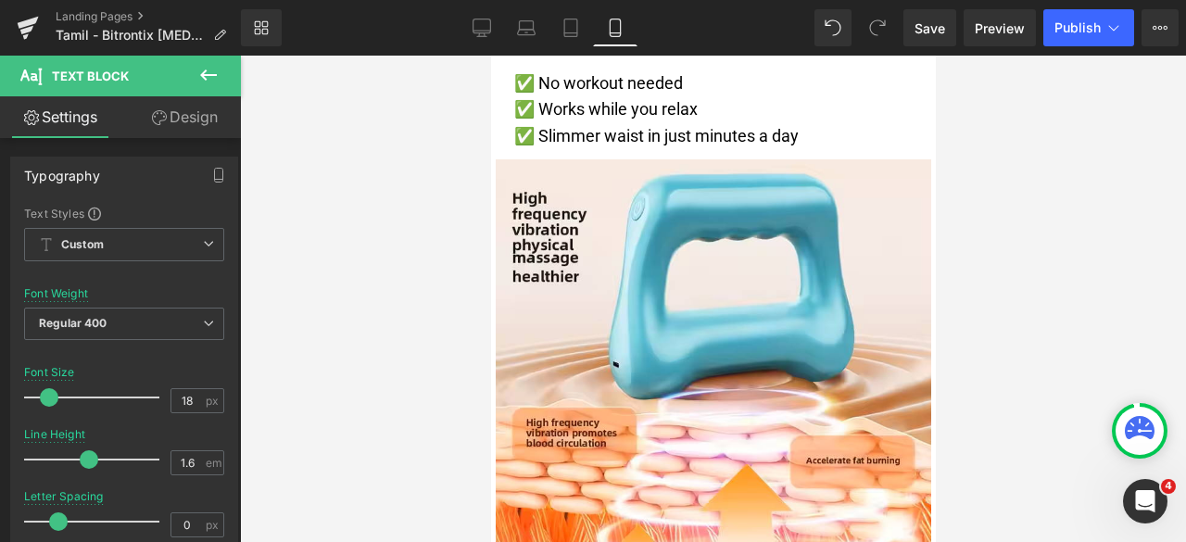
click at [1031, 248] on div at bounding box center [713, 299] width 946 height 487
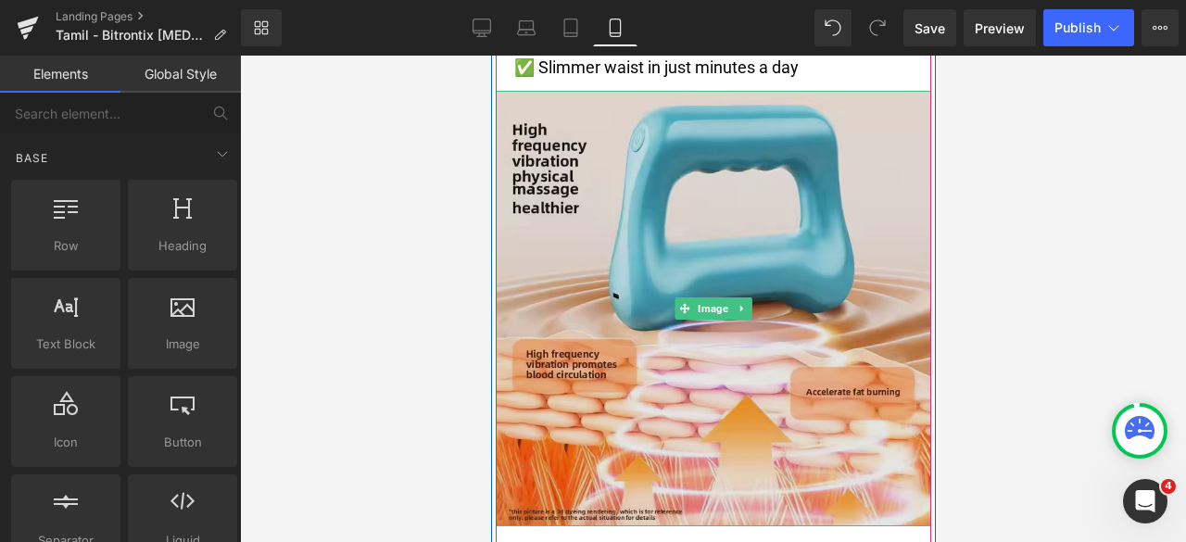
scroll to position [5747, 0]
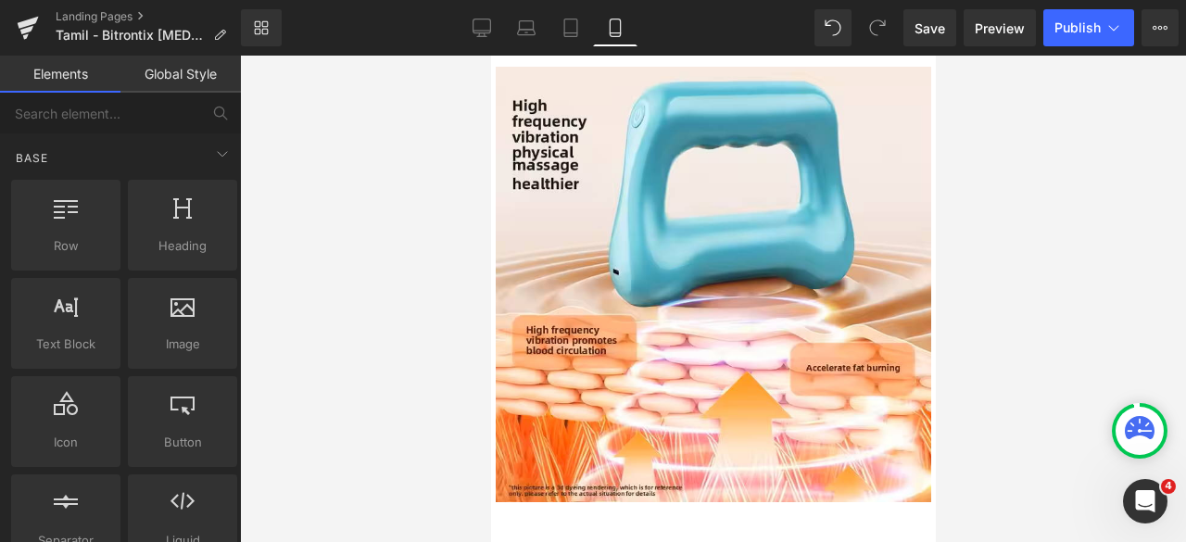
click at [1044, 227] on div at bounding box center [713, 299] width 946 height 487
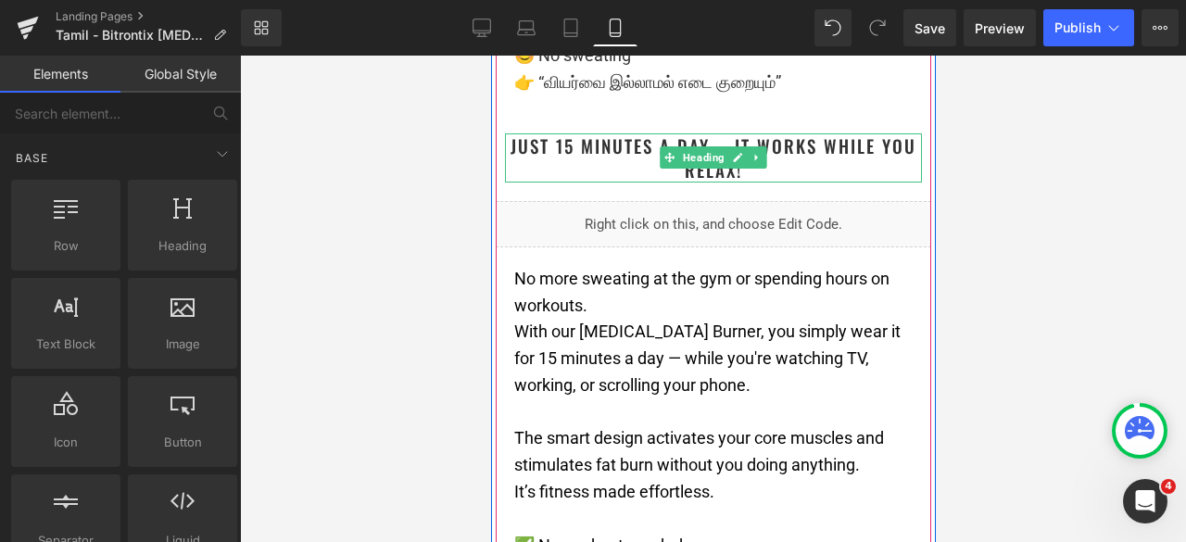
scroll to position [5283, 0]
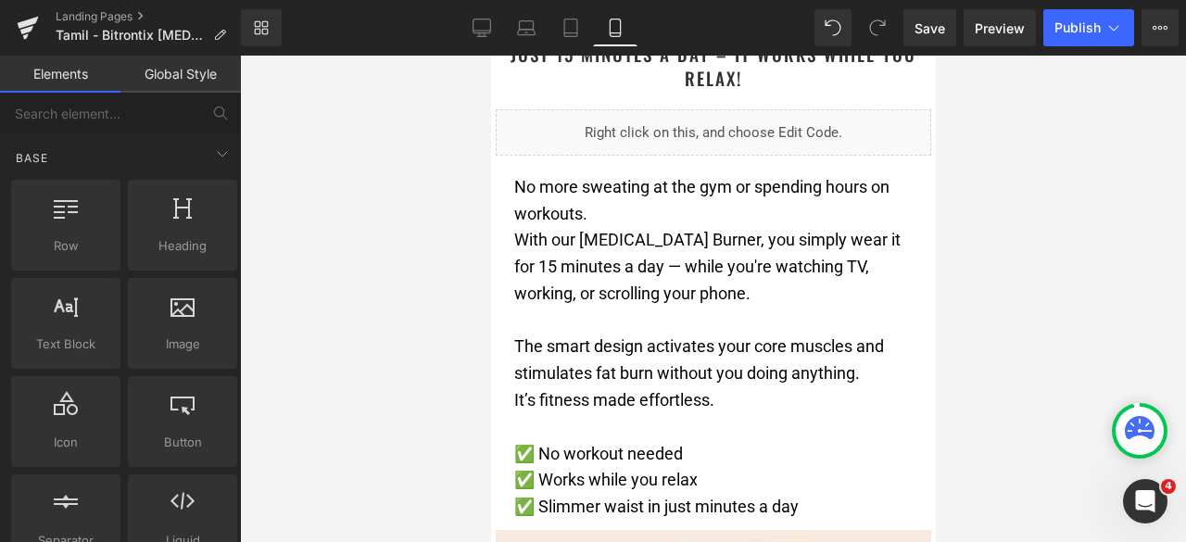
click at [1012, 242] on div at bounding box center [713, 299] width 946 height 487
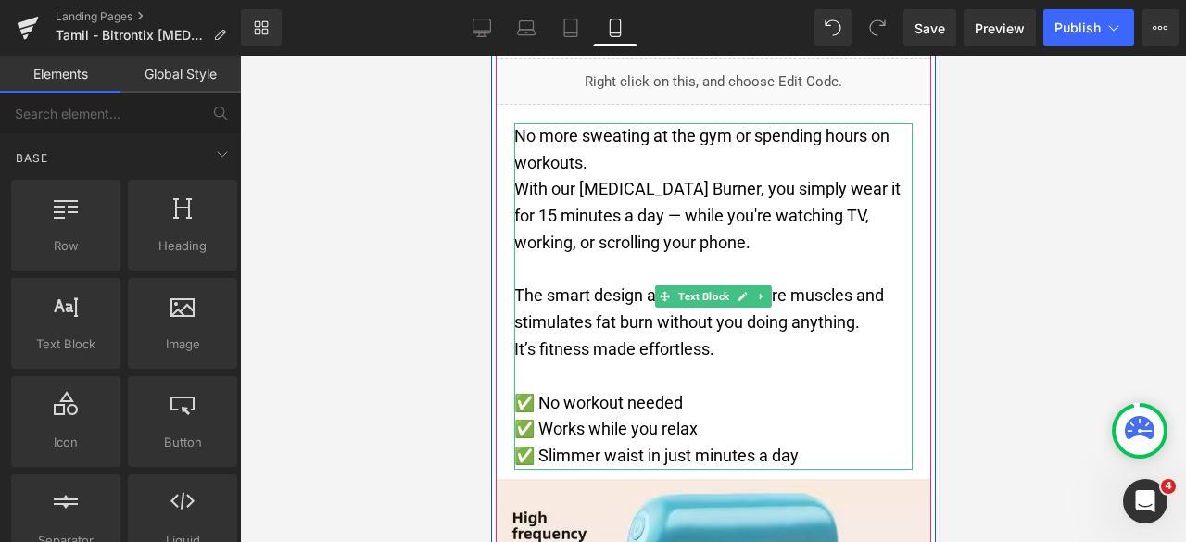
scroll to position [5376, 0]
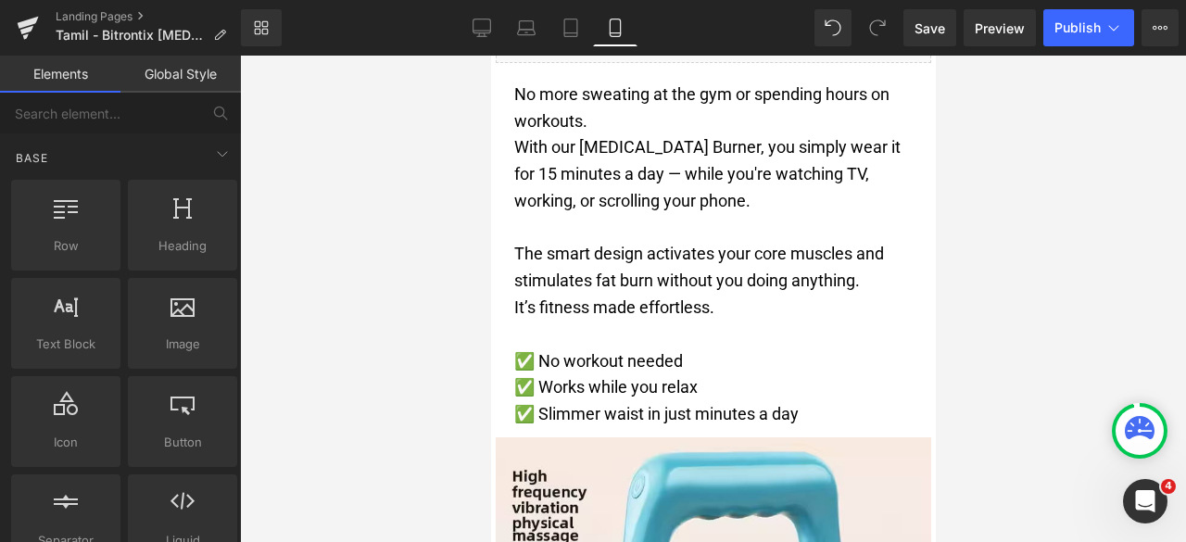
click at [1007, 244] on div at bounding box center [713, 299] width 946 height 487
click at [1039, 238] on div at bounding box center [713, 299] width 946 height 487
click at [994, 300] on div at bounding box center [713, 299] width 946 height 487
click at [443, 299] on div at bounding box center [713, 299] width 946 height 487
click at [1042, 260] on div at bounding box center [713, 299] width 946 height 487
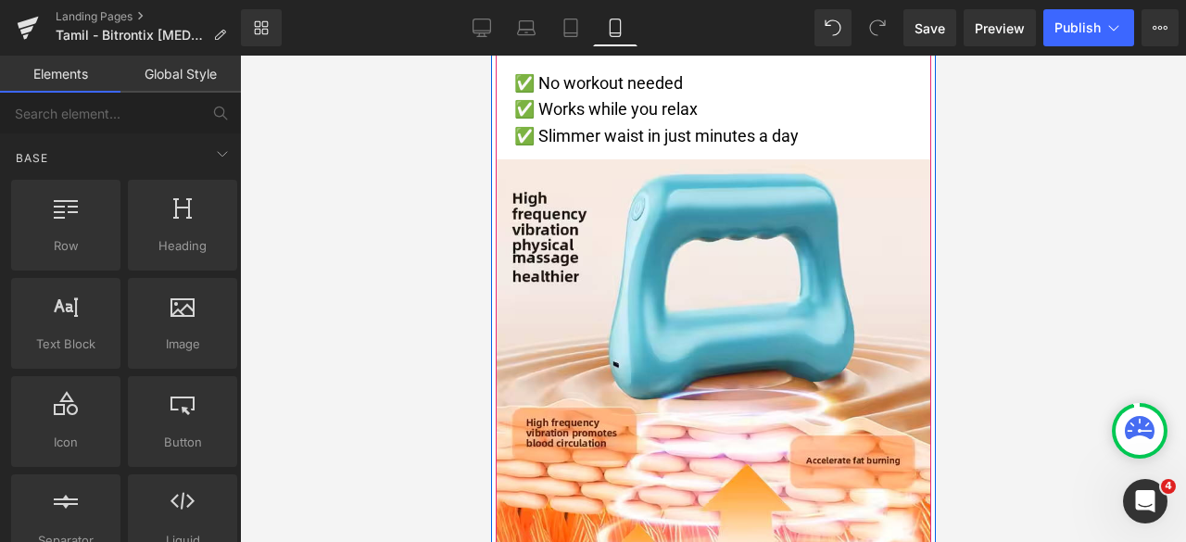
scroll to position [5747, 0]
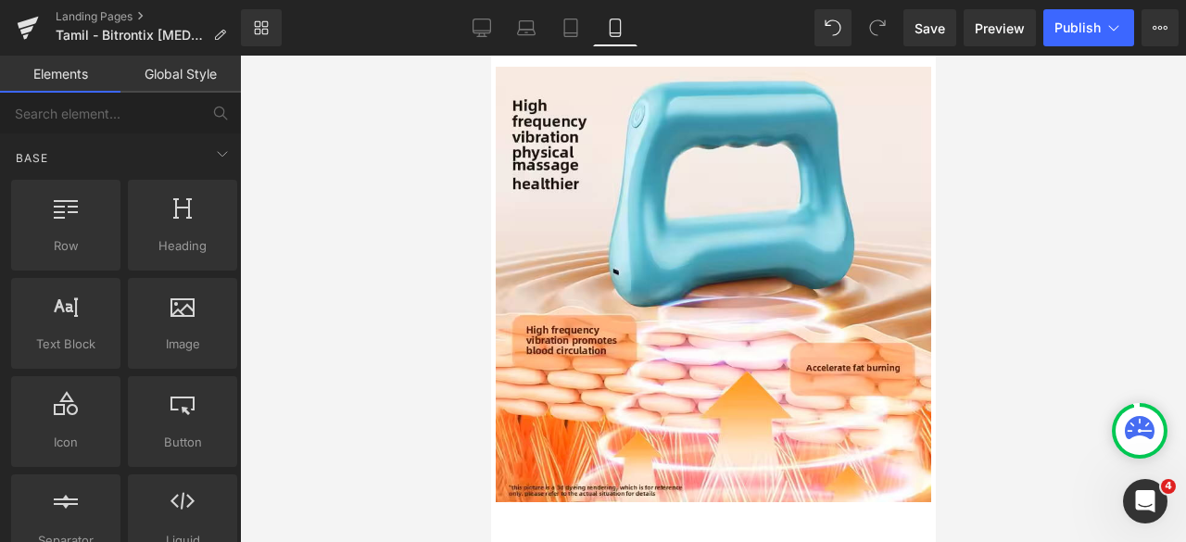
click at [1002, 227] on div at bounding box center [713, 299] width 946 height 487
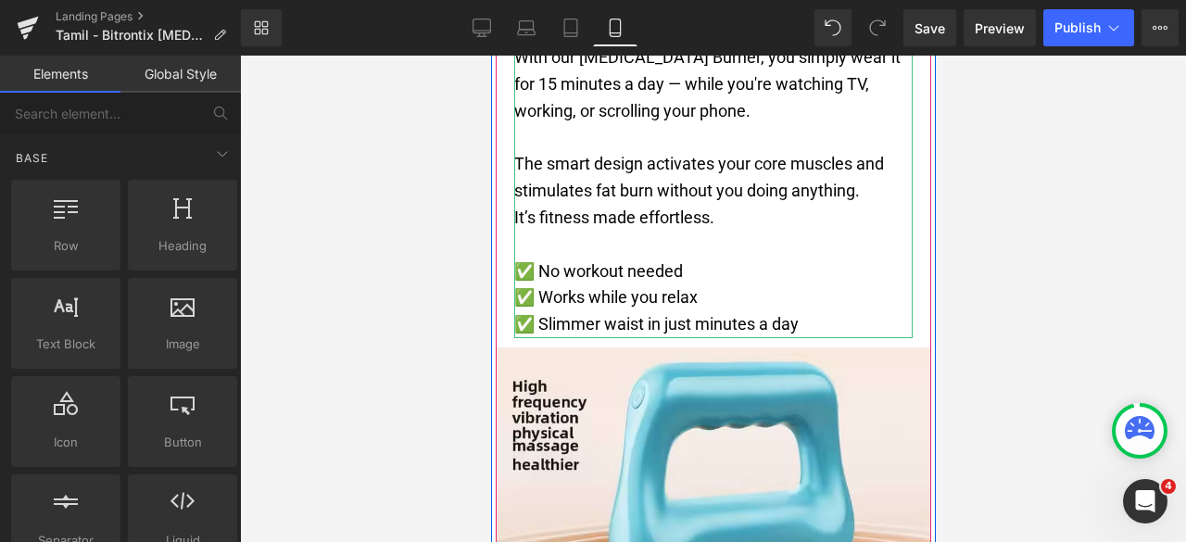
scroll to position [5562, 0]
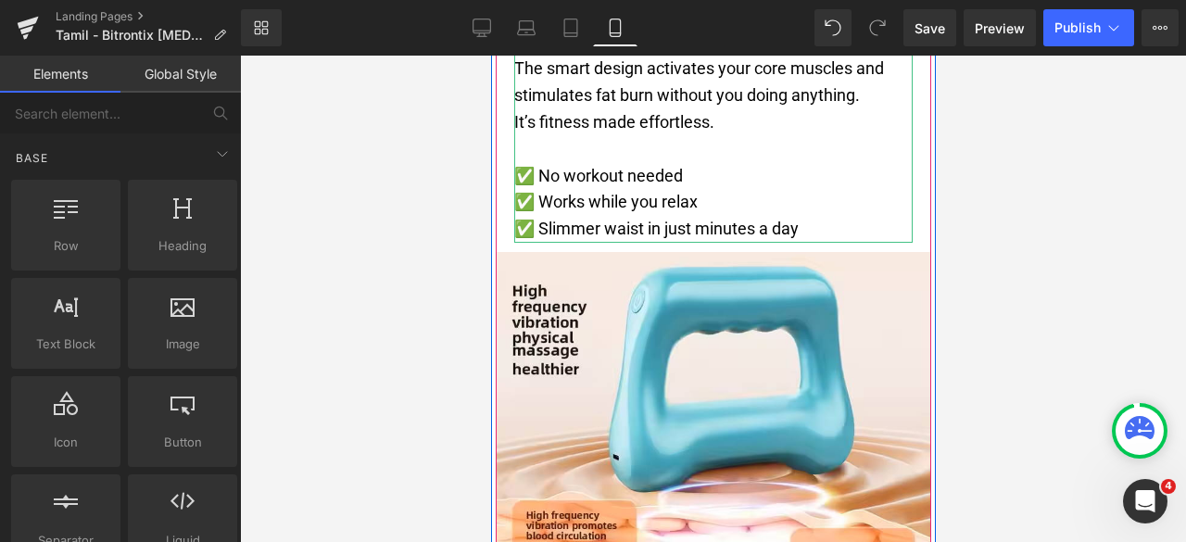
click at [825, 243] on p "✅ Slimmer waist in just minutes a day" at bounding box center [713, 229] width 399 height 27
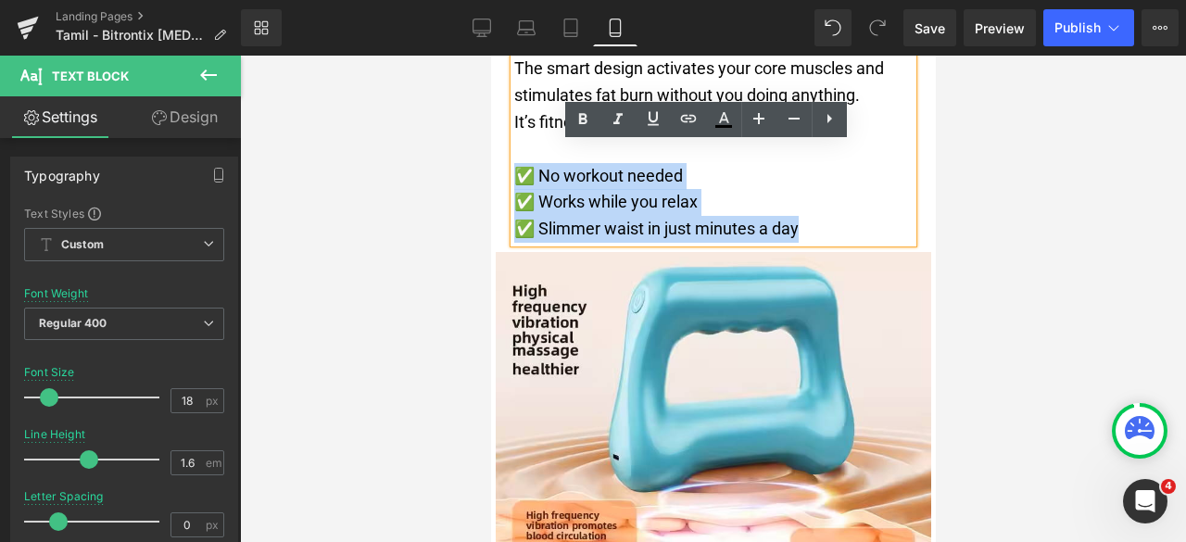
drag, startPoint x: 823, startPoint y: 261, endPoint x: 512, endPoint y: 202, distance: 317.0
click at [514, 202] on div "No more sweating at the gym or spending hours on workouts. With our Belly Fat B…" at bounding box center [713, 69] width 399 height 347
copy div "✅ No workout needed ✅ Works while you relax ✅ Slimmer waist in just minutes a d…"
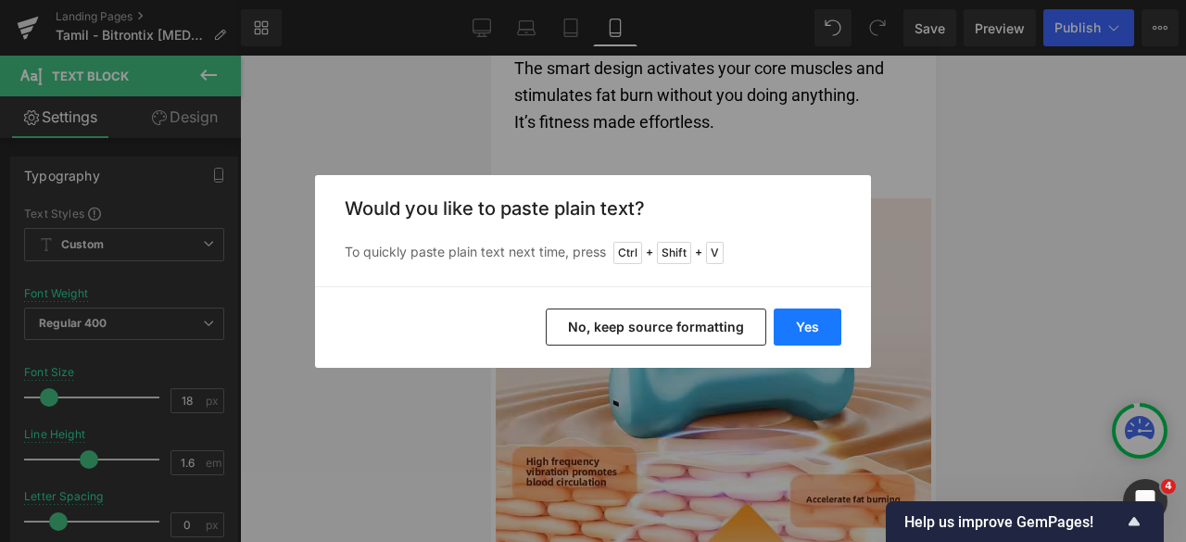
click at [805, 325] on button "Yes" at bounding box center [808, 327] width 68 height 37
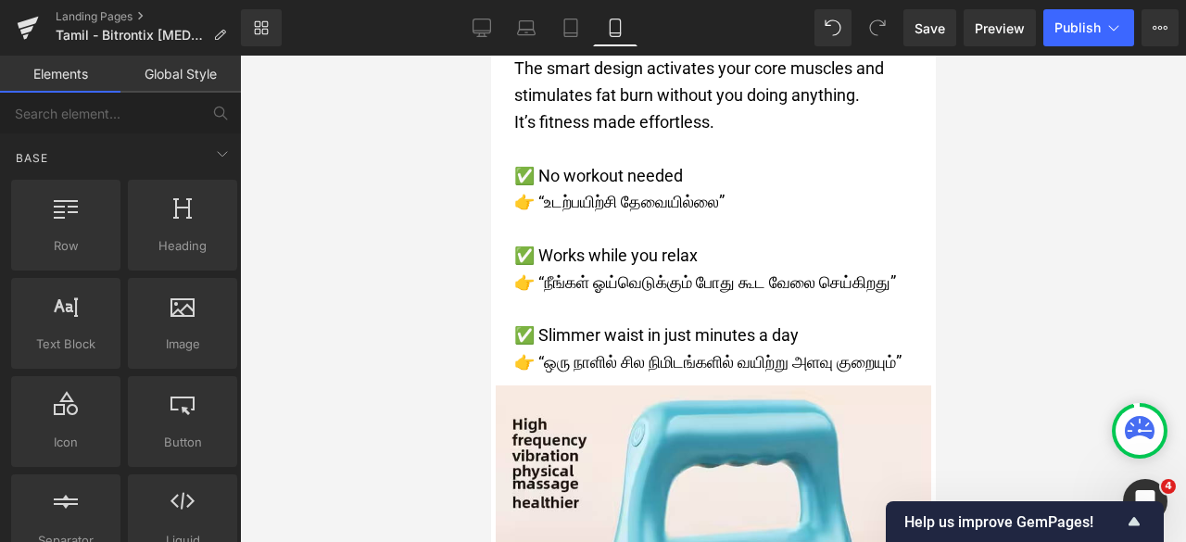
click at [1044, 242] on div at bounding box center [713, 299] width 946 height 487
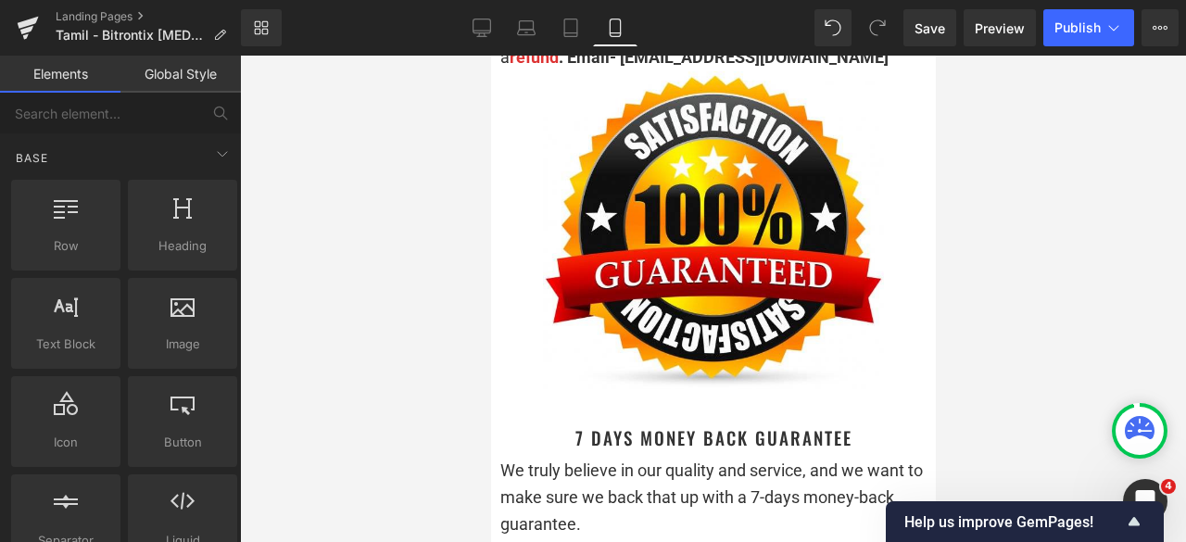
scroll to position [7786, 0]
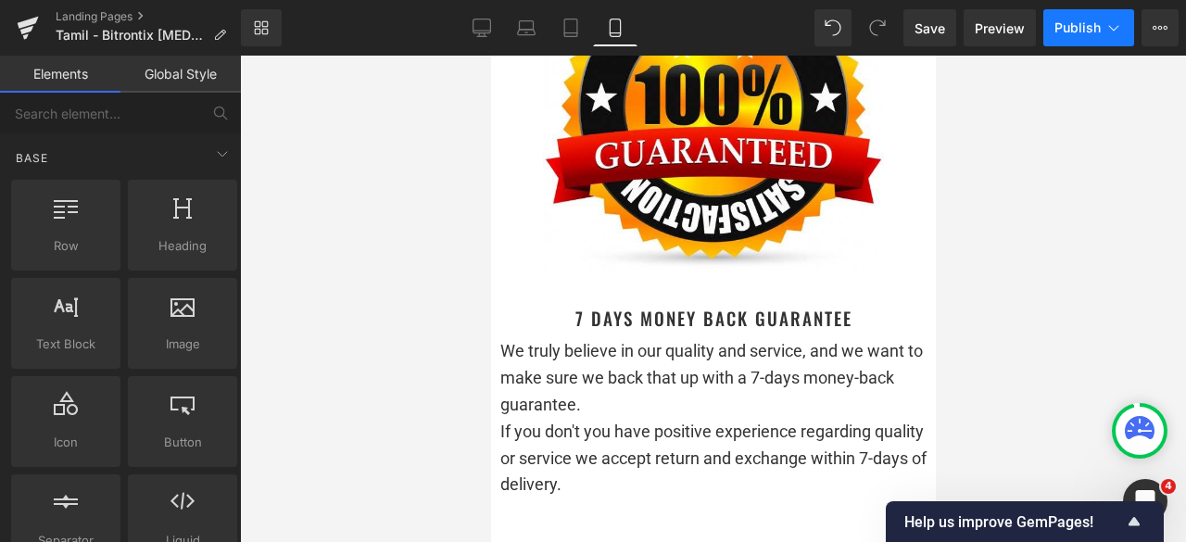
click at [1055, 28] on span "Publish" at bounding box center [1078, 27] width 46 height 15
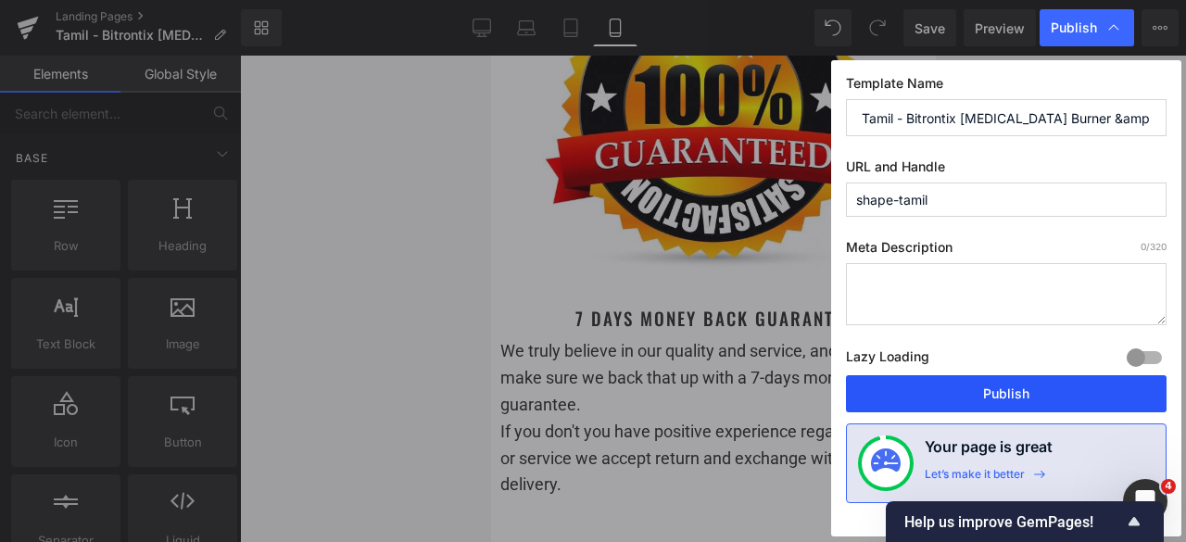
click at [1008, 386] on button "Publish" at bounding box center [1006, 393] width 321 height 37
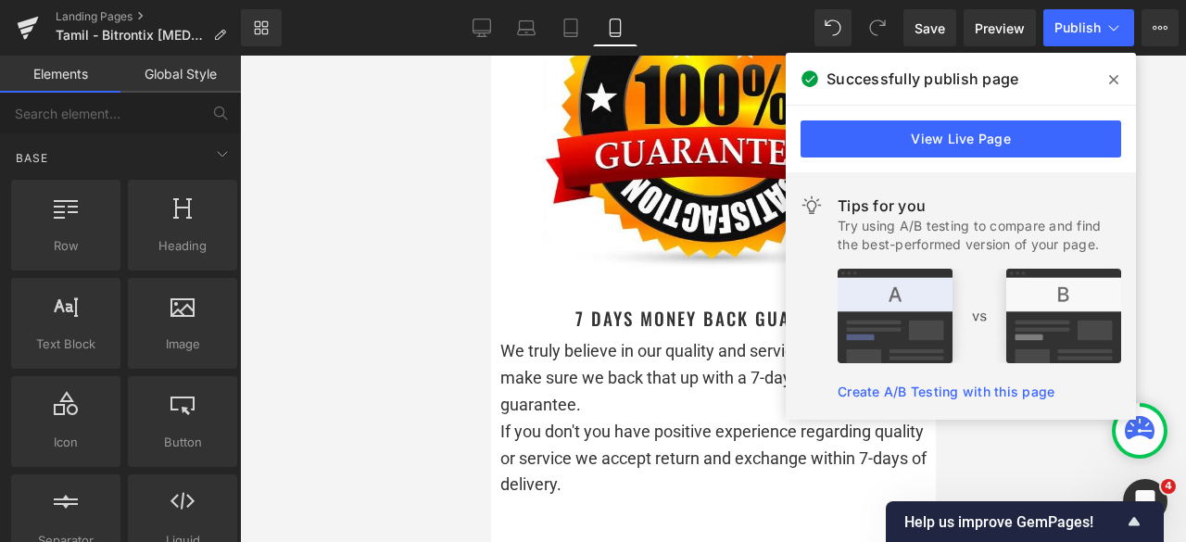
click at [1110, 81] on icon at bounding box center [1114, 79] width 9 height 15
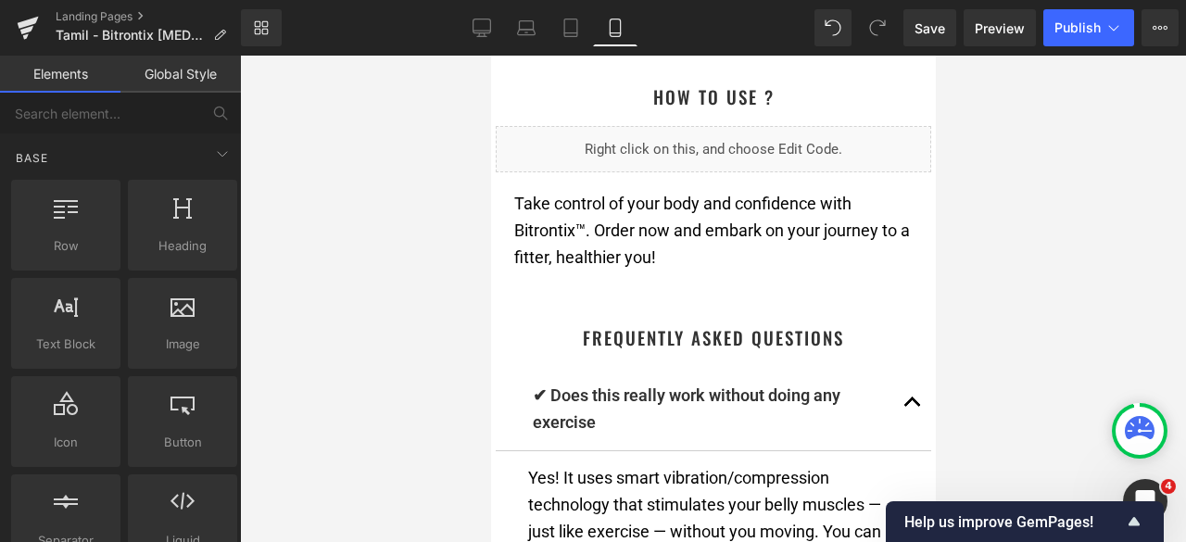
scroll to position [6396, 0]
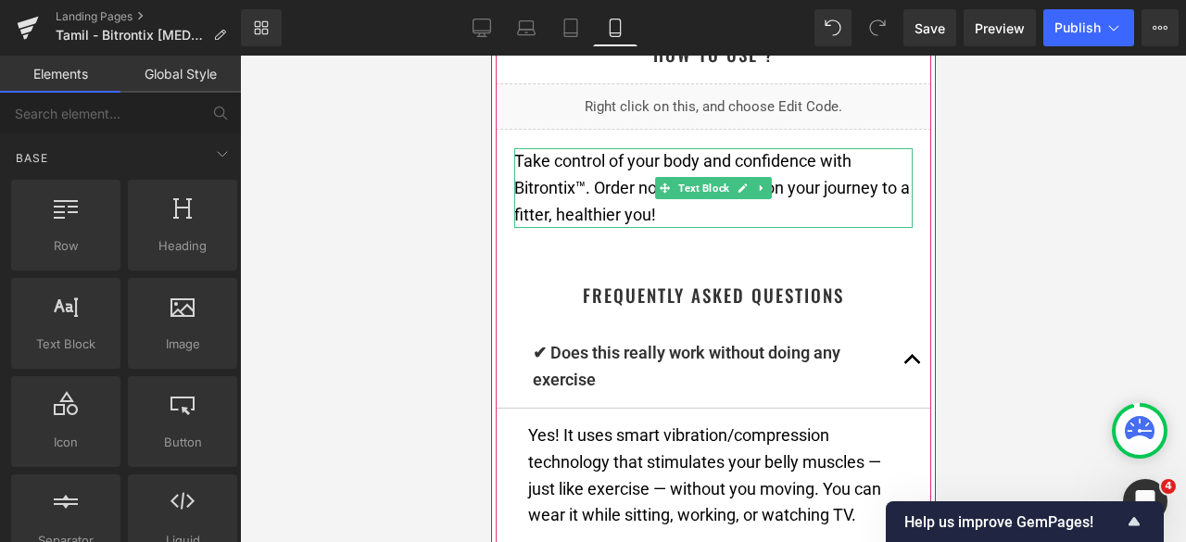
click at [700, 228] on p "Take control of your body and confidence with Bitrontix™. Order now and embark …" at bounding box center [713, 188] width 399 height 80
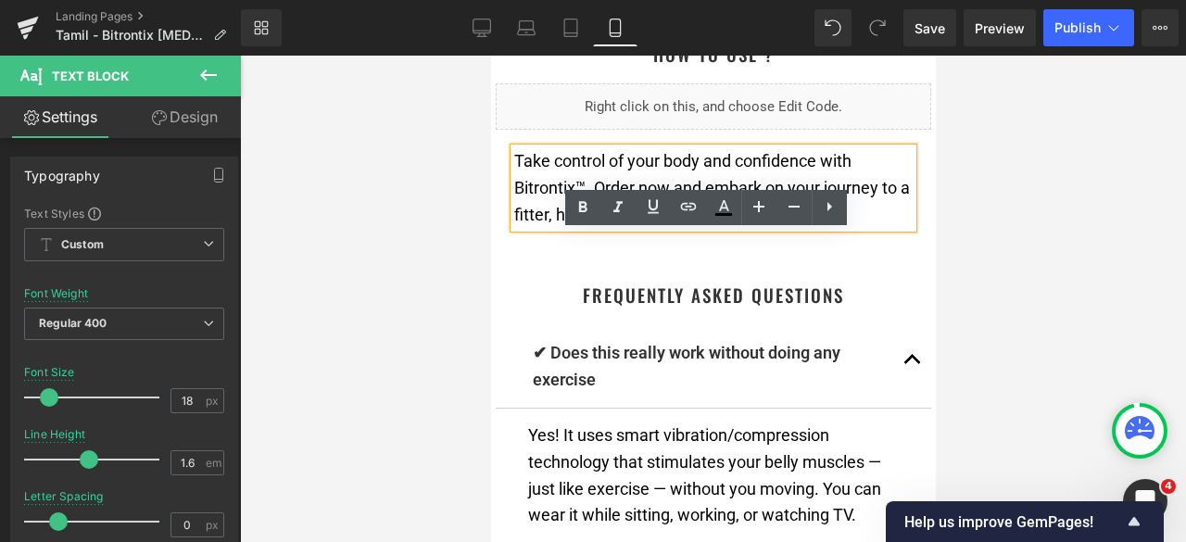
drag, startPoint x: 667, startPoint y: 307, endPoint x: 505, endPoint y: 235, distance: 177.6
click at [514, 228] on div "Take control of your body and confidence with Bitrontix™. Order now and embark …" at bounding box center [713, 188] width 399 height 80
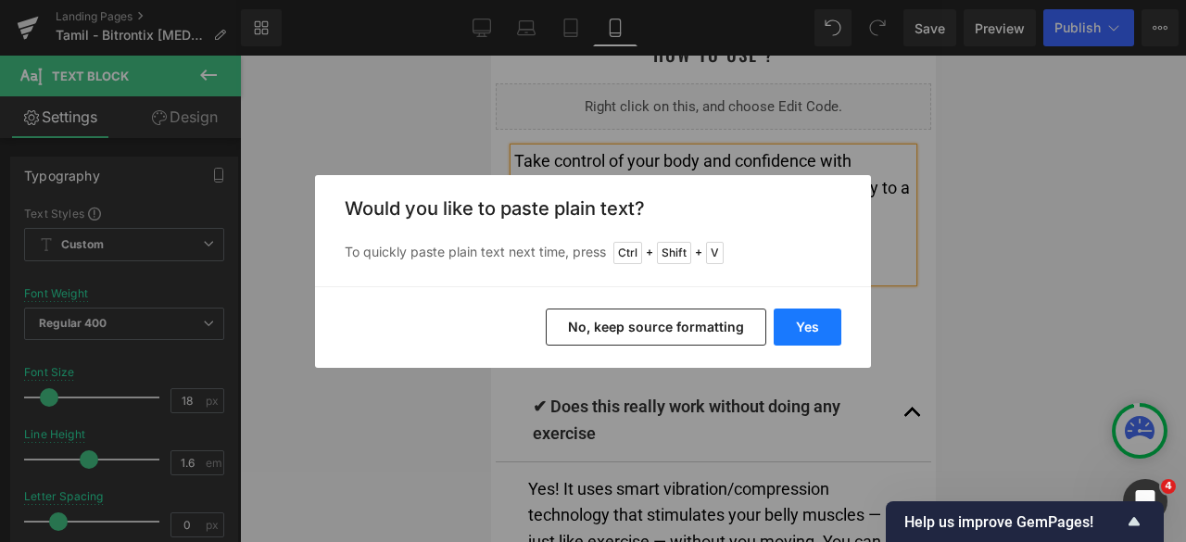
drag, startPoint x: 806, startPoint y: 322, endPoint x: 420, endPoint y: 266, distance: 390.5
click at [806, 322] on button "Yes" at bounding box center [808, 327] width 68 height 37
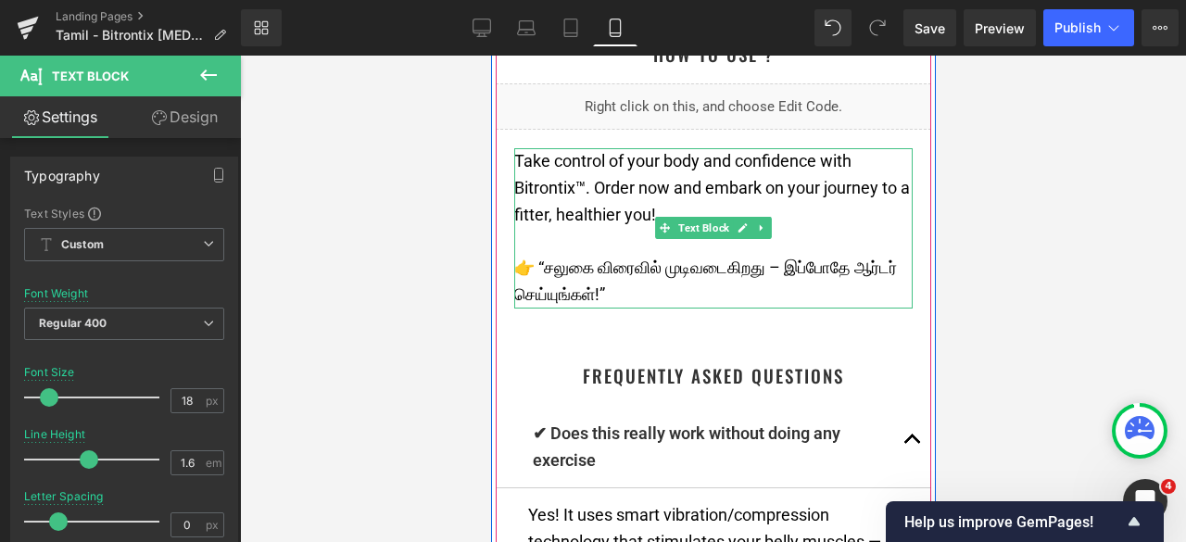
click at [834, 309] on p "👉 “சலுகை விரைவில் முடிவடைகிறது – இப்போதே ஆர்டர் செய்யுங்கள்!”" at bounding box center [713, 282] width 399 height 54
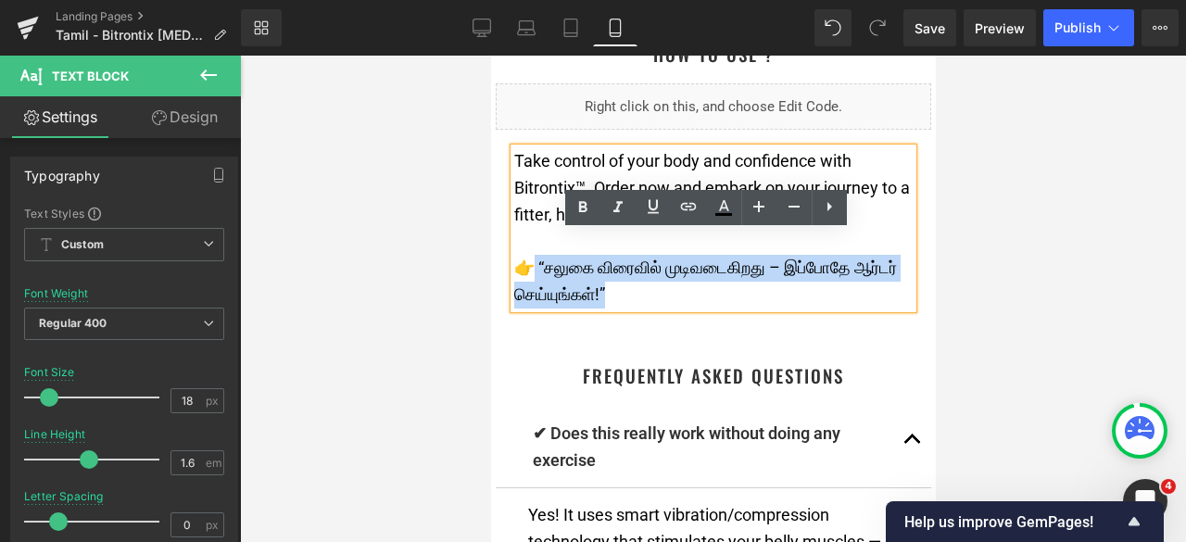
drag, startPoint x: 819, startPoint y: 379, endPoint x: 537, endPoint y: 349, distance: 284.3
click at [530, 309] on p "👉 “சலுகை விரைவில் முடிவடைகிறது – இப்போதே ஆர்டர் செய்யுங்கள்!”" at bounding box center [713, 282] width 399 height 54
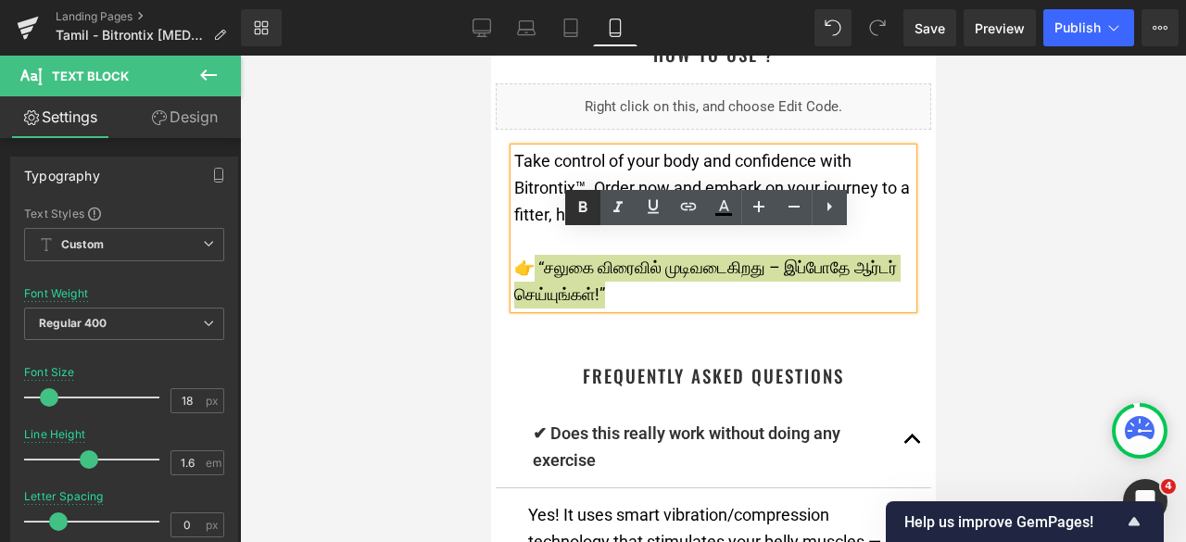
drag, startPoint x: 577, startPoint y: 210, endPoint x: 597, endPoint y: 214, distance: 19.8
click at [577, 210] on icon at bounding box center [583, 208] width 22 height 22
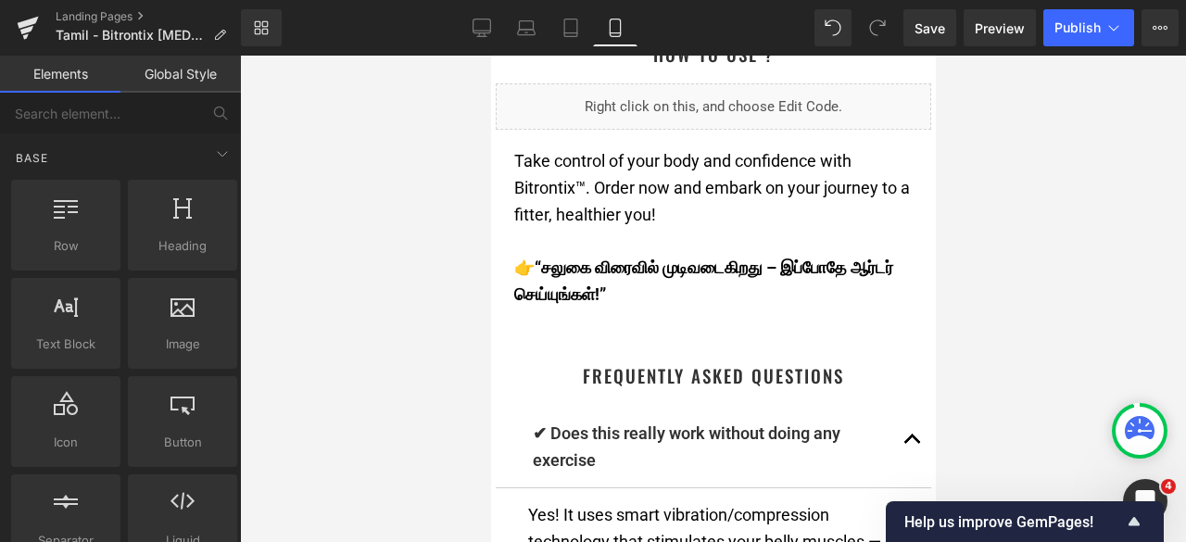
click at [983, 297] on div at bounding box center [713, 299] width 946 height 487
click at [1023, 267] on div at bounding box center [713, 299] width 946 height 487
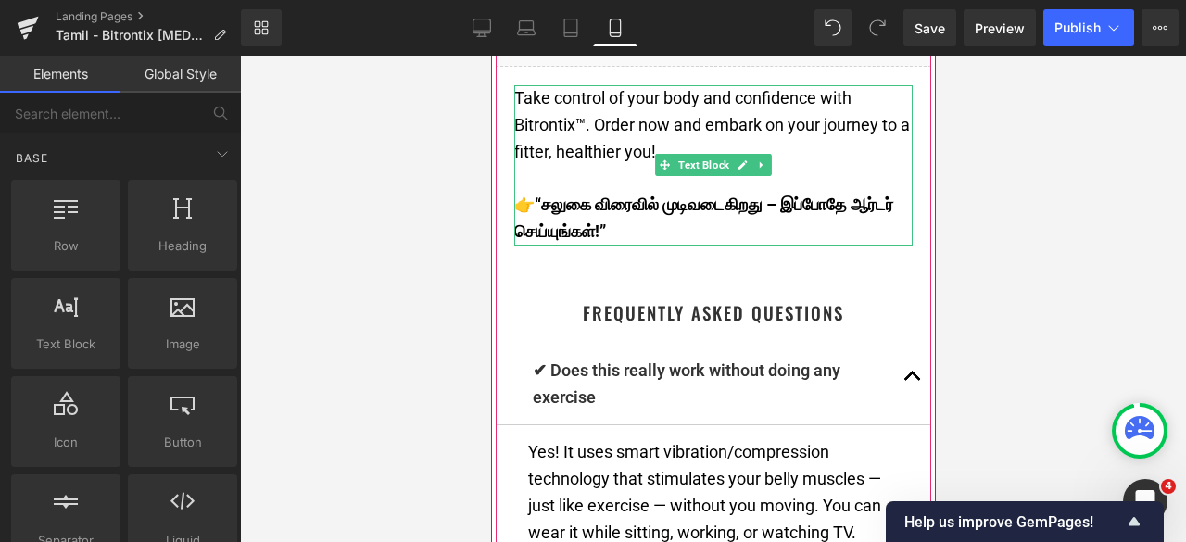
scroll to position [6488, 0]
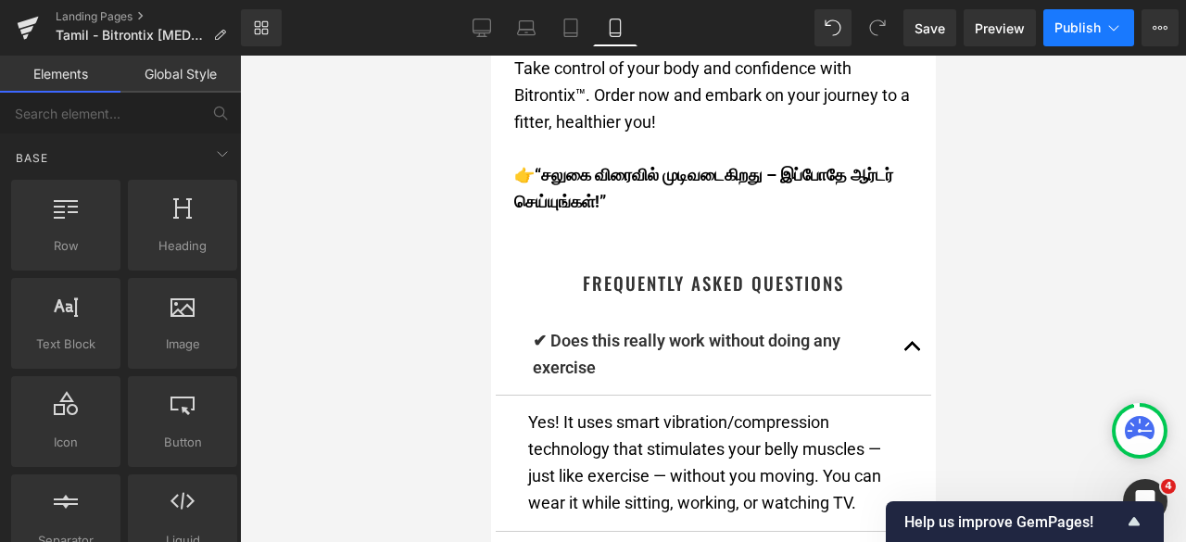
click at [1059, 25] on span "Publish" at bounding box center [1078, 27] width 46 height 15
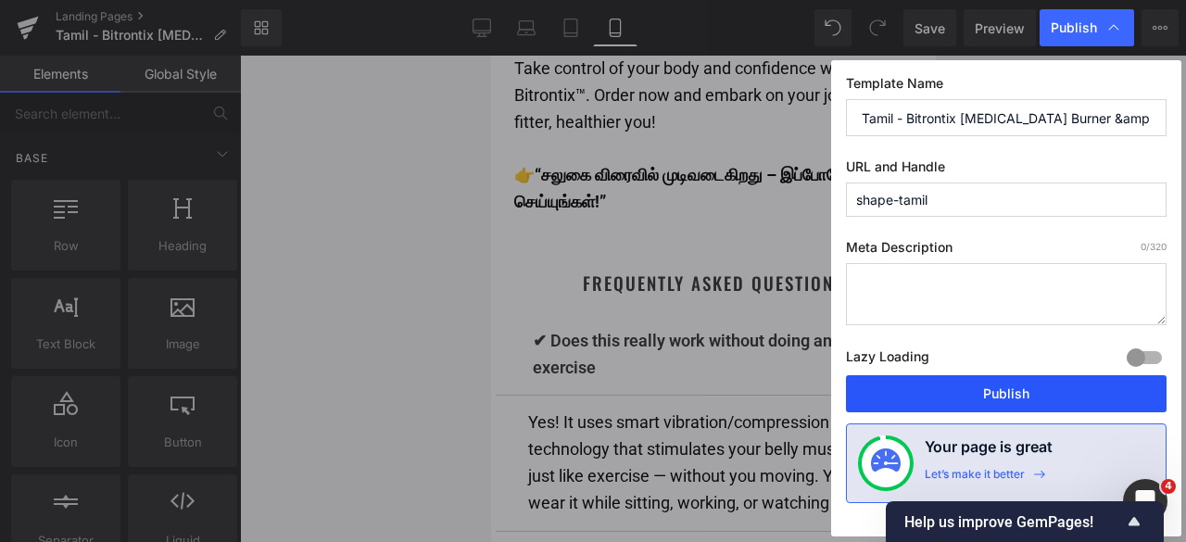
click at [942, 385] on button "Publish" at bounding box center [1006, 393] width 321 height 37
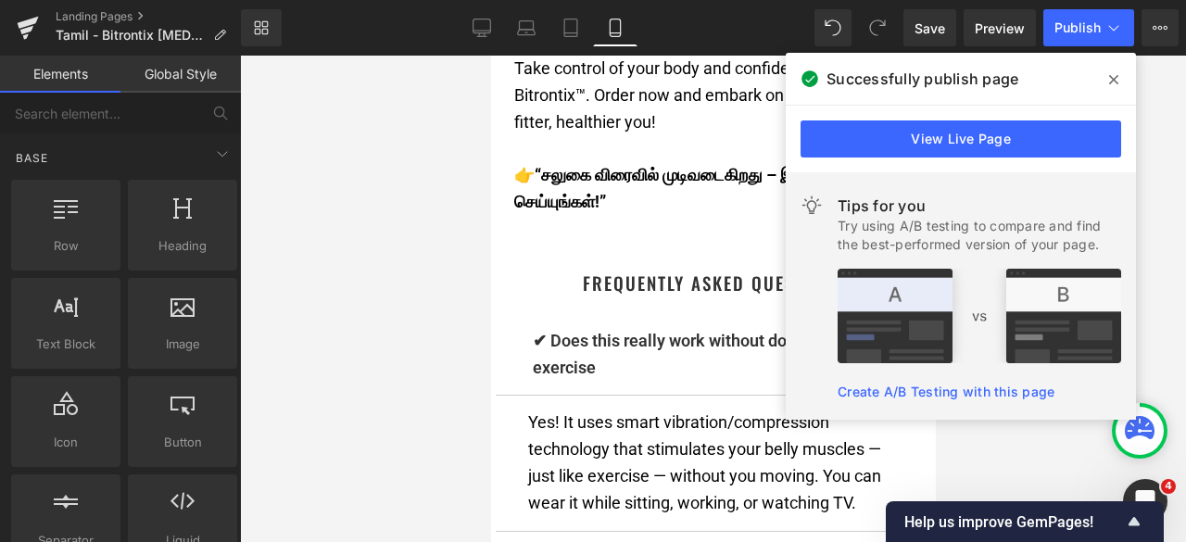
click at [1112, 79] on icon at bounding box center [1114, 79] width 9 height 15
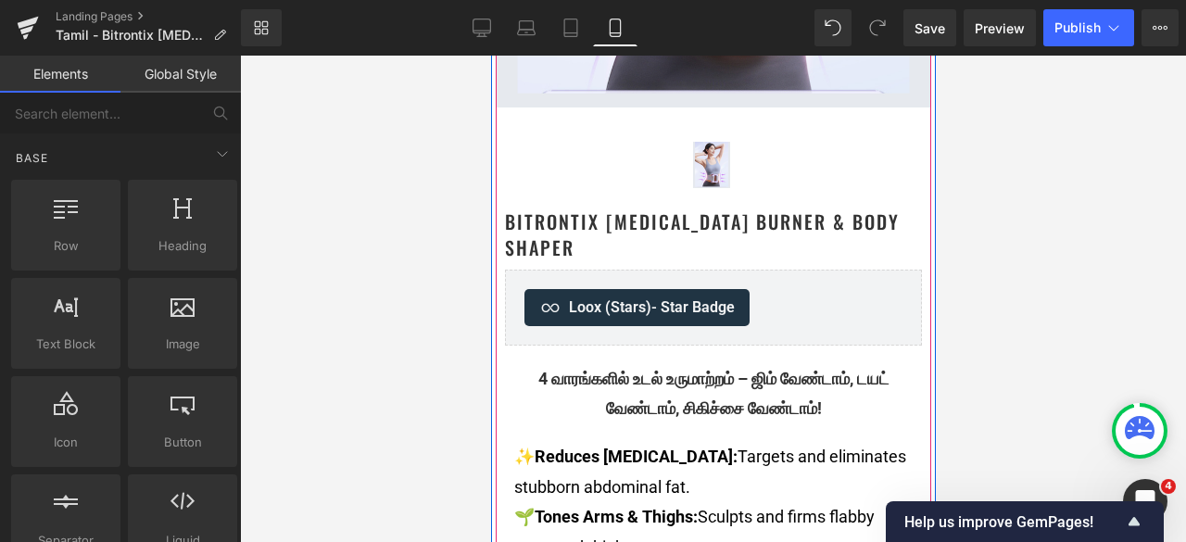
scroll to position [649, 0]
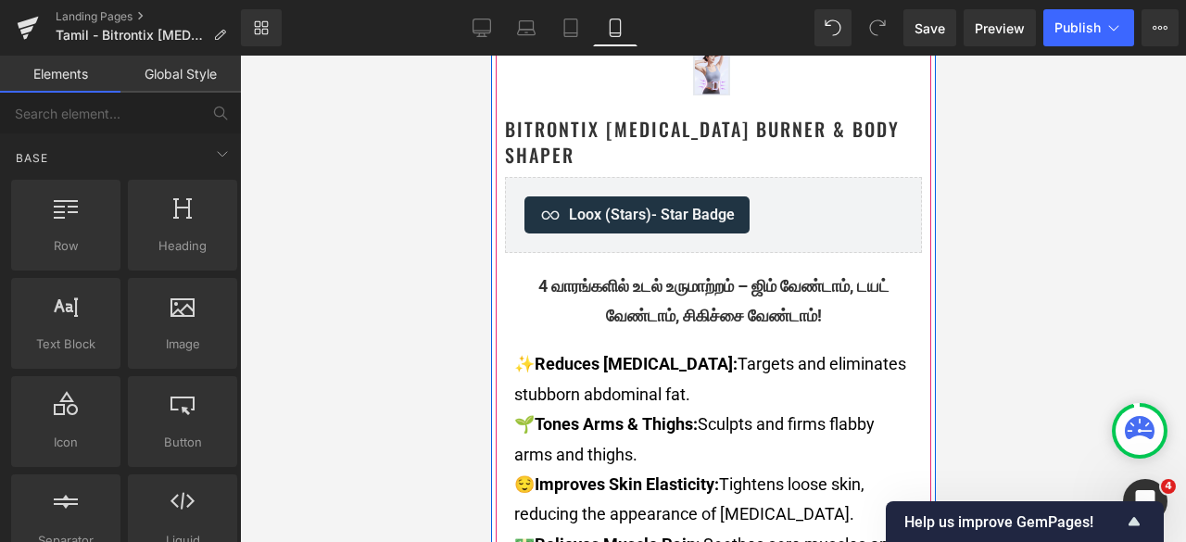
click at [782, 317] on div "4 வாரங்களில் உடல் உருமாற்றம் – ஜிம் வேண்டாம், டயட் வேண்டாம், சிகிச்சை வேண்டாம்!" at bounding box center [713, 302] width 399 height 60
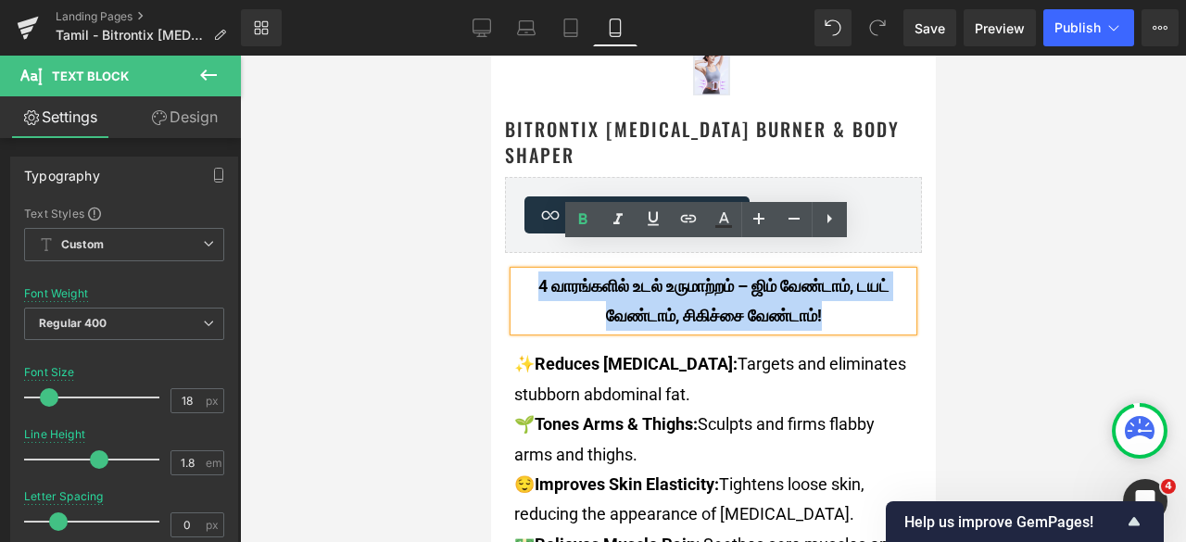
drag, startPoint x: 786, startPoint y: 322, endPoint x: 966, endPoint y: 286, distance: 183.2
copy b "4 வாரங்களில் உடல் உருமாற்றம் – ஜிம் வேண்டாம், டயட் வேண்டாம், சிகிச்சை வேண்டாம்!"
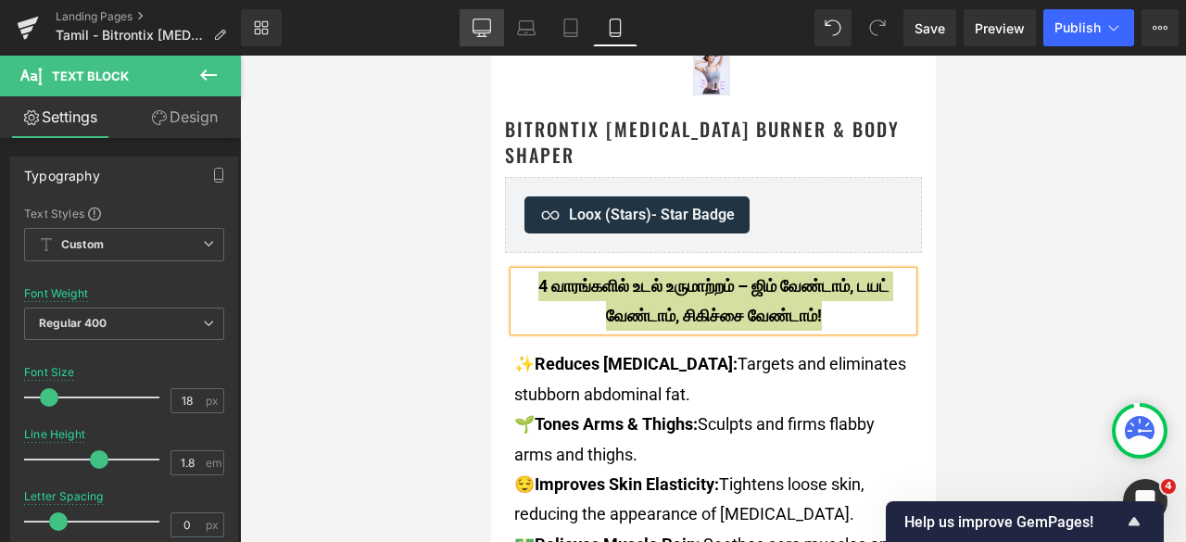
drag, startPoint x: 487, startPoint y: 19, endPoint x: 382, endPoint y: 49, distance: 108.9
click at [487, 19] on icon at bounding box center [482, 28] width 19 height 19
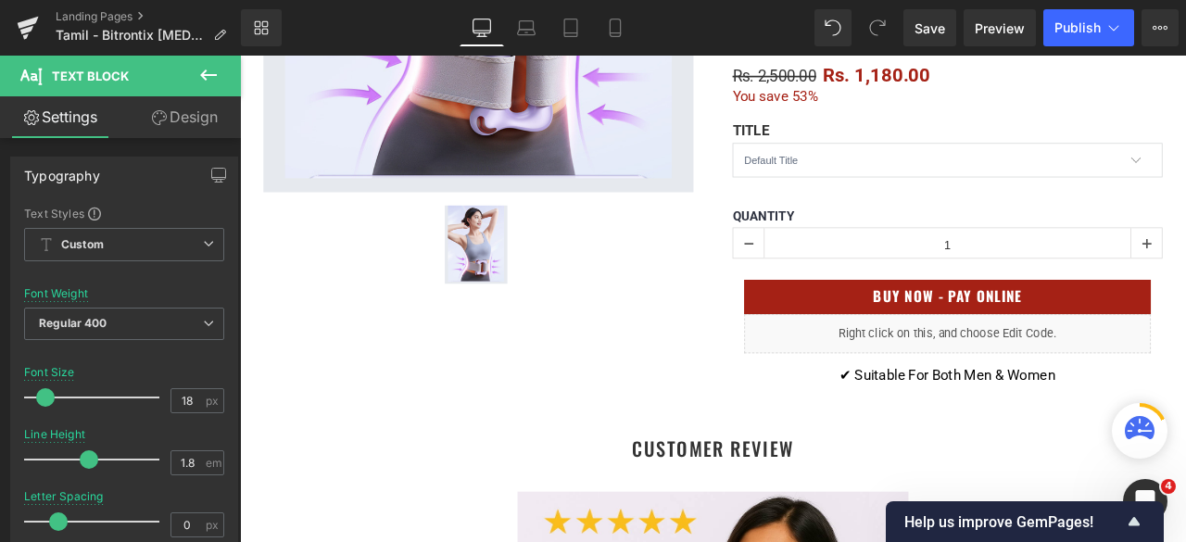
scroll to position [0, 0]
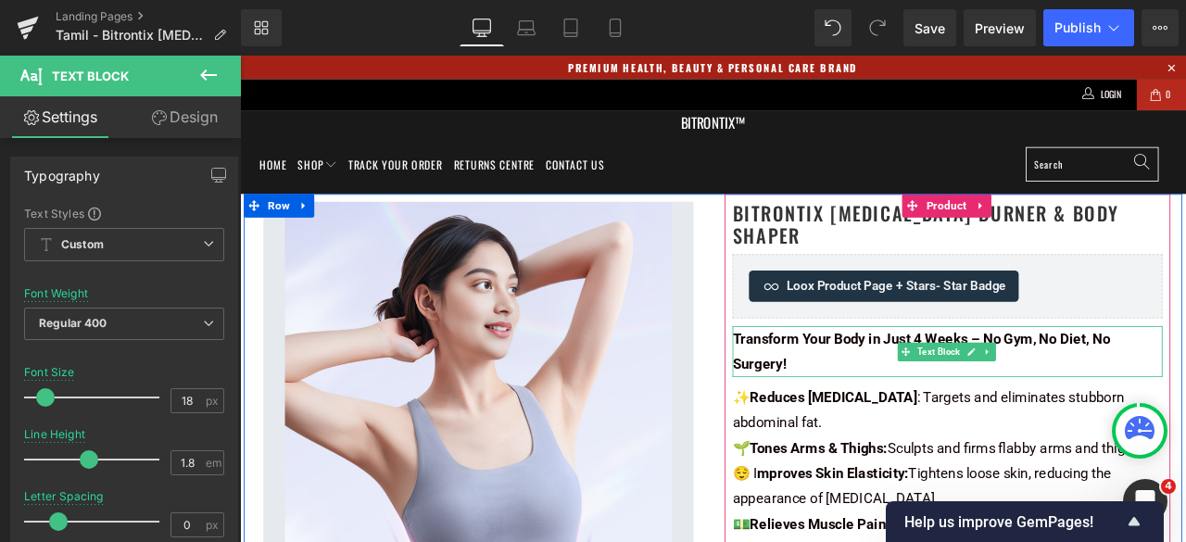
click at [992, 392] on div "Transform Your Body in Just 4 Weeks – No Gym, No Diet, No Surgery!" at bounding box center [1079, 406] width 510 height 60
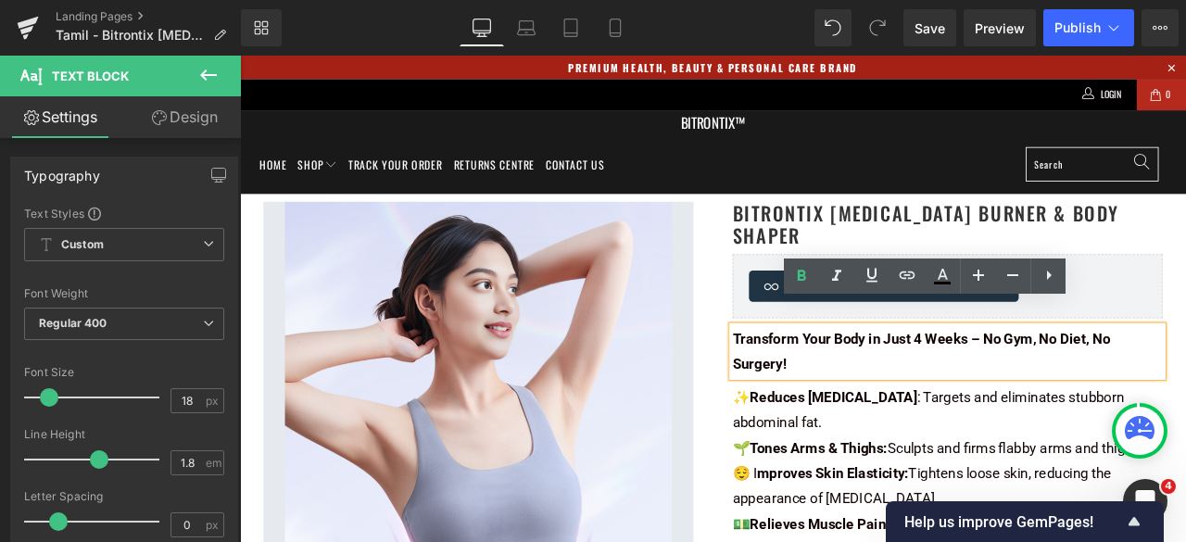
drag, startPoint x: 938, startPoint y: 394, endPoint x: 817, endPoint y: 358, distance: 126.7
click at [824, 376] on div "Transform Your Body in Just 4 Weeks – No Gym, No Diet, No Surgery!" at bounding box center [1079, 406] width 510 height 60
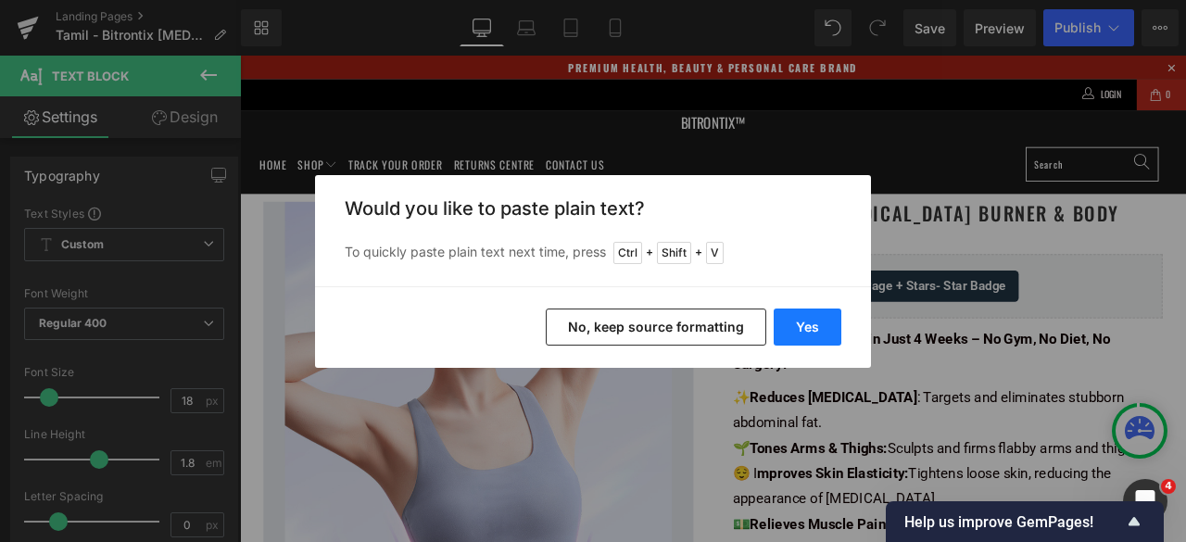
click at [807, 327] on button "Yes" at bounding box center [808, 327] width 68 height 37
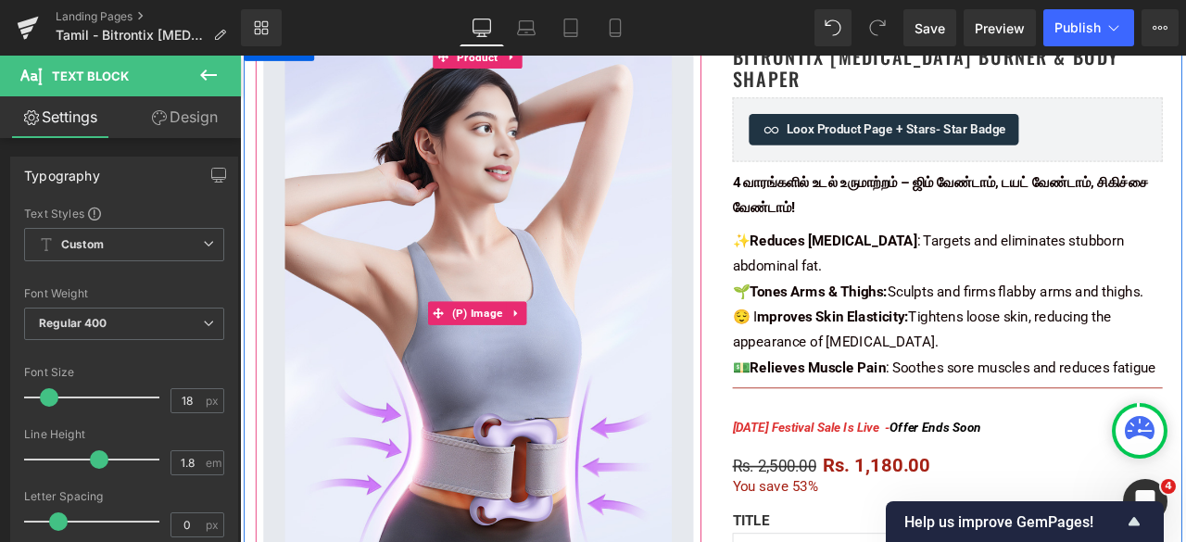
scroll to position [278, 0]
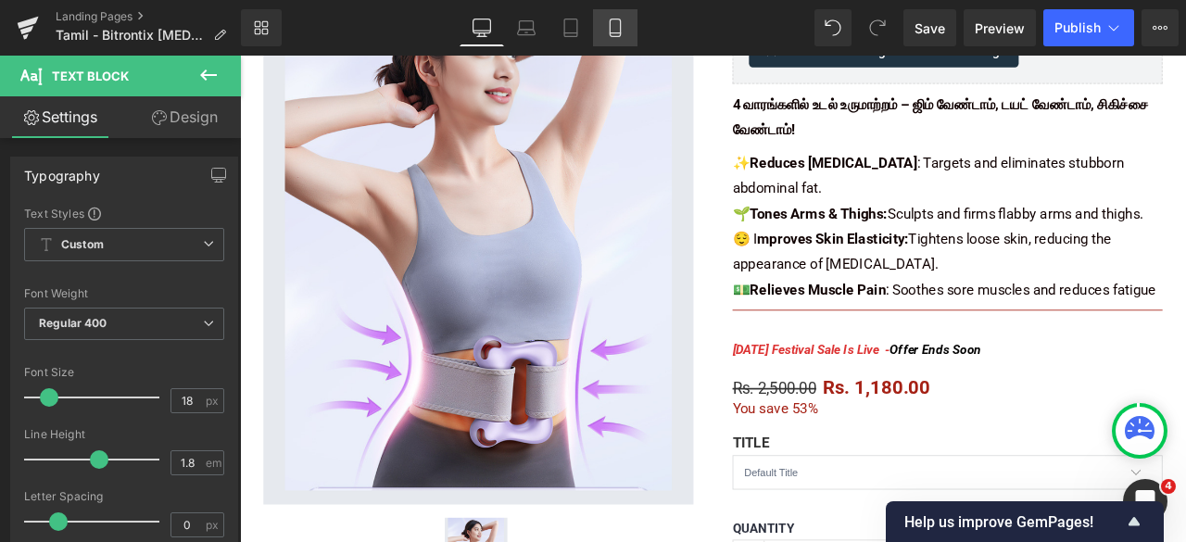
click at [612, 38] on link "Mobile" at bounding box center [615, 27] width 44 height 37
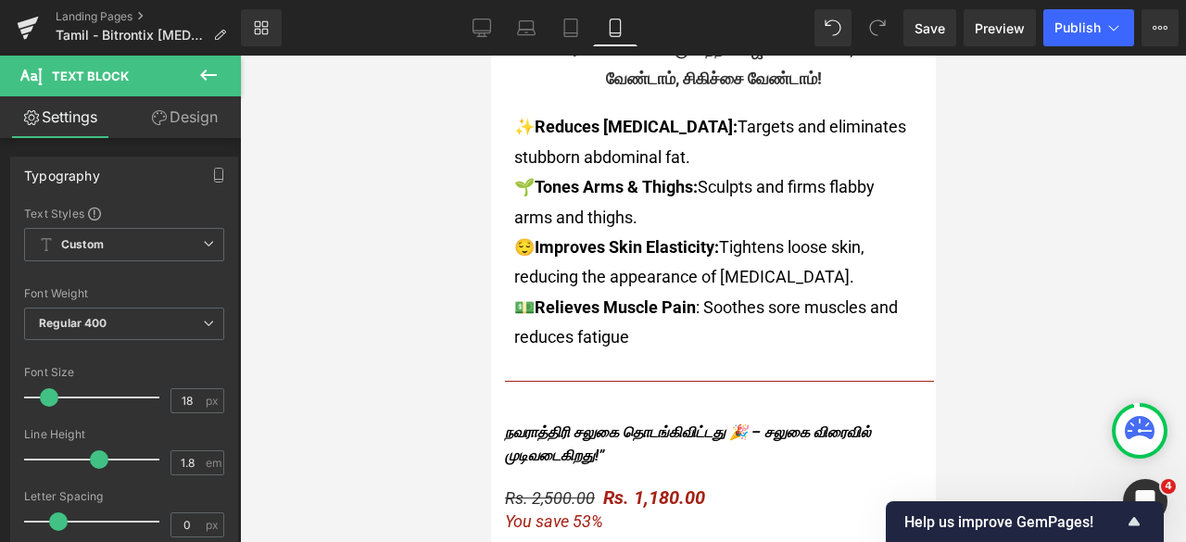
scroll to position [927, 0]
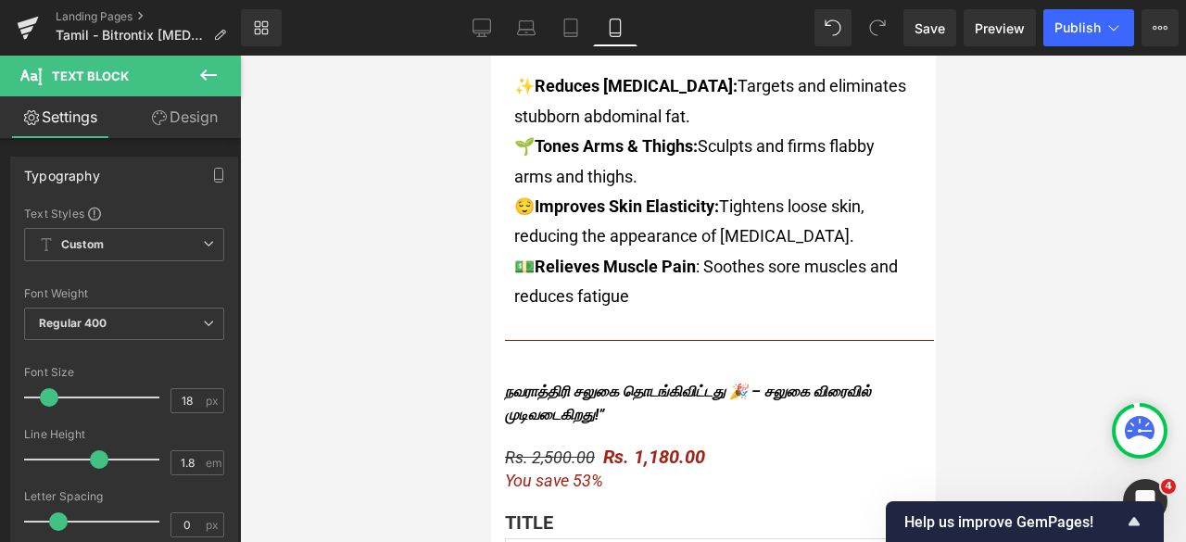
click at [780, 420] on icon "நவராத்திரி சலுகை தொடங்கிவிட்டது 🎉 – சலுகை விரைவில் முடிவடைகிறது!”" at bounding box center [687, 404] width 366 height 42
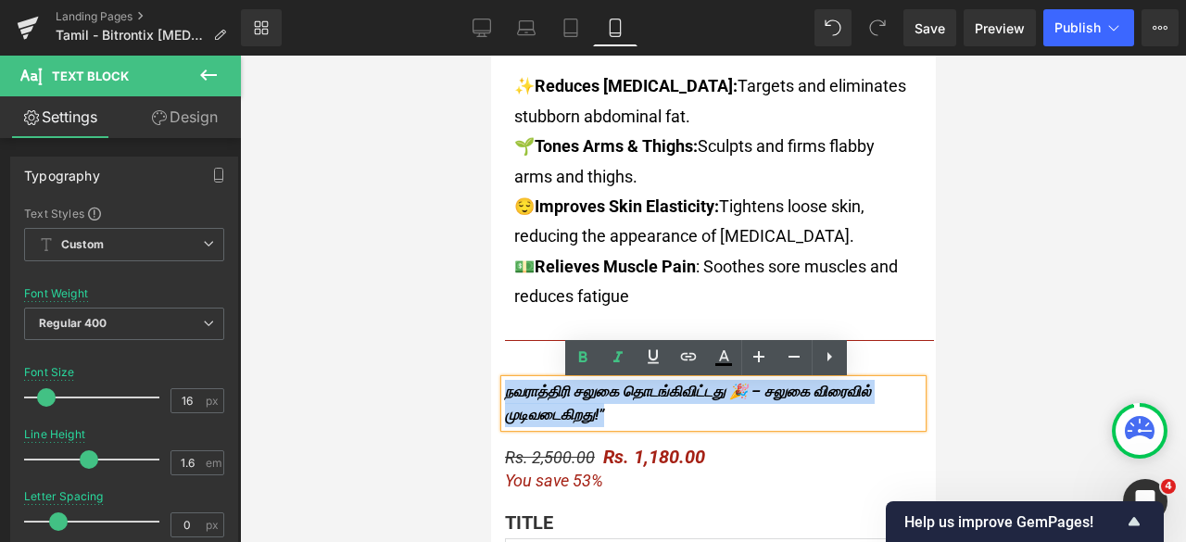
drag, startPoint x: 824, startPoint y: 420, endPoint x: 499, endPoint y: 399, distance: 326.0
click at [504, 399] on div "நவராத்திரி சலுகை தொடங்கிவிட்டது 🎉 – சலுகை விரைவில் முடிவடைகிறது!”" at bounding box center [712, 403] width 417 height 47
copy icon "நவராத்திரி சலுகை தொடங்கிவிட்டது 🎉 – சலுகை விரைவில் முடிவடைகிறது!”"
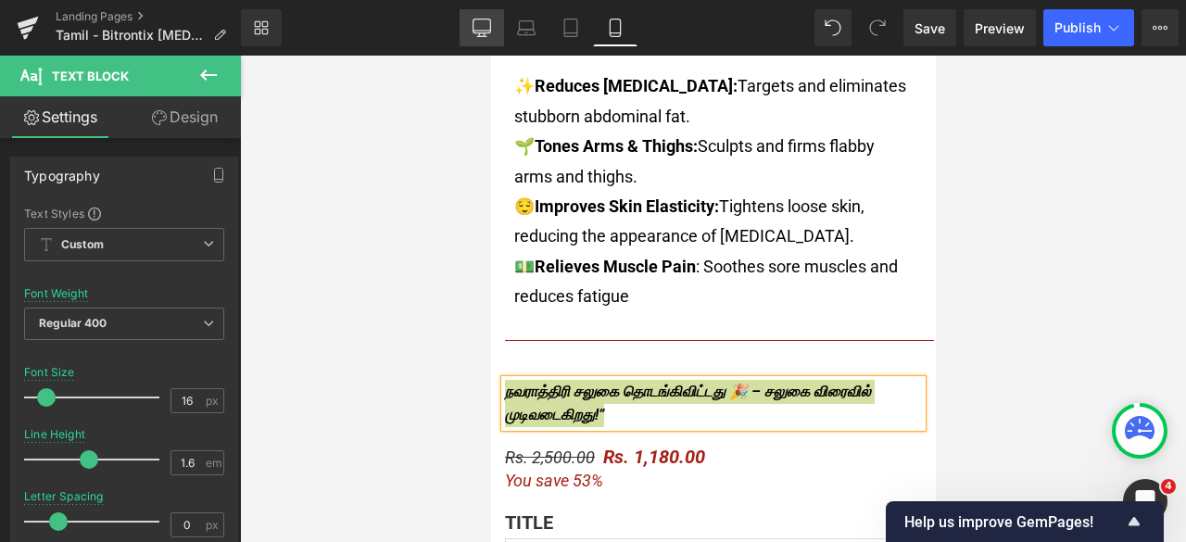
click at [488, 33] on icon at bounding box center [482, 28] width 19 height 19
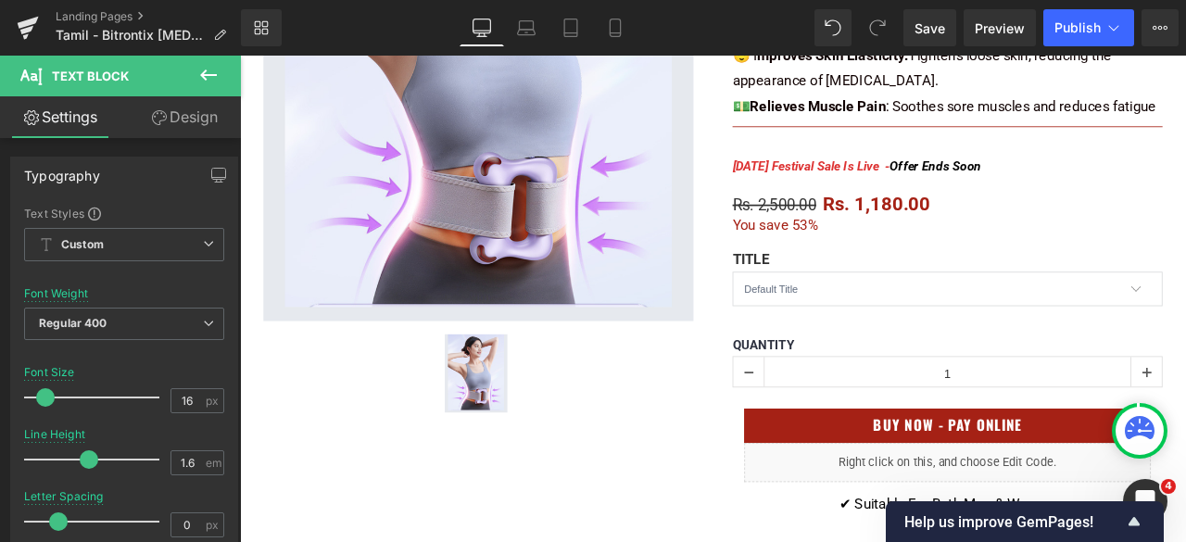
scroll to position [556, 0]
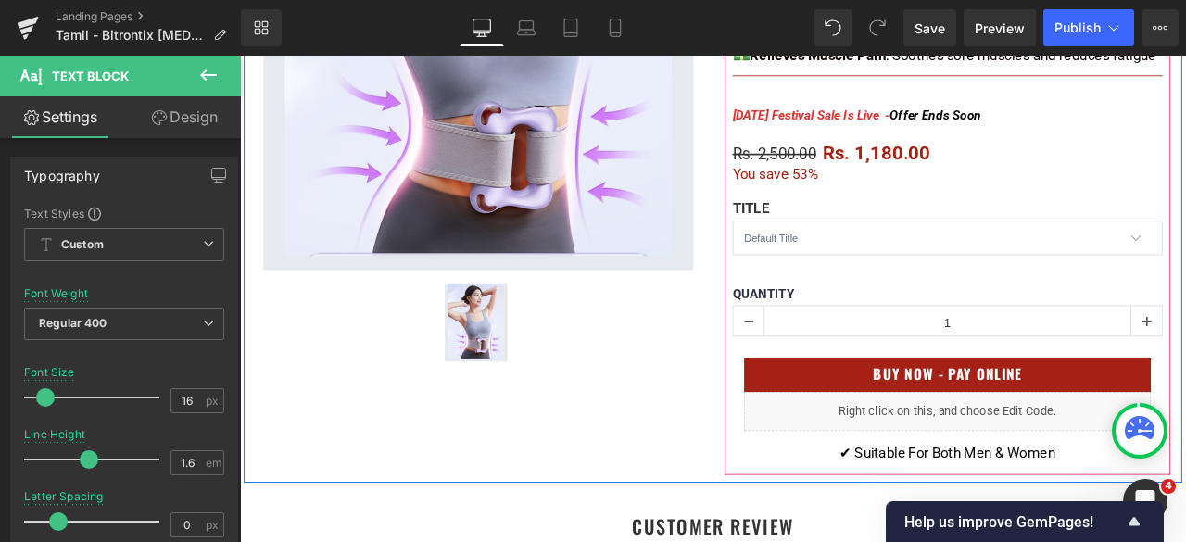
click at [1148, 127] on div "[DATE] Festival Sale Is Live - Offer Ends Soon" at bounding box center [1079, 125] width 510 height 32
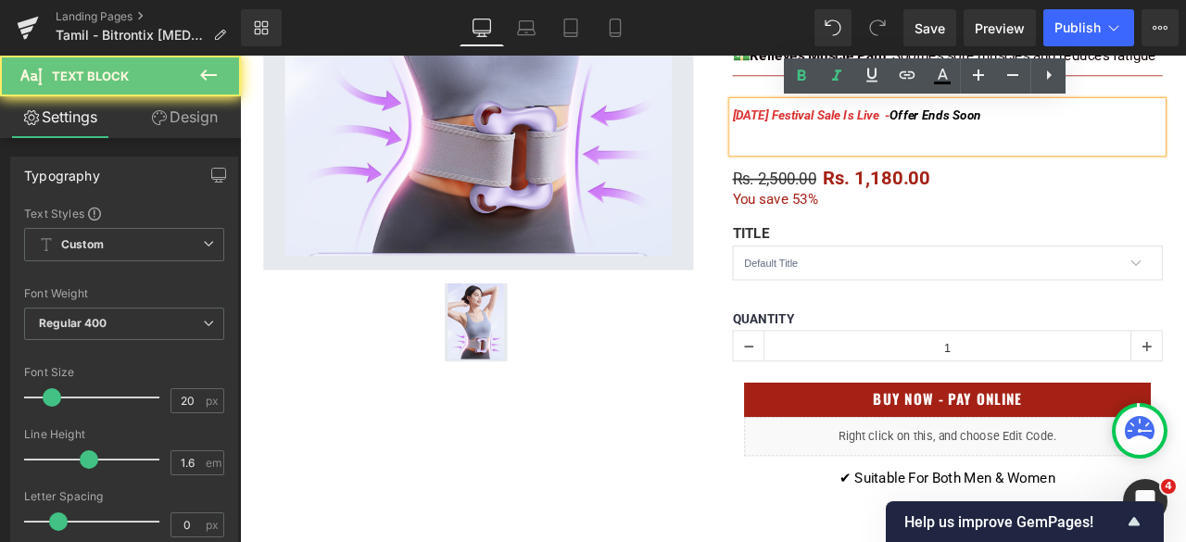
drag, startPoint x: 1168, startPoint y: 128, endPoint x: 786, endPoint y: 134, distance: 381.9
click at [786, 134] on div "Sale Off (P) Image (P) Image List Product Bitrontix Belly Fat Burner & Body Sha…" at bounding box center [801, 128] width 1112 height 929
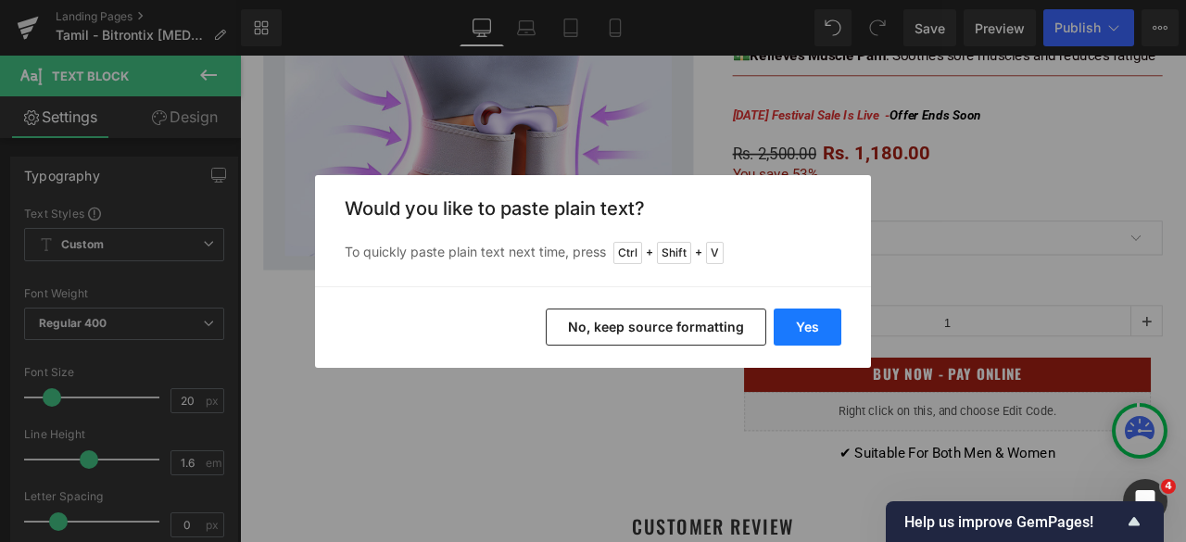
click at [804, 326] on button "Yes" at bounding box center [808, 327] width 68 height 37
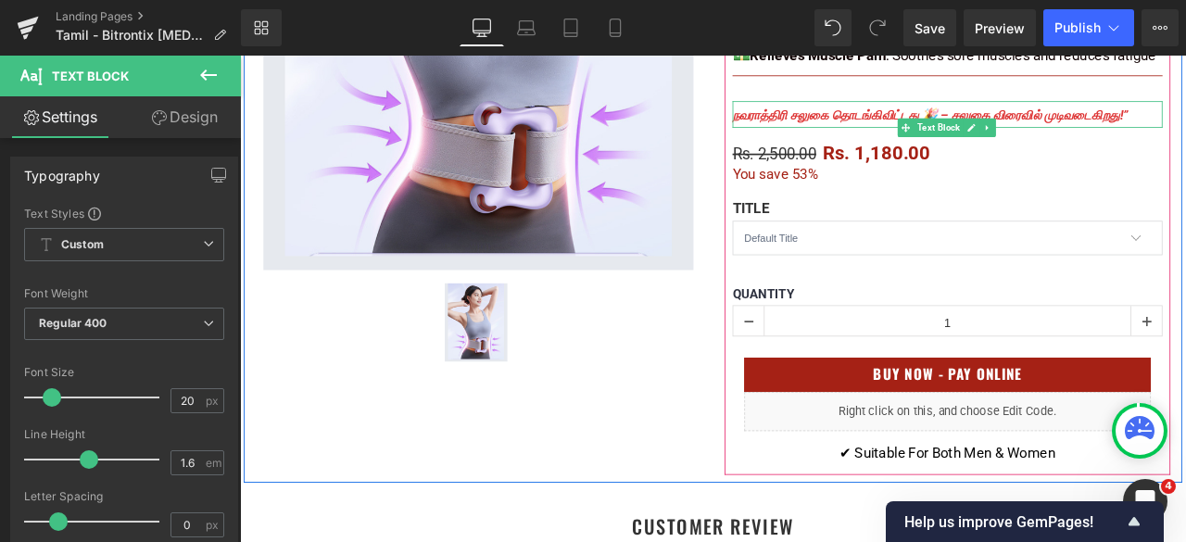
click at [1117, 152] on link at bounding box center [1126, 141] width 19 height 22
click at [1089, 141] on div at bounding box center [1079, 138] width 510 height 5
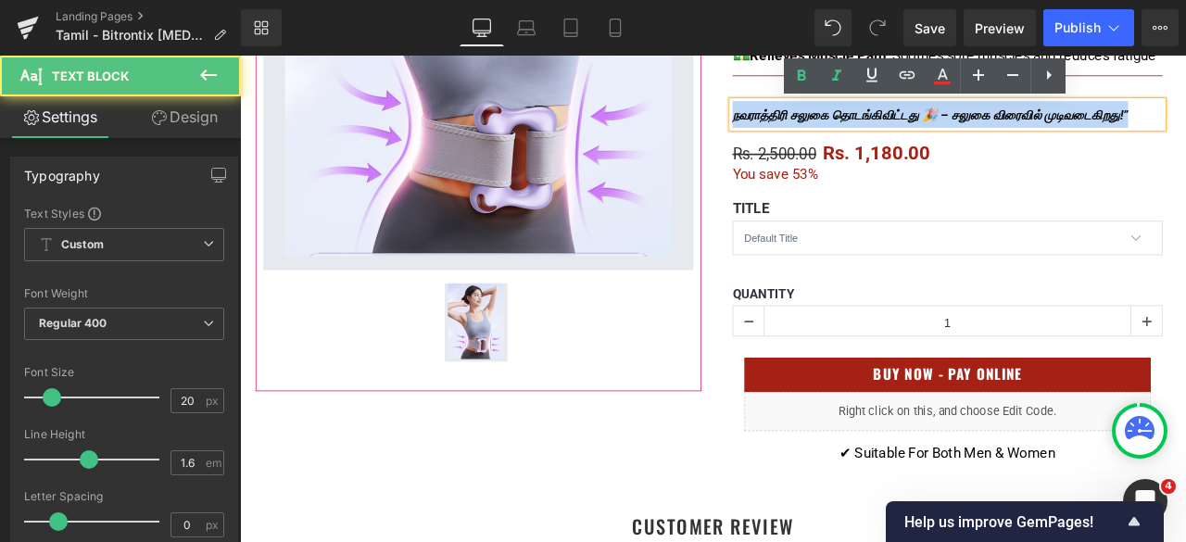
drag, startPoint x: 984, startPoint y: 161, endPoint x: 721, endPoint y: 130, distance: 265.1
click at [721, 130] on div "Sale Off (P) Image (P) Image List Product Bitrontix Belly Fat Burner & Body Sha…" at bounding box center [801, 113] width 1112 height 899
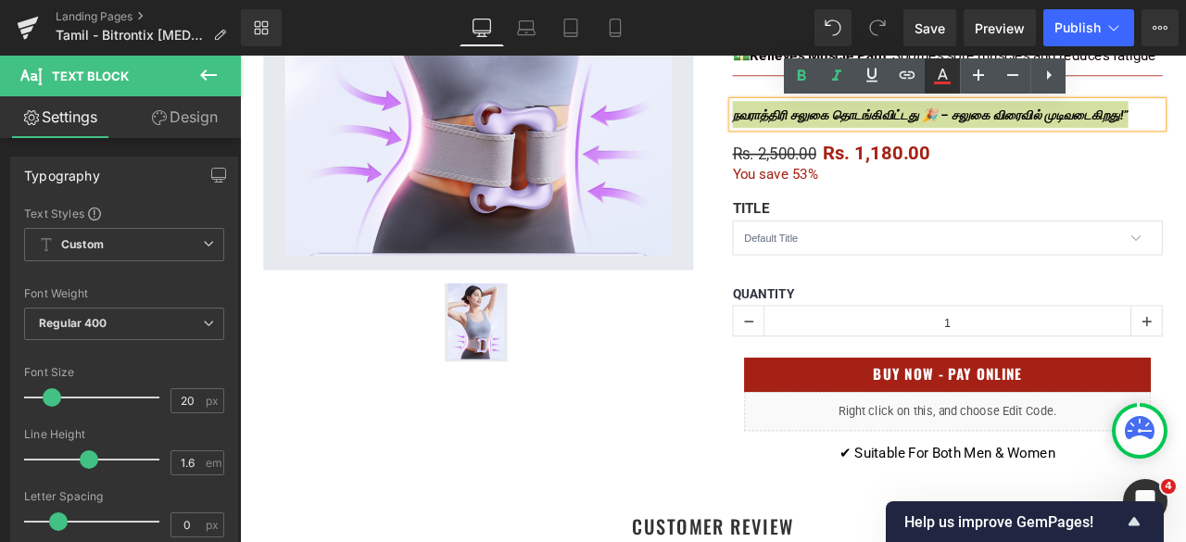
click at [944, 79] on icon at bounding box center [943, 76] width 22 height 22
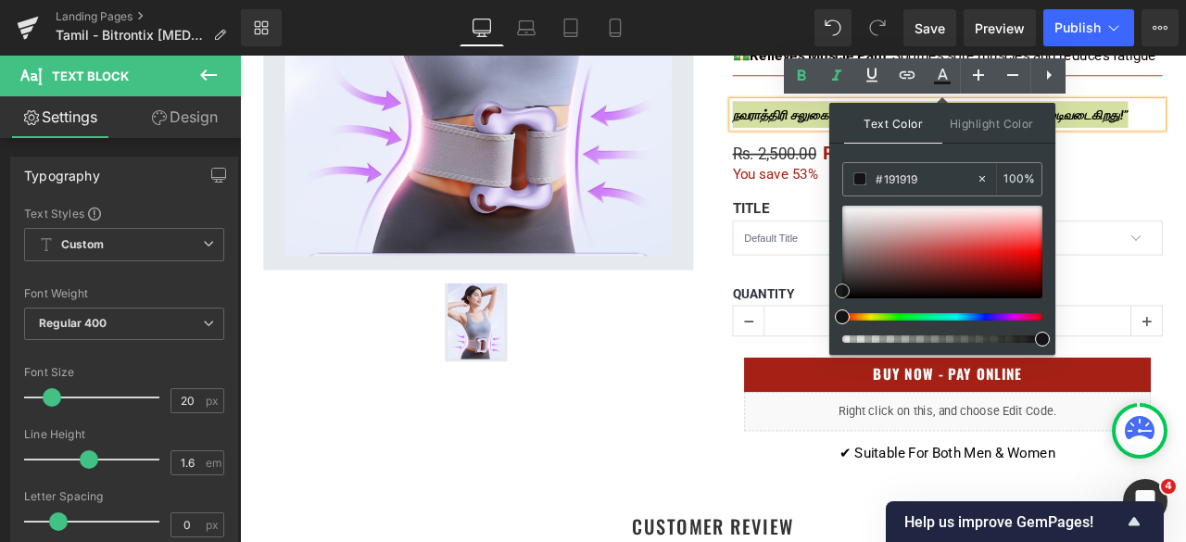
drag, startPoint x: 1105, startPoint y: 339, endPoint x: 925, endPoint y: 336, distance: 179.9
drag, startPoint x: 846, startPoint y: 288, endPoint x: 841, endPoint y: 307, distance: 19.4
click at [841, 307] on div "Text Color Highlight Color #333333 #dd3333 100 % transparent 0 %" at bounding box center [943, 229] width 226 height 252
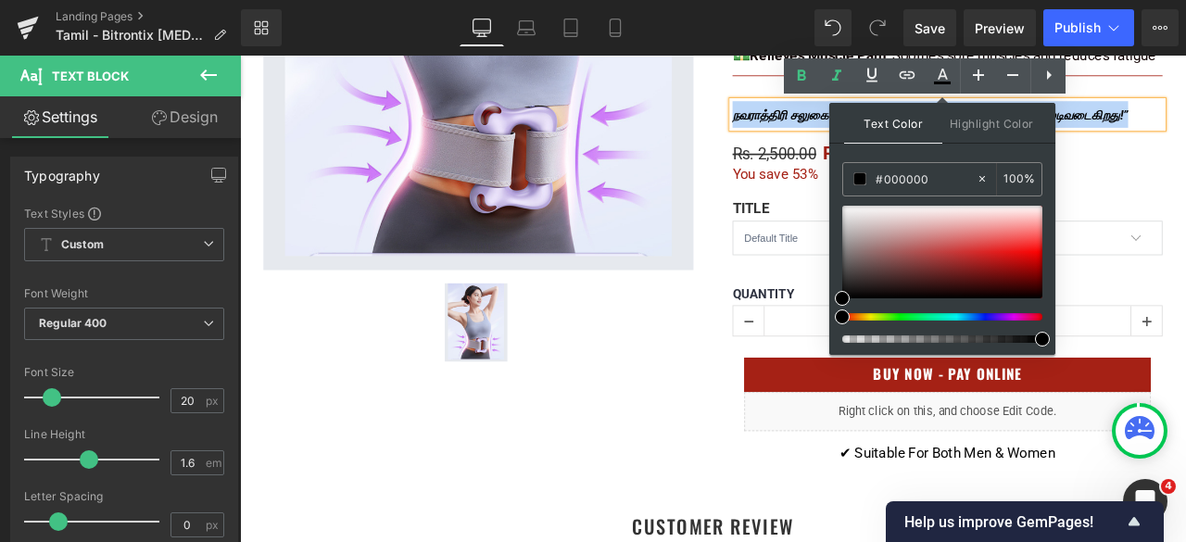
click at [788, 171] on div "Sale Off (P) Image (P) Image List Product" at bounding box center [523, 59] width 556 height 791
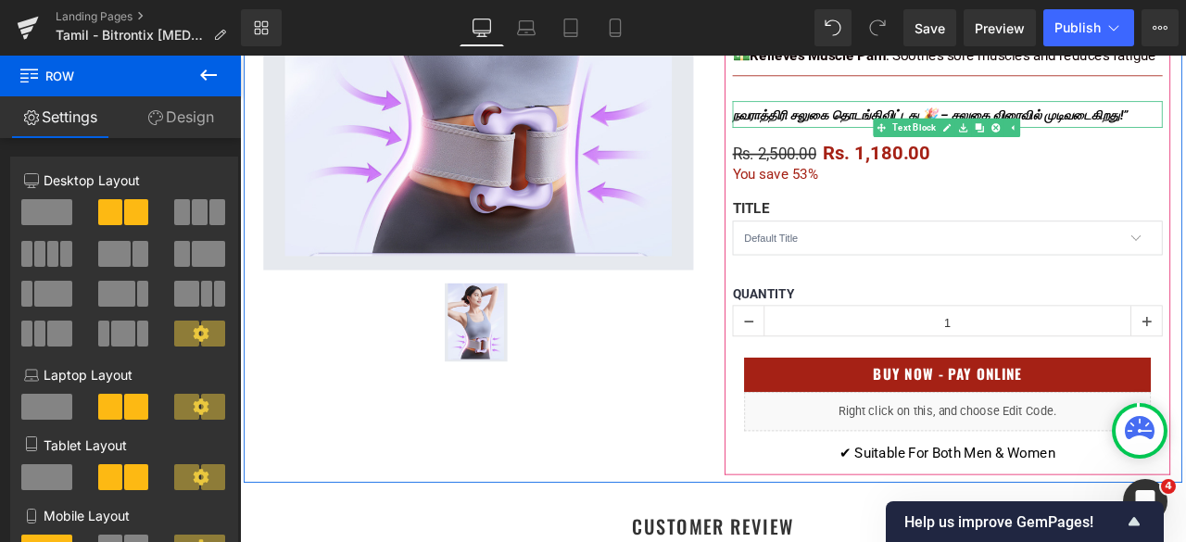
click at [1079, 141] on div "நவராத்திரி சலுகை தொடங்கிவிட்டது 🎉 – சலுகை விரைவில் முடிவடைகிறது!”" at bounding box center [1079, 125] width 510 height 32
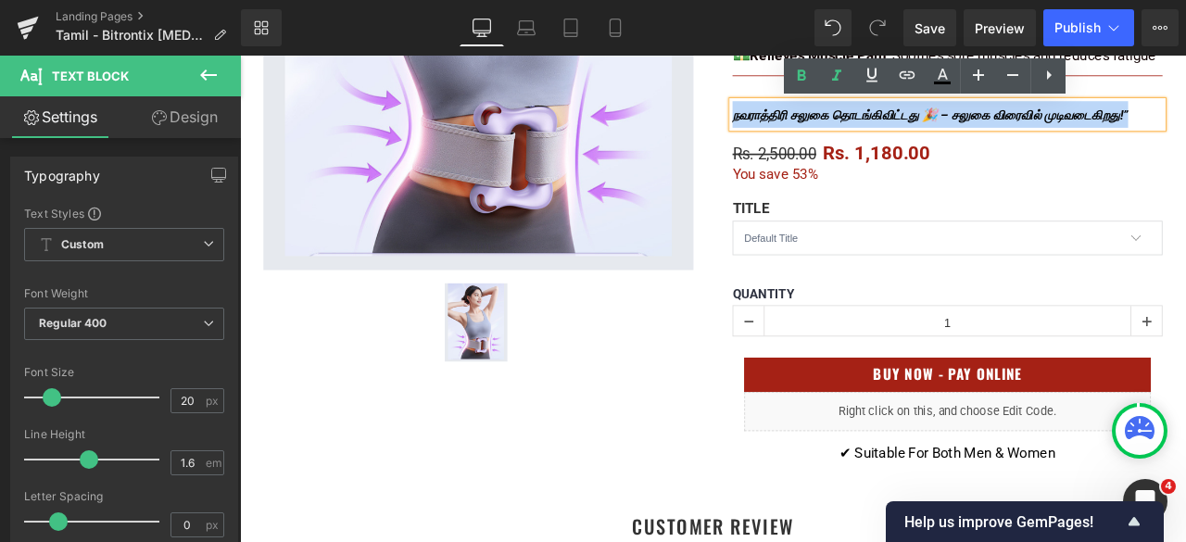
drag, startPoint x: 1079, startPoint y: 167, endPoint x: 818, endPoint y: 134, distance: 263.4
click at [824, 134] on div "நவராத்திரி சலுகை தொடங்கிவிட்டது 🎉 – சலுகை விரைவில் முடிவடைகிறது!”" at bounding box center [1079, 125] width 510 height 32
click at [1108, 206] on div "Rs. 2,500.00 Rs. 1,180.00 You save 53%" at bounding box center [1060, 183] width 473 height 48
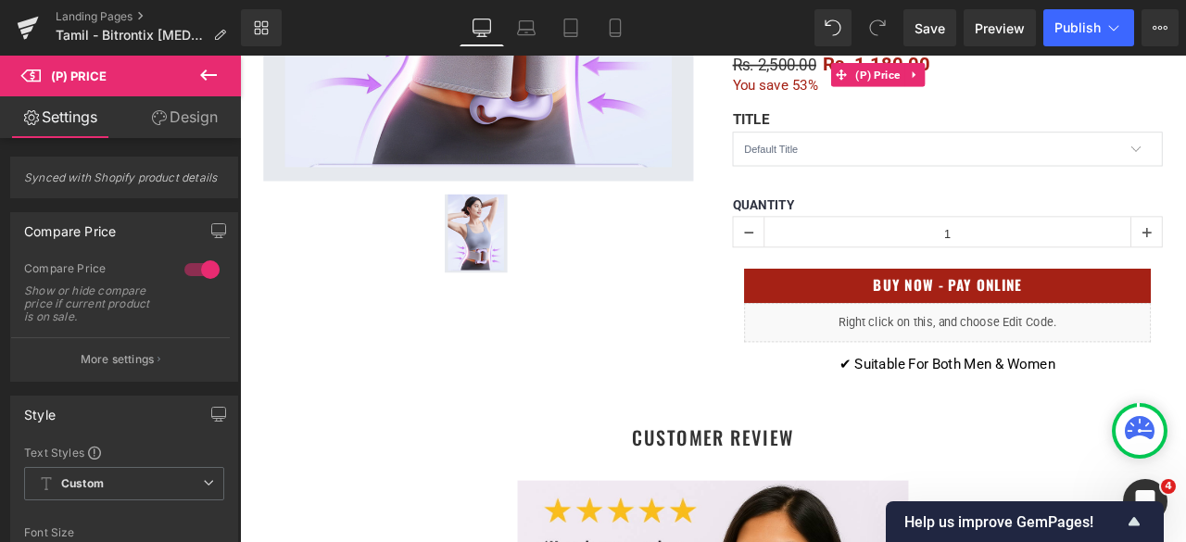
scroll to position [742, 0]
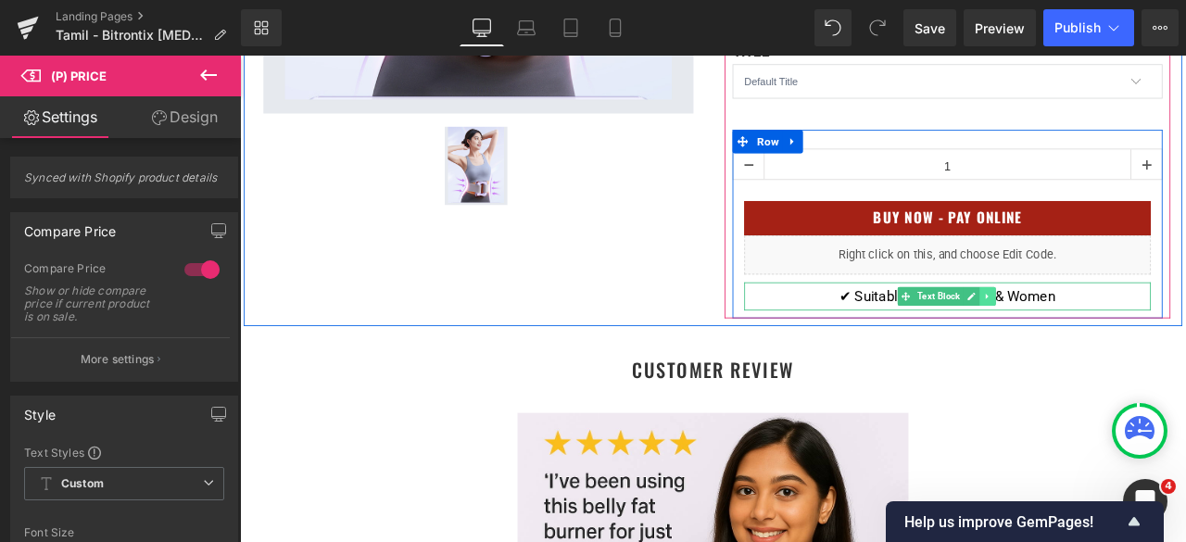
click at [1123, 347] on icon at bounding box center [1126, 341] width 10 height 11
click at [1111, 347] on icon at bounding box center [1116, 341] width 10 height 11
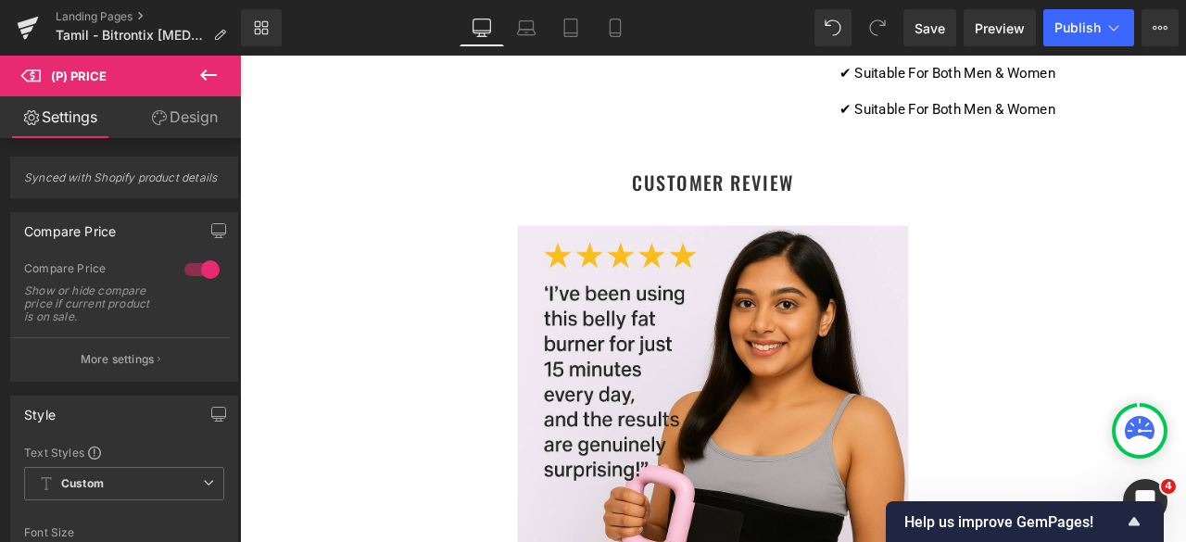
scroll to position [1012, 0]
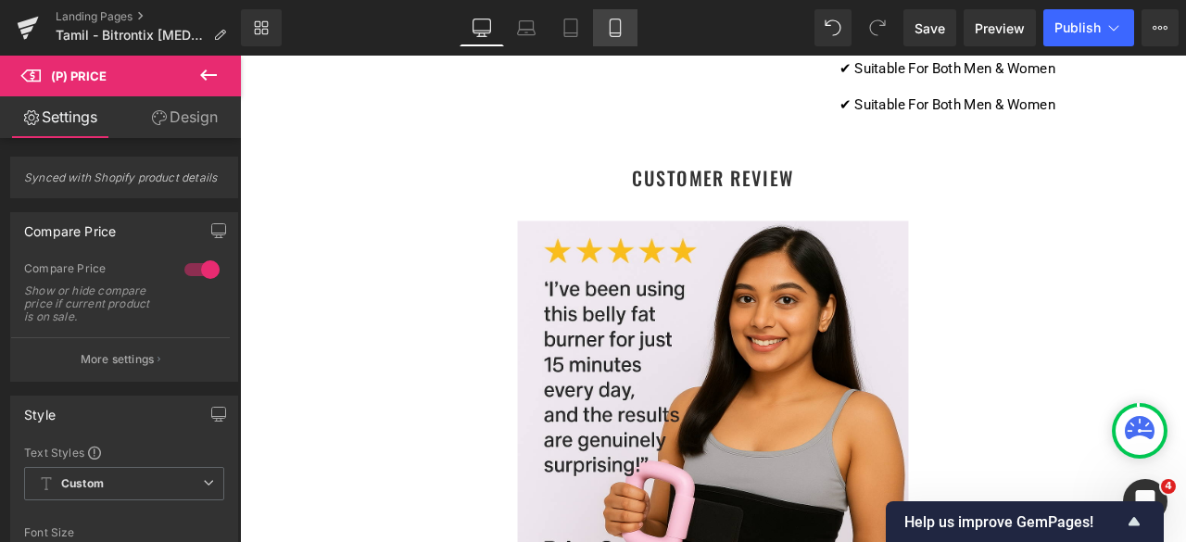
click at [603, 32] on link "Mobile" at bounding box center [615, 27] width 44 height 37
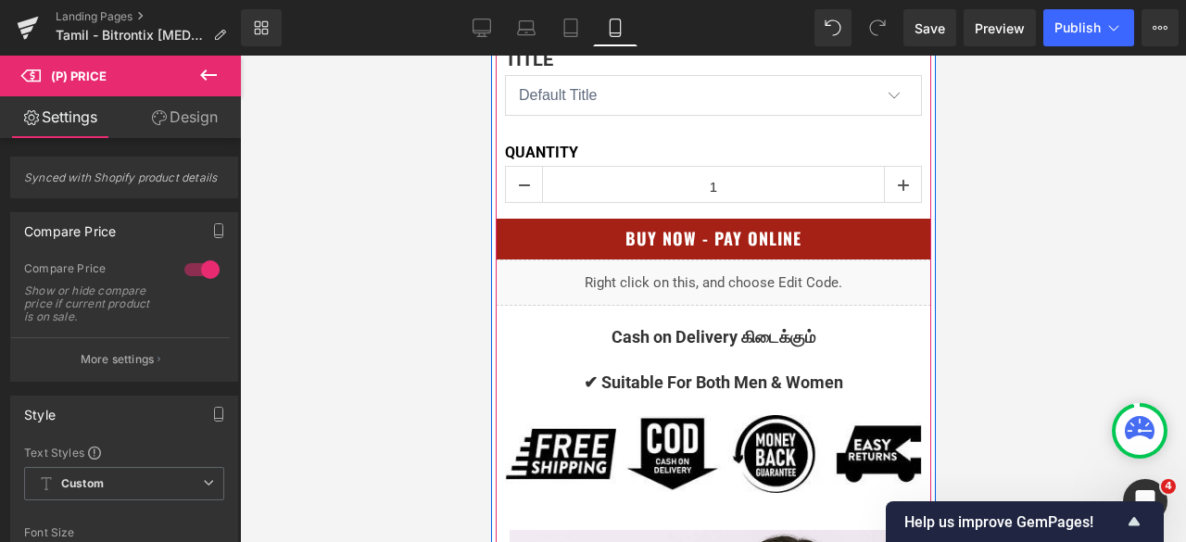
scroll to position [1483, 0]
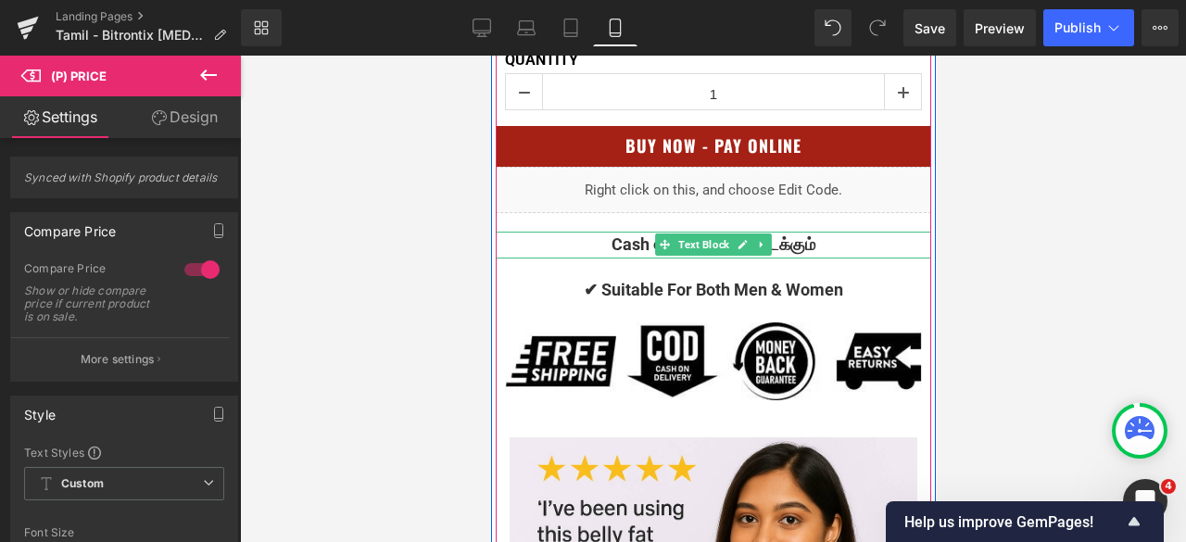
click at [856, 251] on p "Cash on Delivery கிடைக்கும்" at bounding box center [713, 245] width 436 height 27
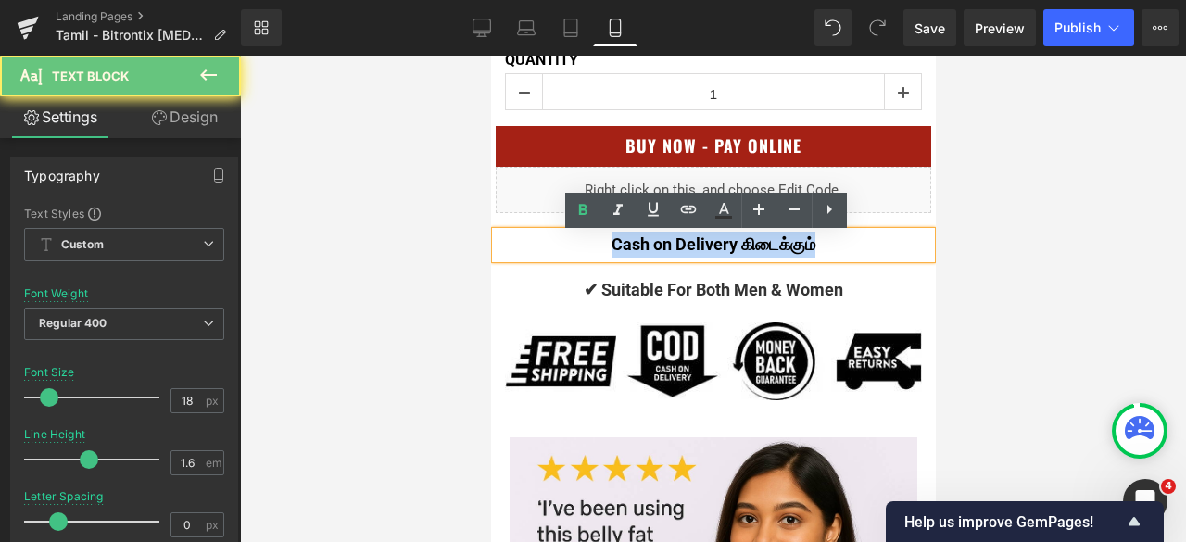
drag, startPoint x: 858, startPoint y: 251, endPoint x: 537, endPoint y: 243, distance: 321.8
click at [537, 243] on p "Cash on Delivery கிடைக்கும்" at bounding box center [713, 245] width 436 height 27
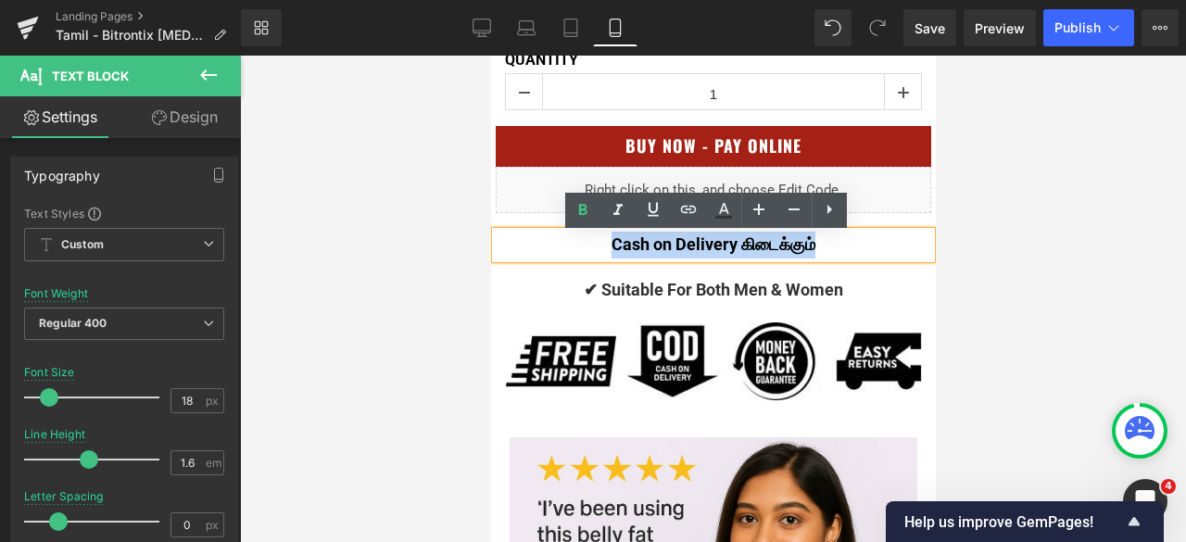
copy span "Cash on Delivery கிடைக்கும்"
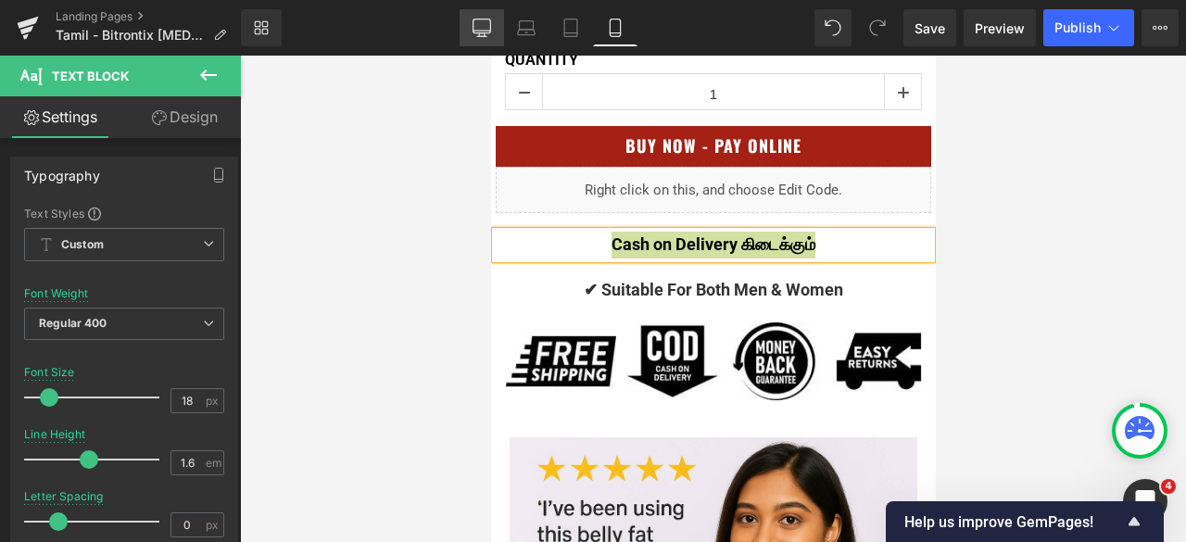
click at [479, 34] on icon at bounding box center [481, 35] width 6 height 4
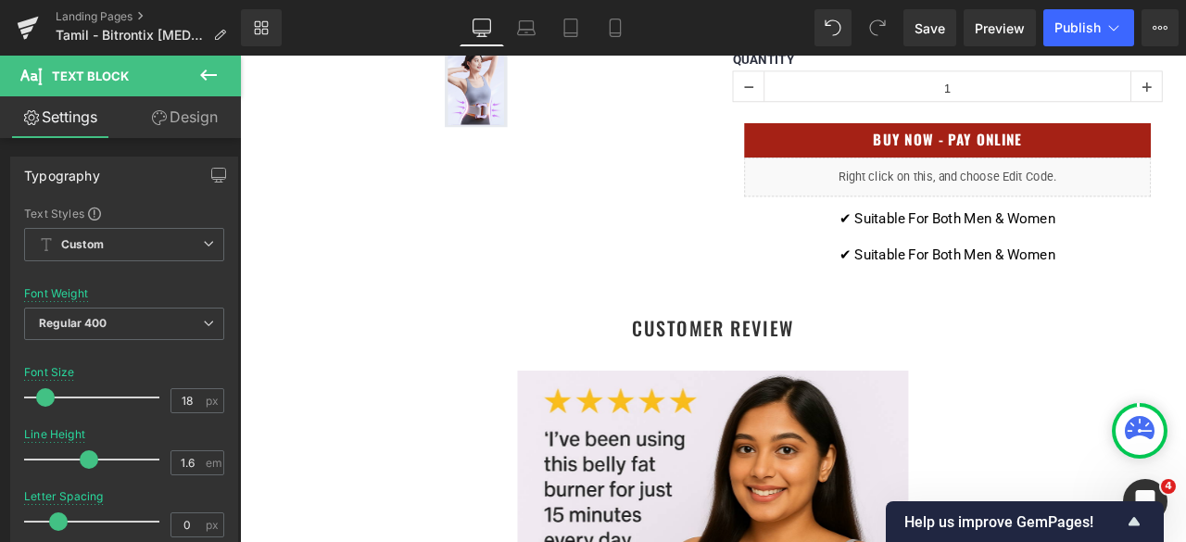
scroll to position [834, 0]
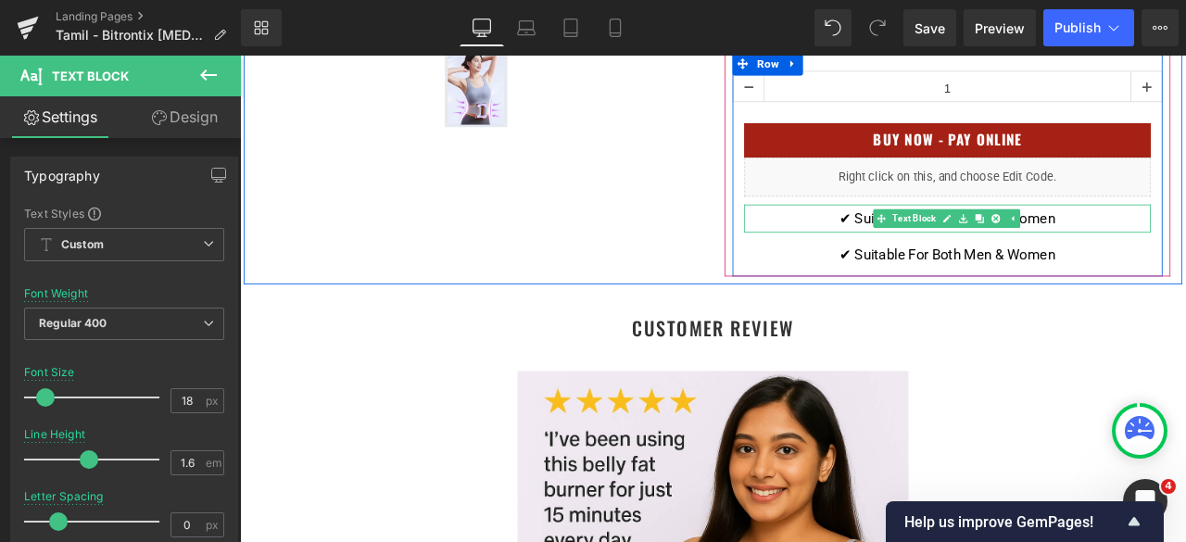
drag, startPoint x: 1213, startPoint y: 290, endPoint x: 1224, endPoint y: 291, distance: 11.2
click at [1186, 265] on div "✔ Suitable For Both Men & Women" at bounding box center [1079, 248] width 482 height 33
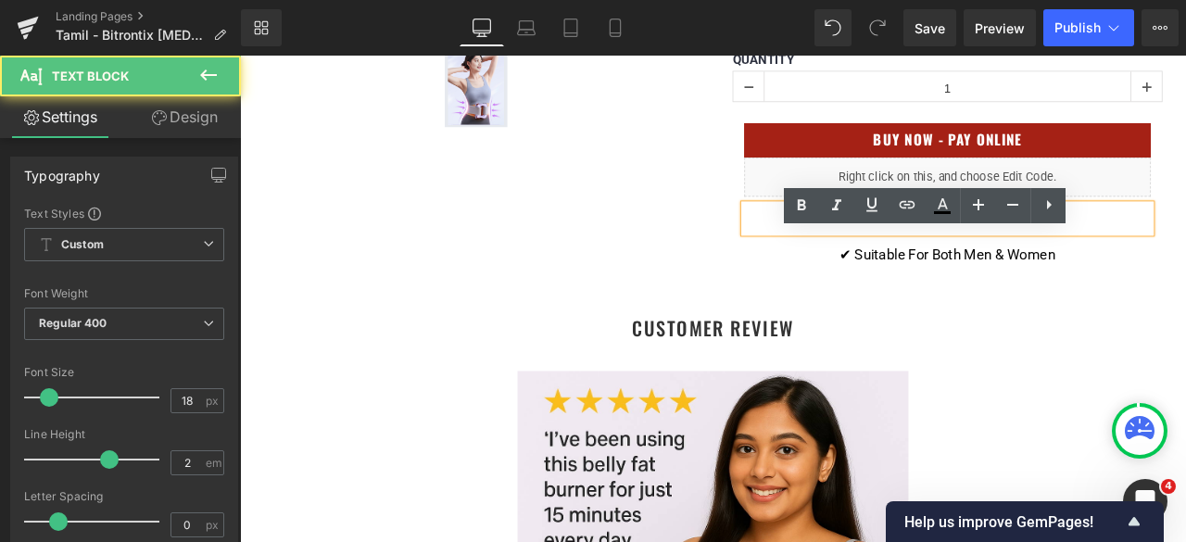
click at [1186, 265] on div "✔ Suitable For Both Men & Women" at bounding box center [1079, 248] width 482 height 33
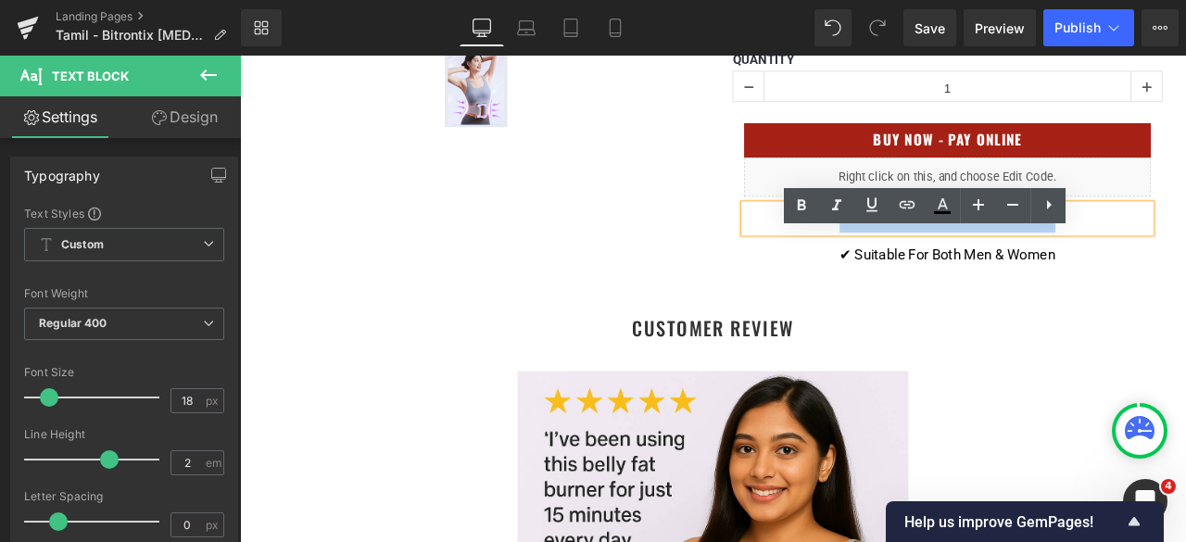
drag, startPoint x: 1238, startPoint y: 286, endPoint x: 932, endPoint y: 278, distance: 306.0
click at [932, 265] on div "✔ Suitable For Both Men & Women" at bounding box center [1079, 248] width 482 height 33
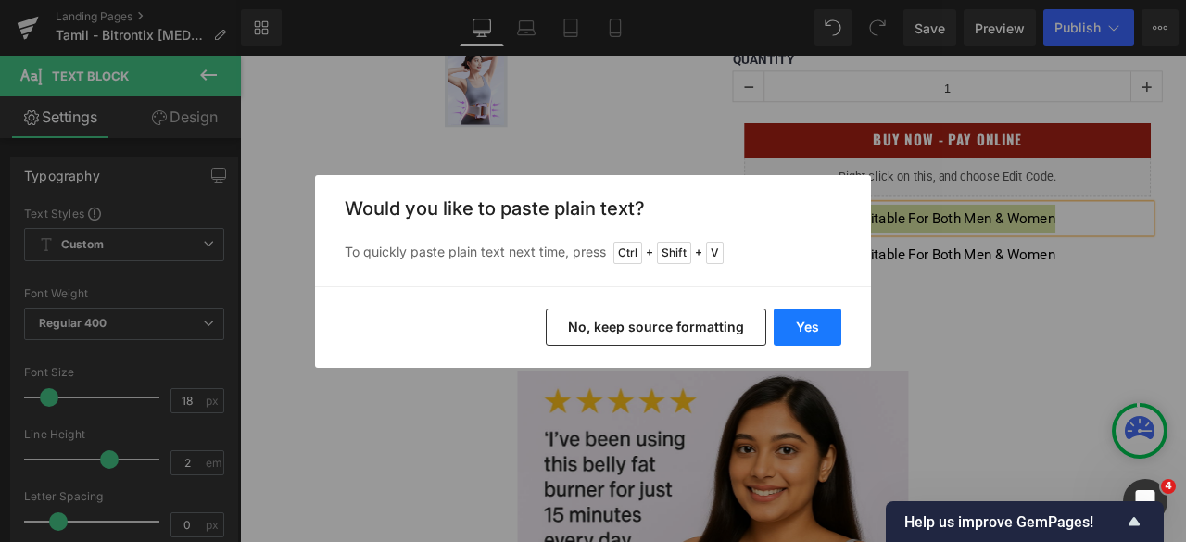
click at [825, 332] on button "Yes" at bounding box center [808, 327] width 68 height 37
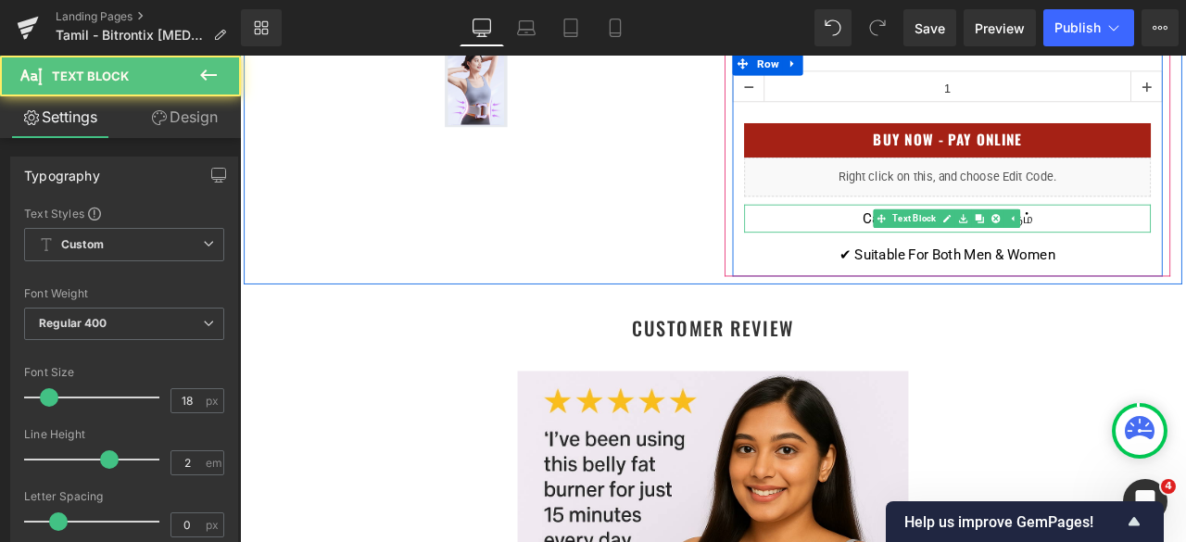
click at [1186, 265] on div "Cash on Delivery கிடைக்கும்" at bounding box center [1079, 248] width 482 height 33
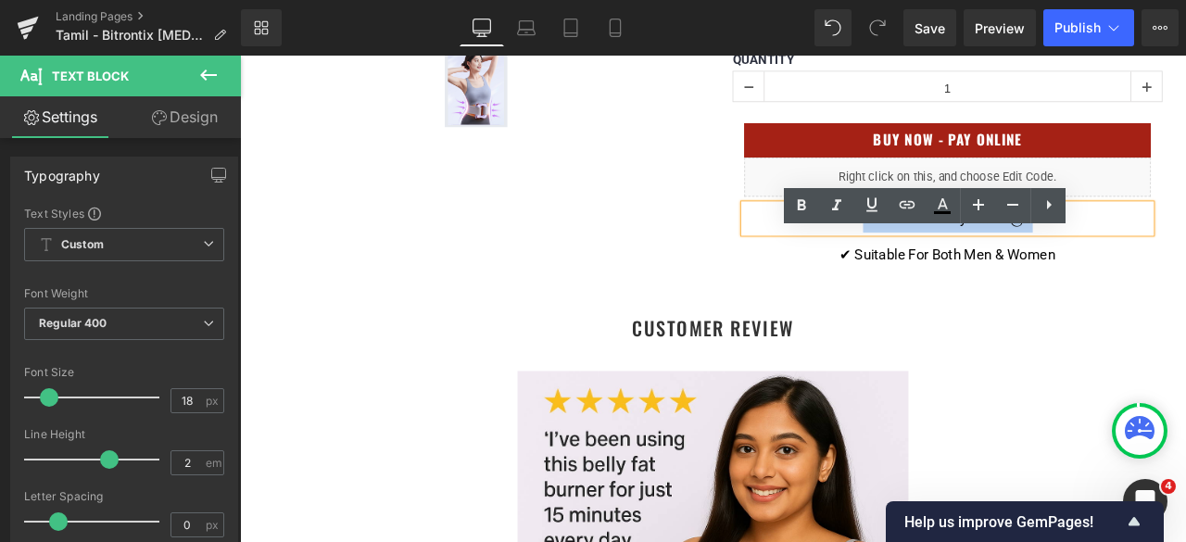
drag, startPoint x: 1221, startPoint y: 280, endPoint x: 926, endPoint y: 269, distance: 295.0
click at [926, 265] on div "Cash on Delivery கிடைக்கும்" at bounding box center [1079, 248] width 482 height 33
click at [813, 205] on link at bounding box center [801, 205] width 35 height 35
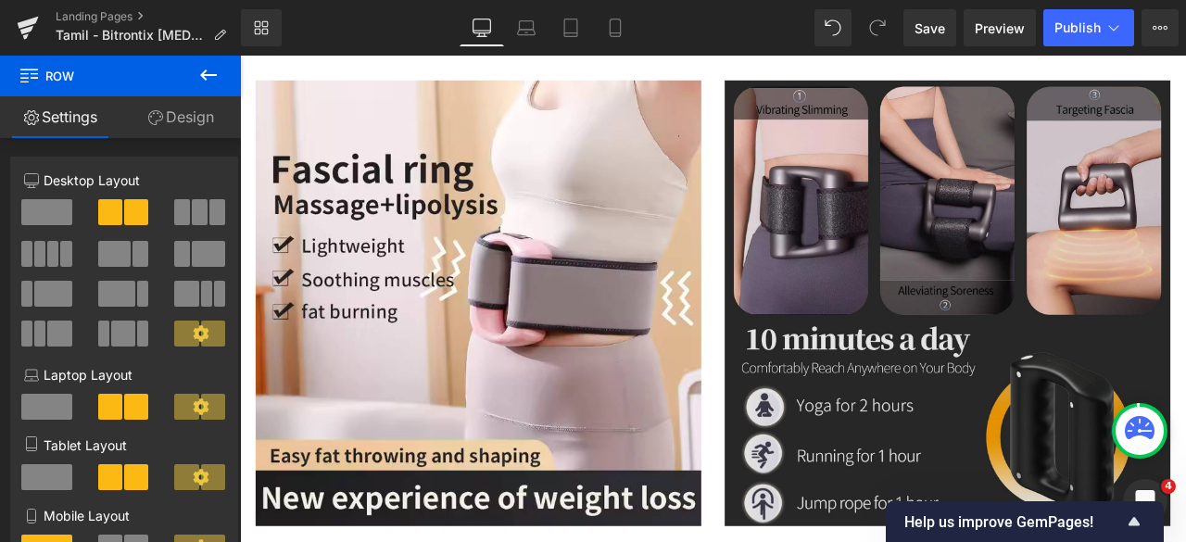
scroll to position [3059, 0]
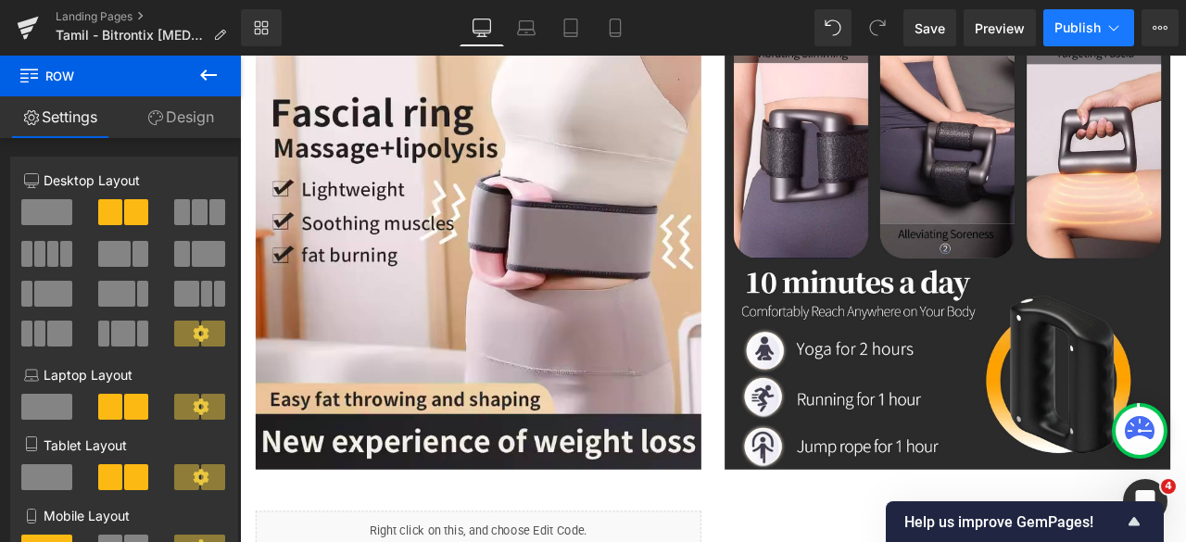
click at [1076, 30] on span "Publish" at bounding box center [1078, 27] width 46 height 15
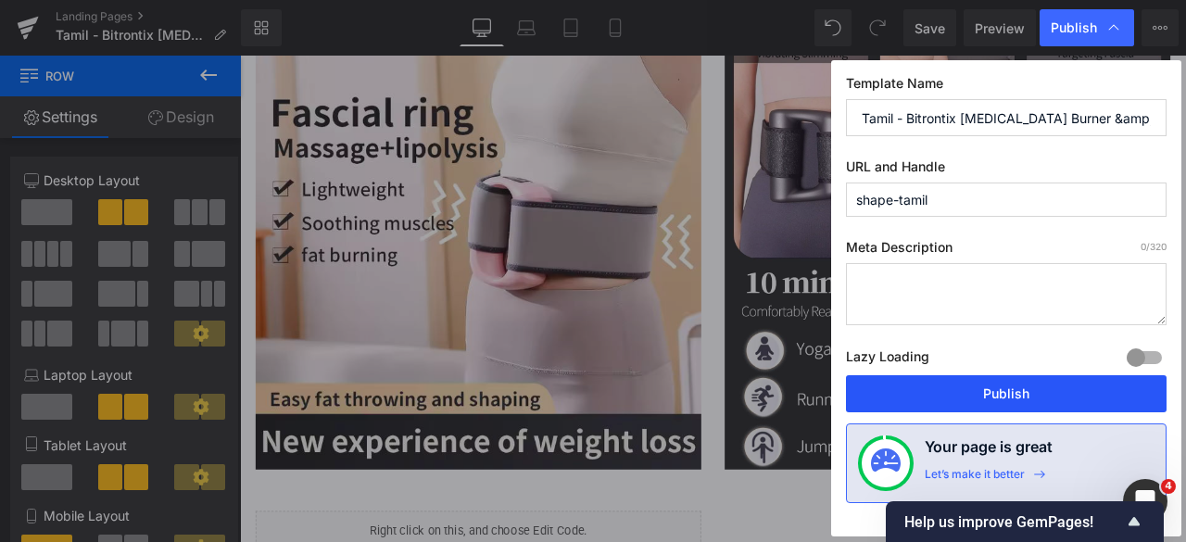
click at [1053, 394] on button "Publish" at bounding box center [1006, 393] width 321 height 37
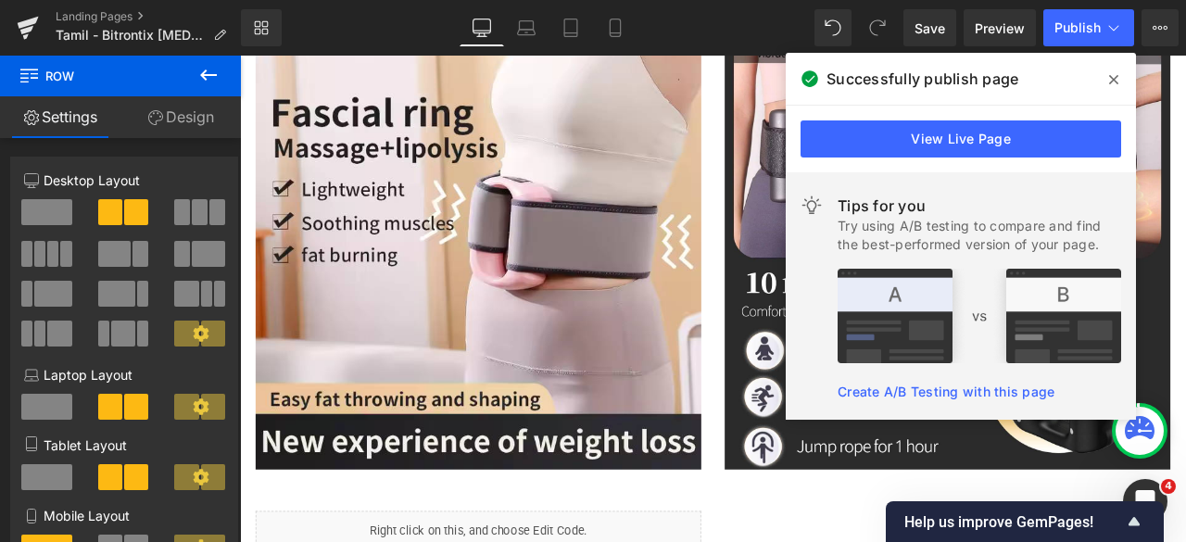
click at [1116, 79] on icon at bounding box center [1114, 79] width 9 height 15
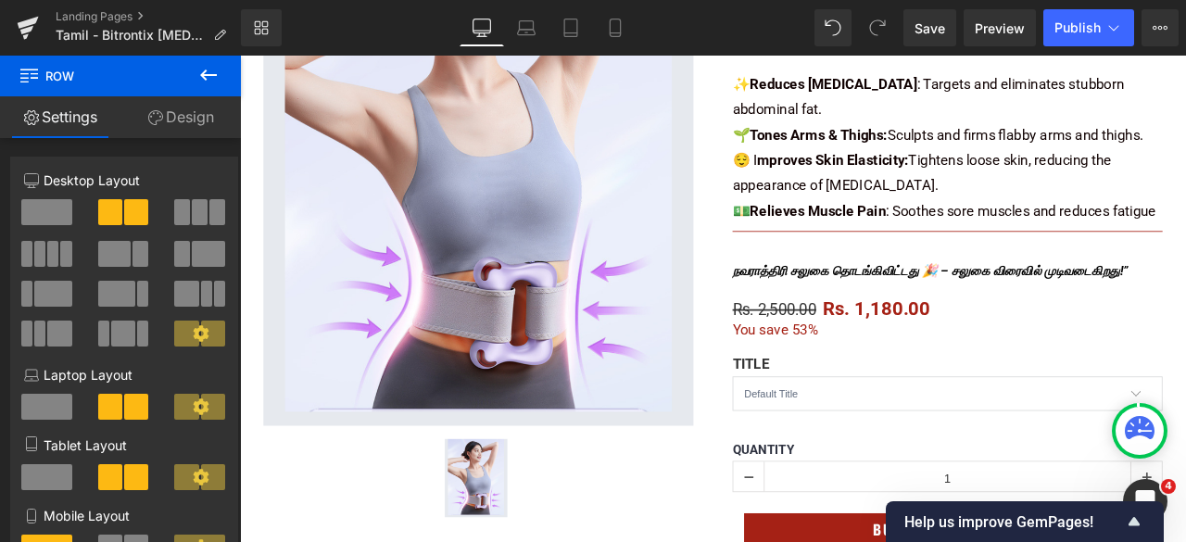
scroll to position [0, 0]
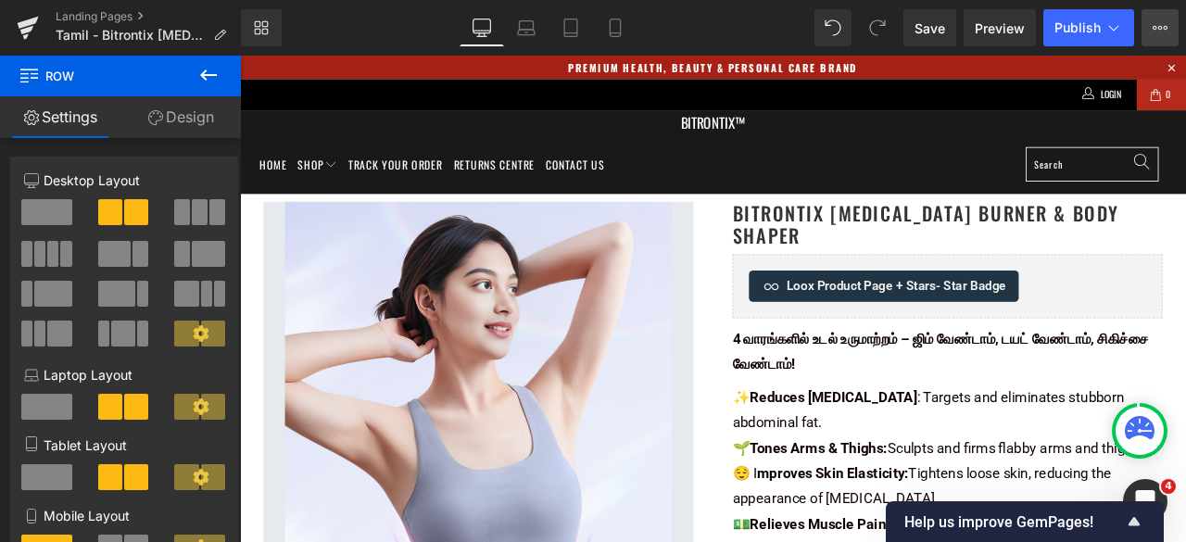
click at [1169, 30] on button "View Live Page View with current Template Save Template to Library Schedule Pub…" at bounding box center [1160, 27] width 37 height 37
